Goal: Task Accomplishment & Management: Complete application form

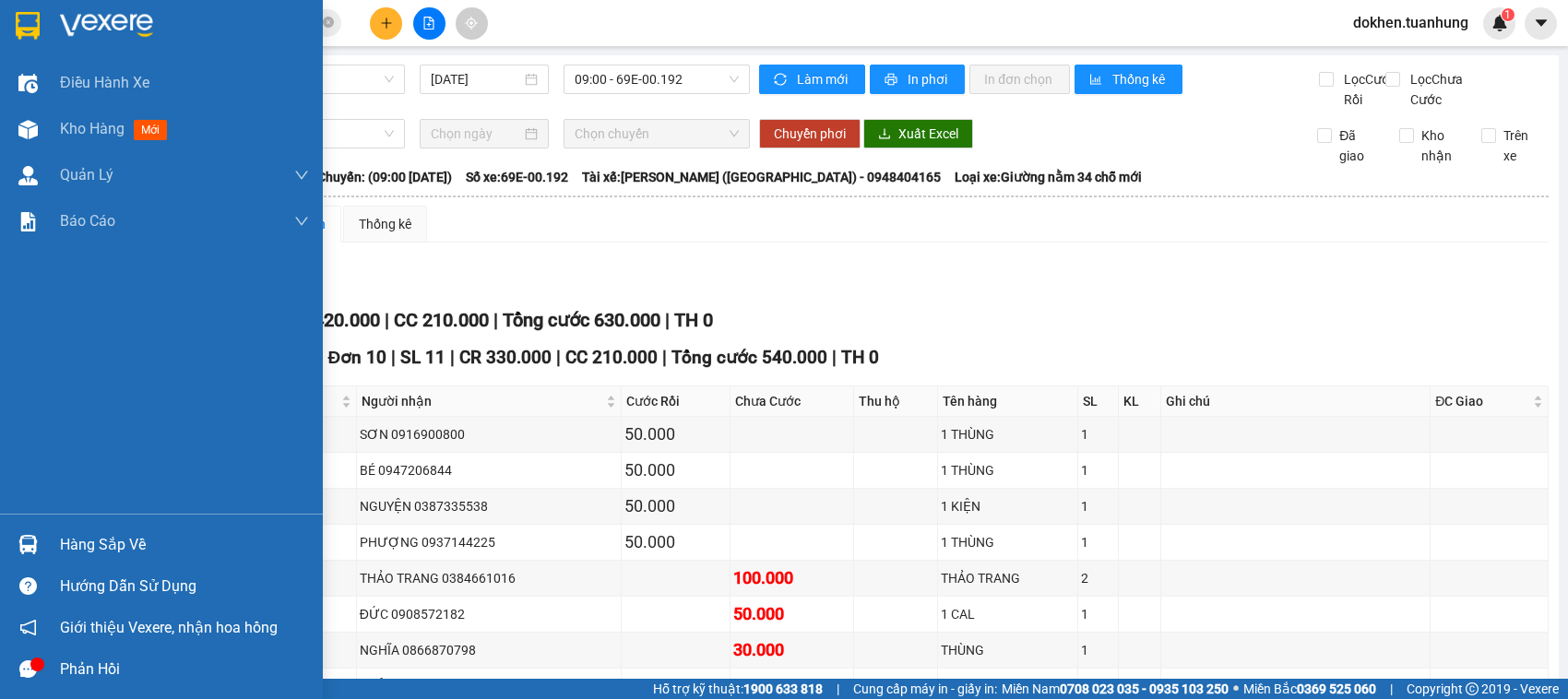
scroll to position [578, 0]
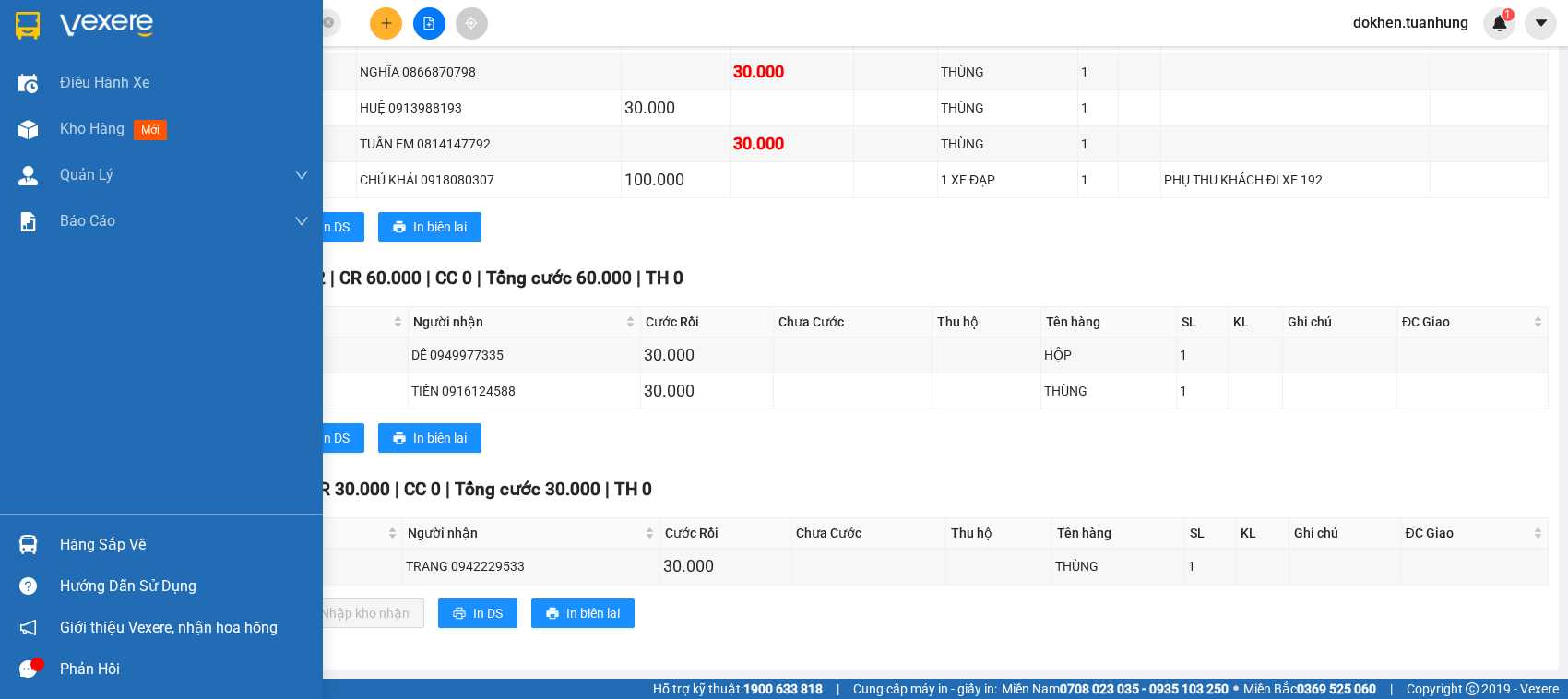
click at [137, 542] on div "Hàng sắp về" at bounding box center [184, 545] width 249 height 28
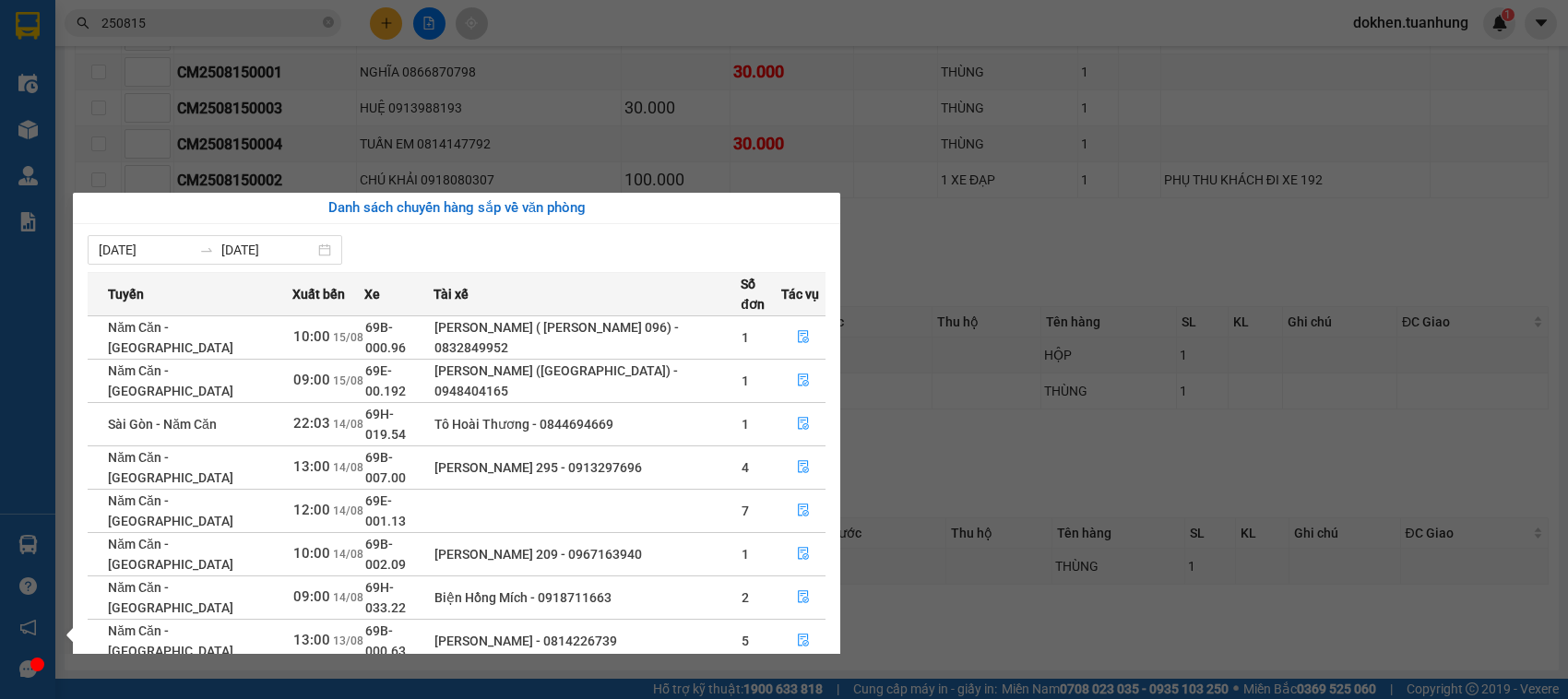
click at [980, 648] on section "Kết quả tìm kiếm ( 49 ) Bộ lọc Mã ĐH Trạng thái Món hàng Thu hộ Tổng cước Chưa …" at bounding box center [784, 349] width 1568 height 699
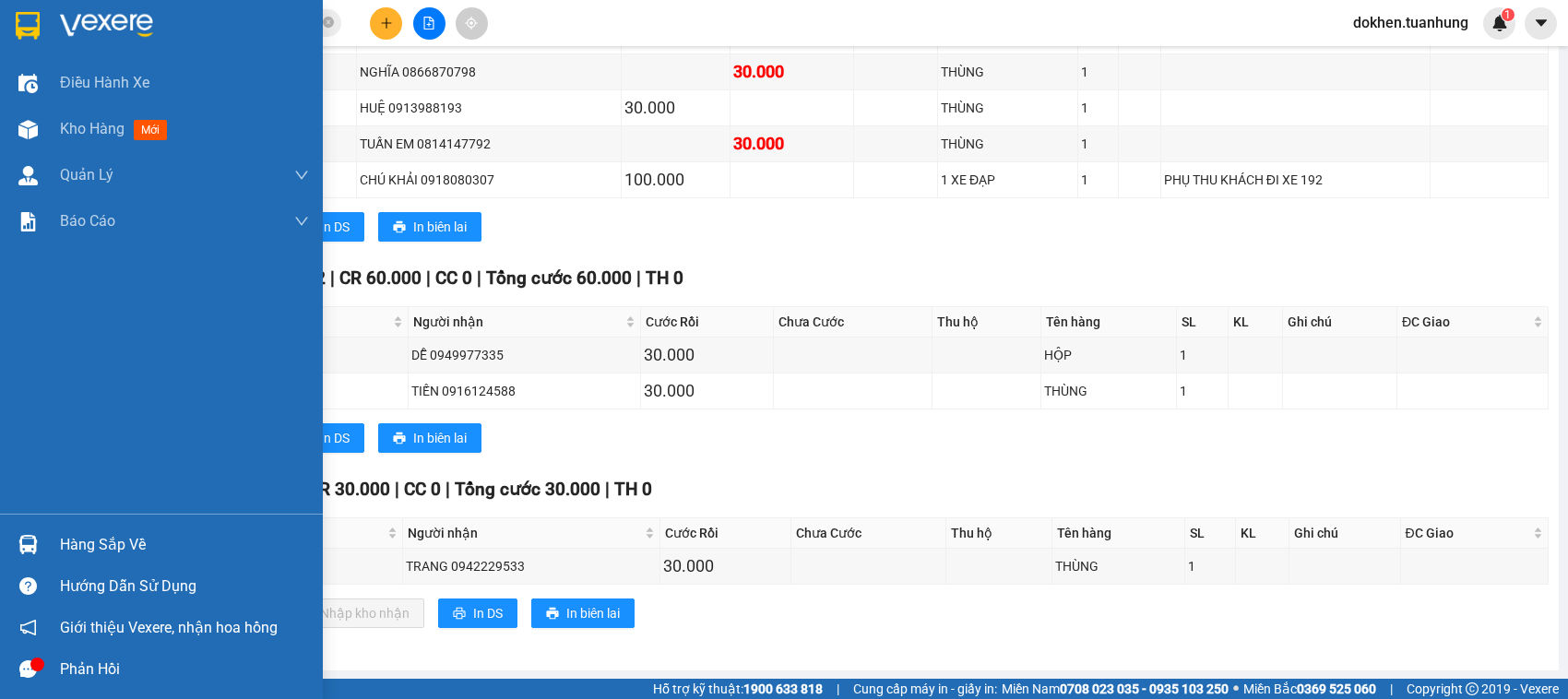
click at [138, 551] on div "Hàng sắp về" at bounding box center [184, 545] width 249 height 28
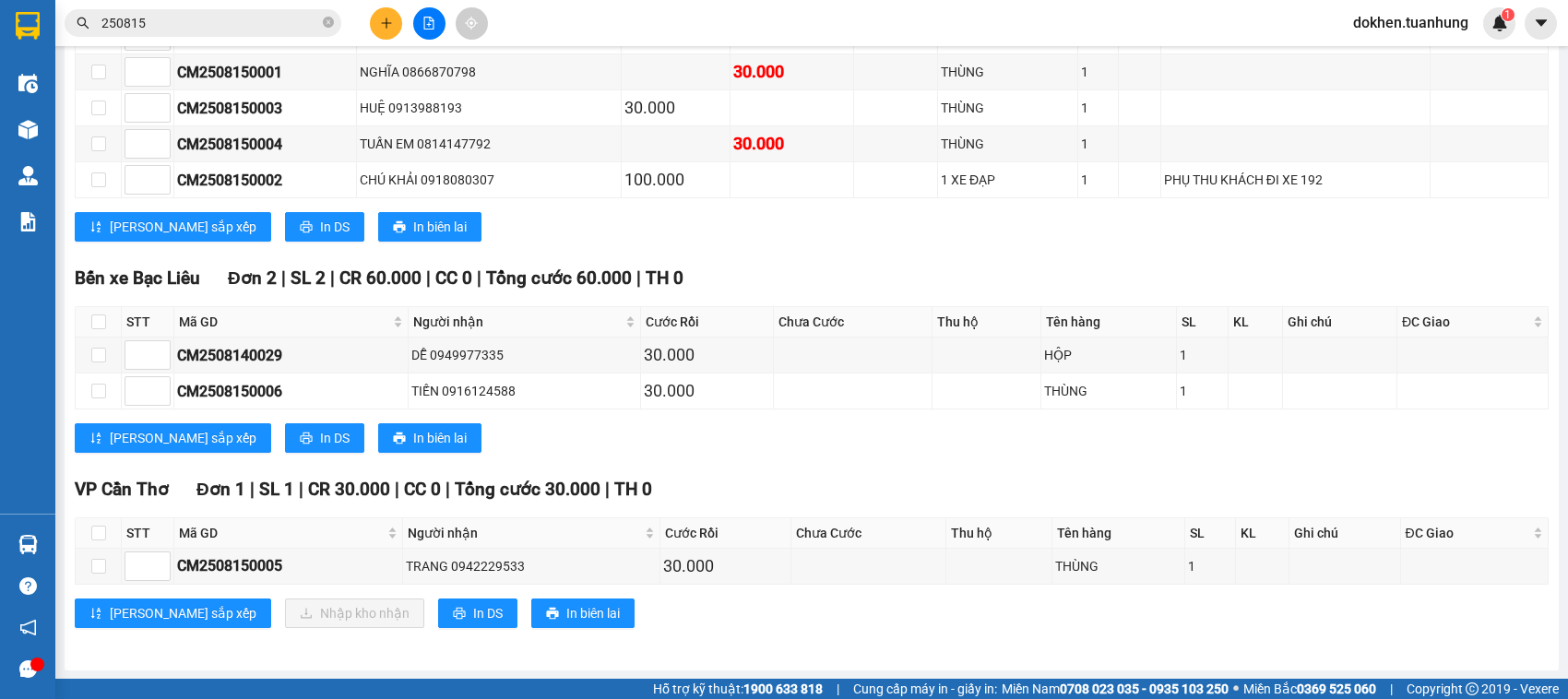
click at [1151, 517] on section "Kết quả tìm kiếm ( 49 ) Bộ lọc Mã ĐH Trạng thái Món hàng Thu hộ Tổng cước Chưa …" at bounding box center [784, 349] width 1568 height 699
click at [267, 18] on input "250815" at bounding box center [210, 22] width 218 height 20
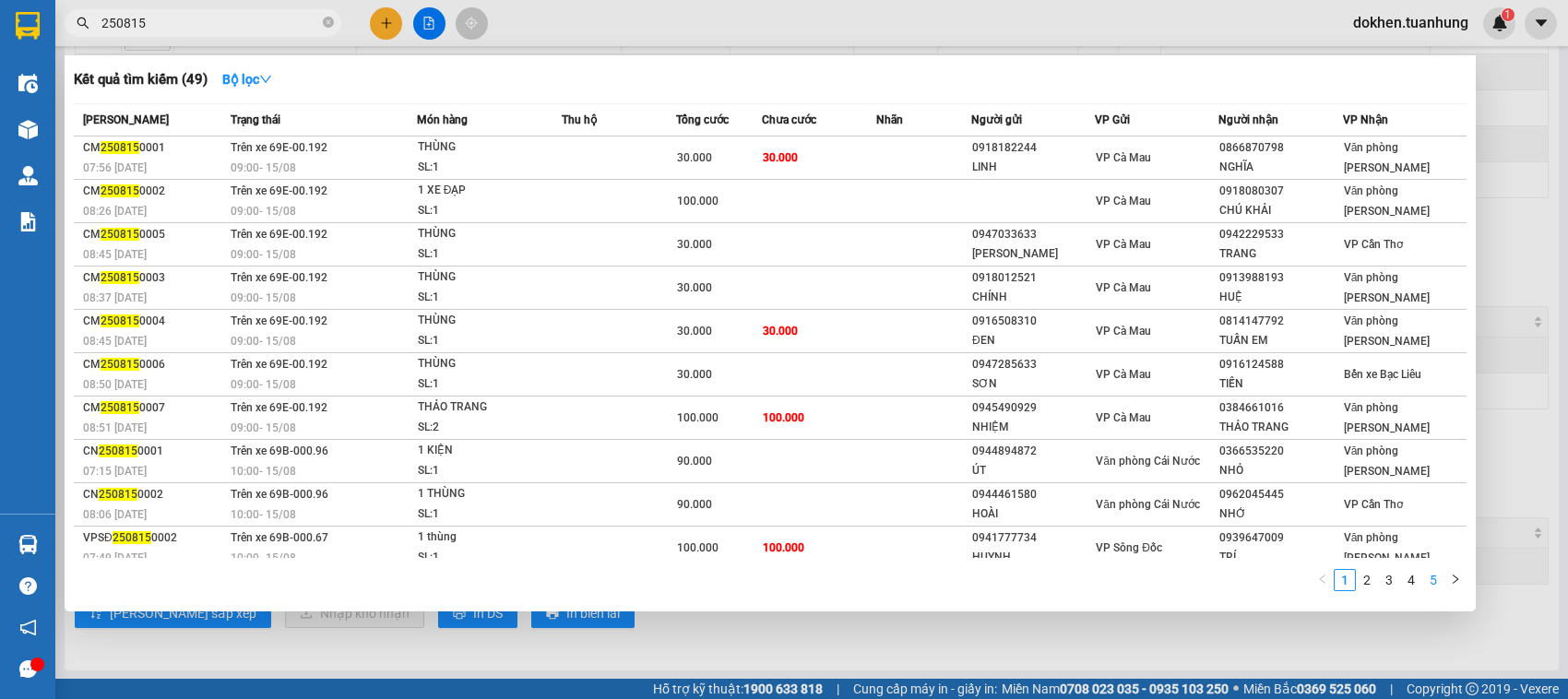
click at [1427, 584] on link "5" at bounding box center [1433, 579] width 20 height 20
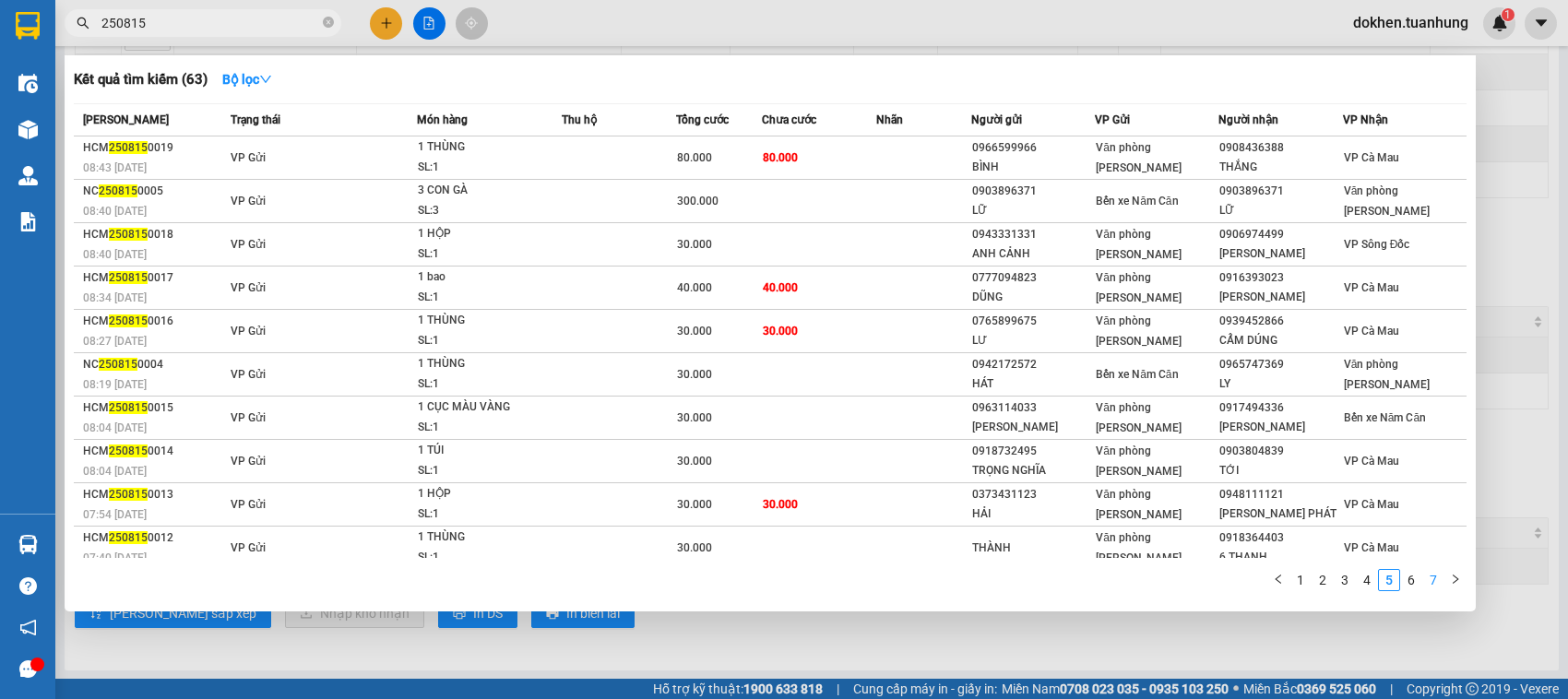
click at [1439, 581] on link "7" at bounding box center [1433, 579] width 20 height 20
click at [1439, 581] on div "Mã ĐH Trạng thái Món hàng Thu hộ Tổng cước Chưa cước Nhãn Người gửi VP Gửi Ngườ…" at bounding box center [770, 353] width 1392 height 499
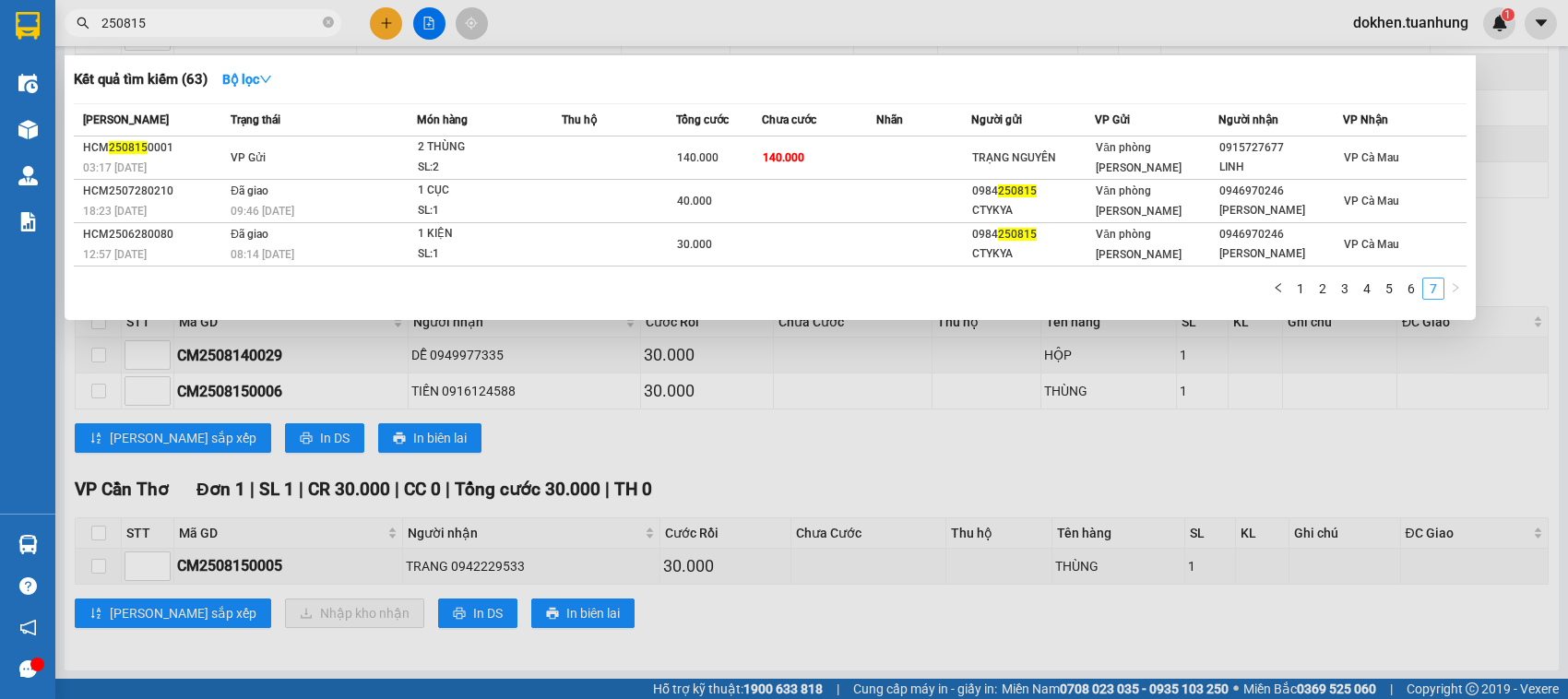
scroll to position [0, 0]
click at [1414, 287] on link "6" at bounding box center [1411, 288] width 20 height 20
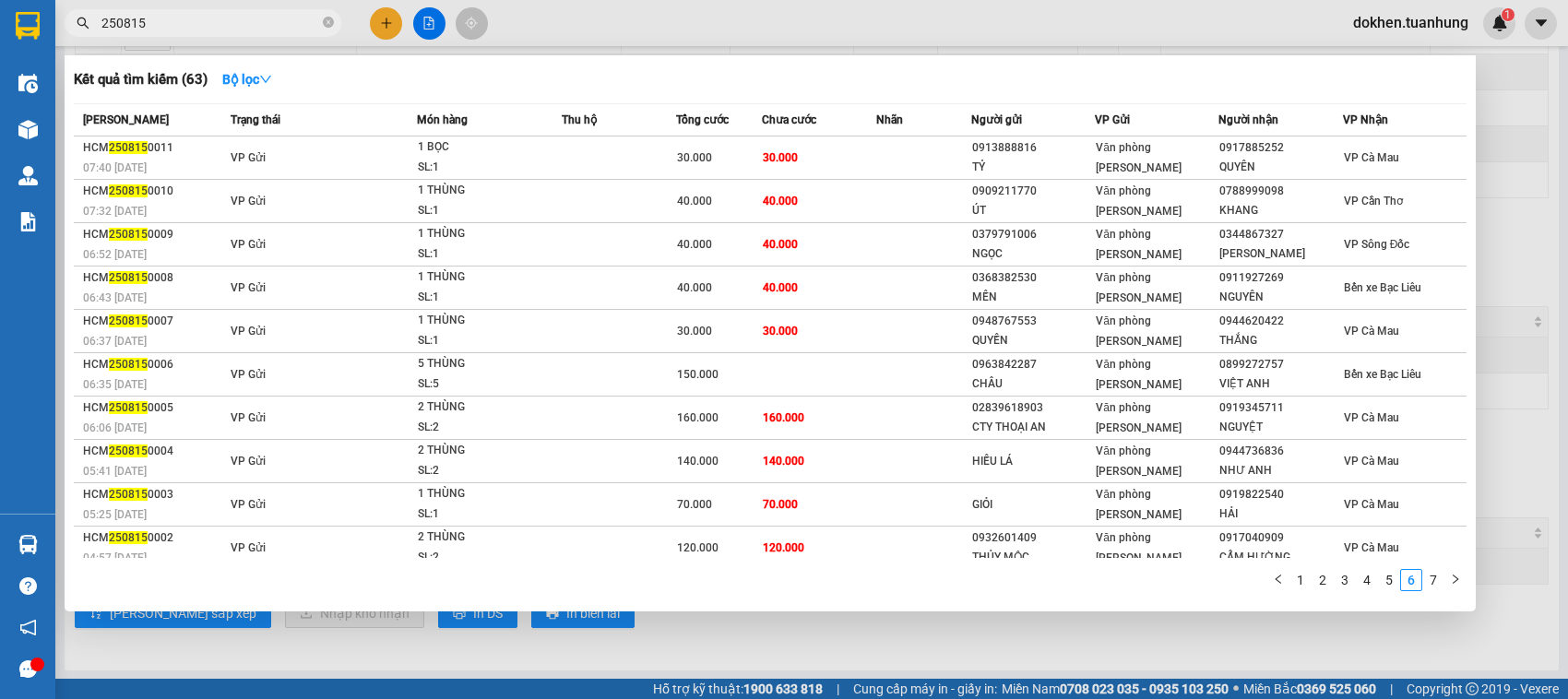
scroll to position [7, 0]
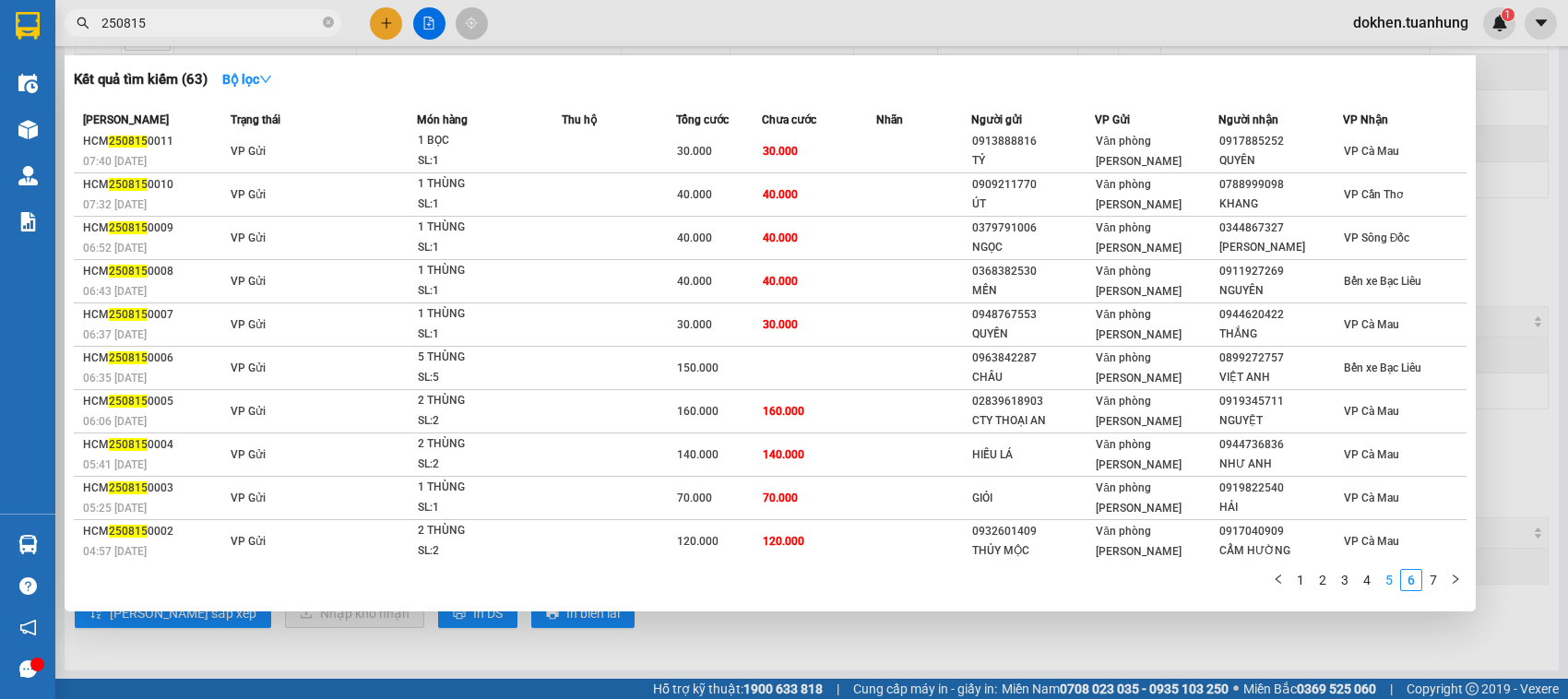
click at [1389, 585] on link "5" at bounding box center [1389, 579] width 20 height 20
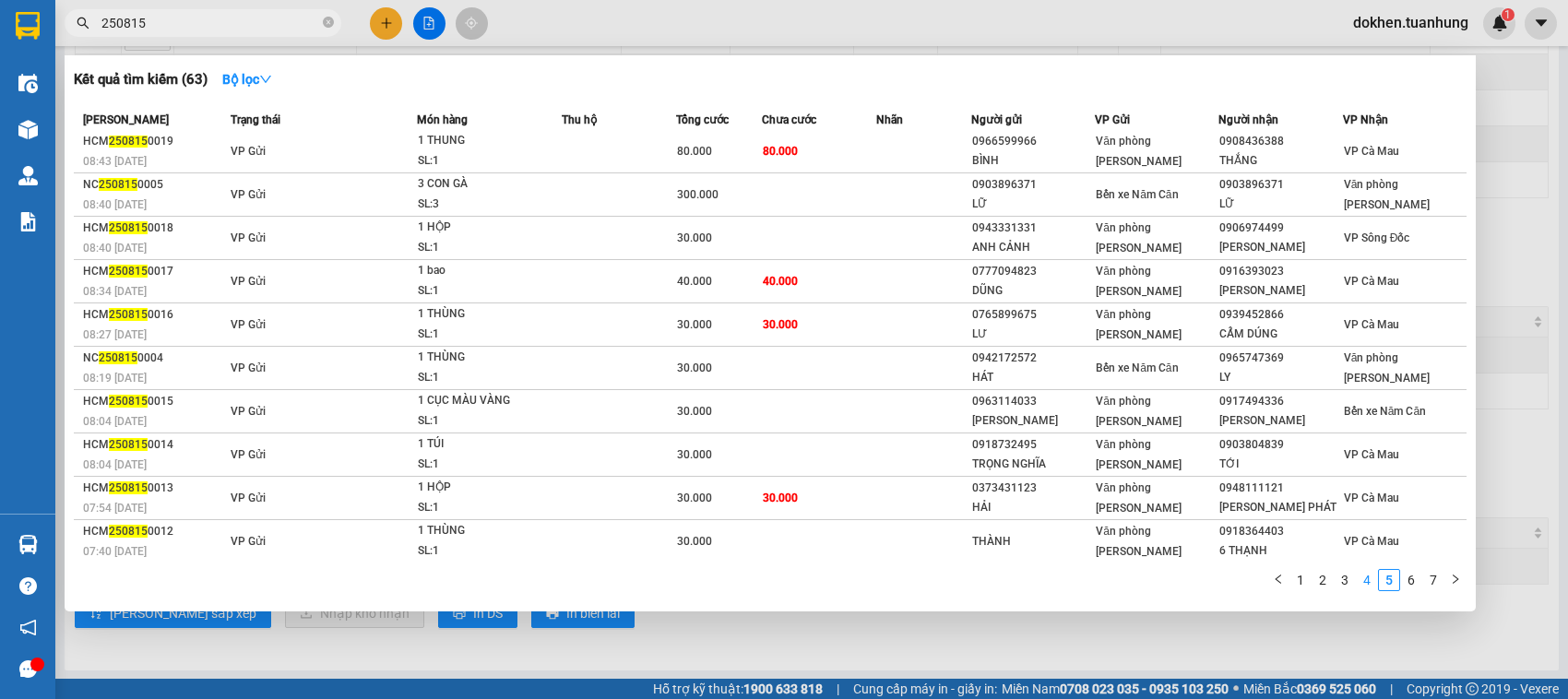
click at [1366, 572] on link "4" at bounding box center [1366, 579] width 20 height 20
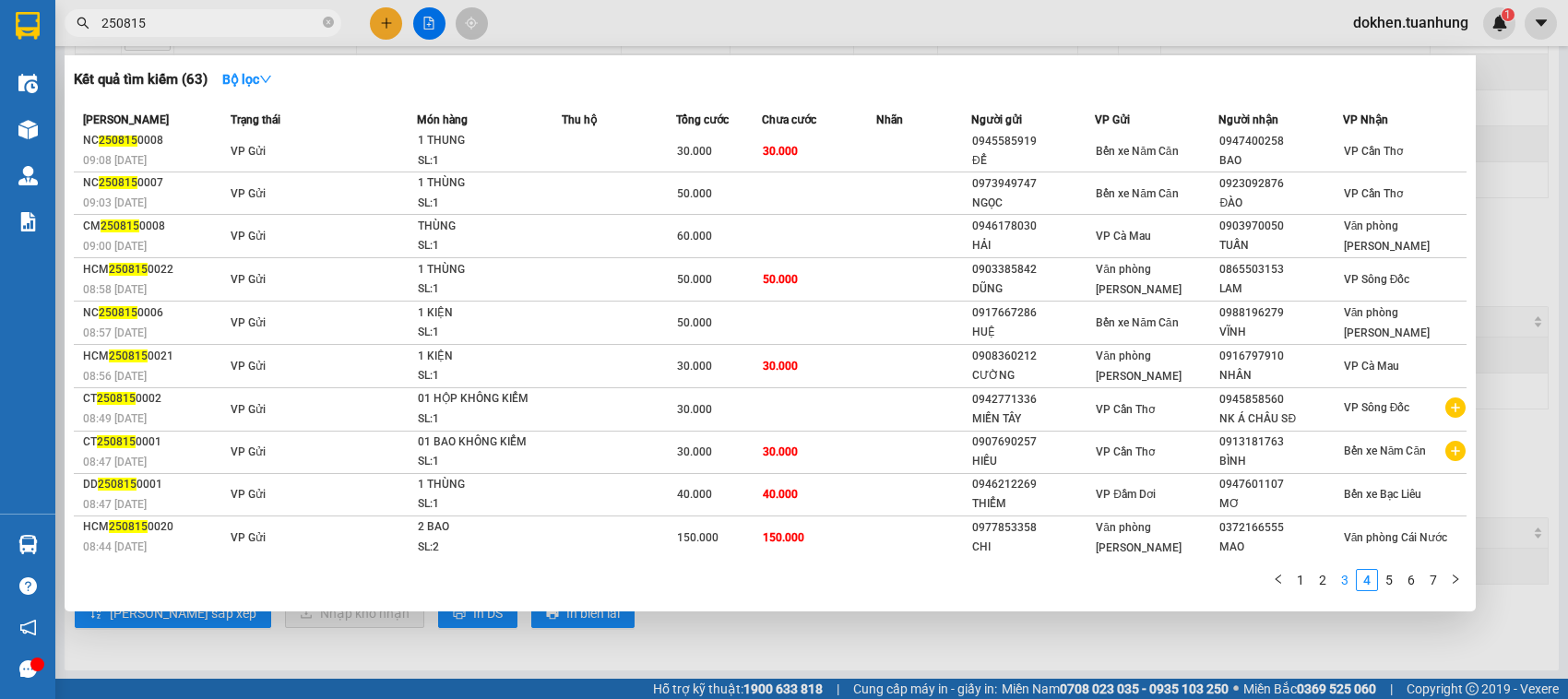
click at [1347, 582] on link "3" at bounding box center [1344, 579] width 20 height 20
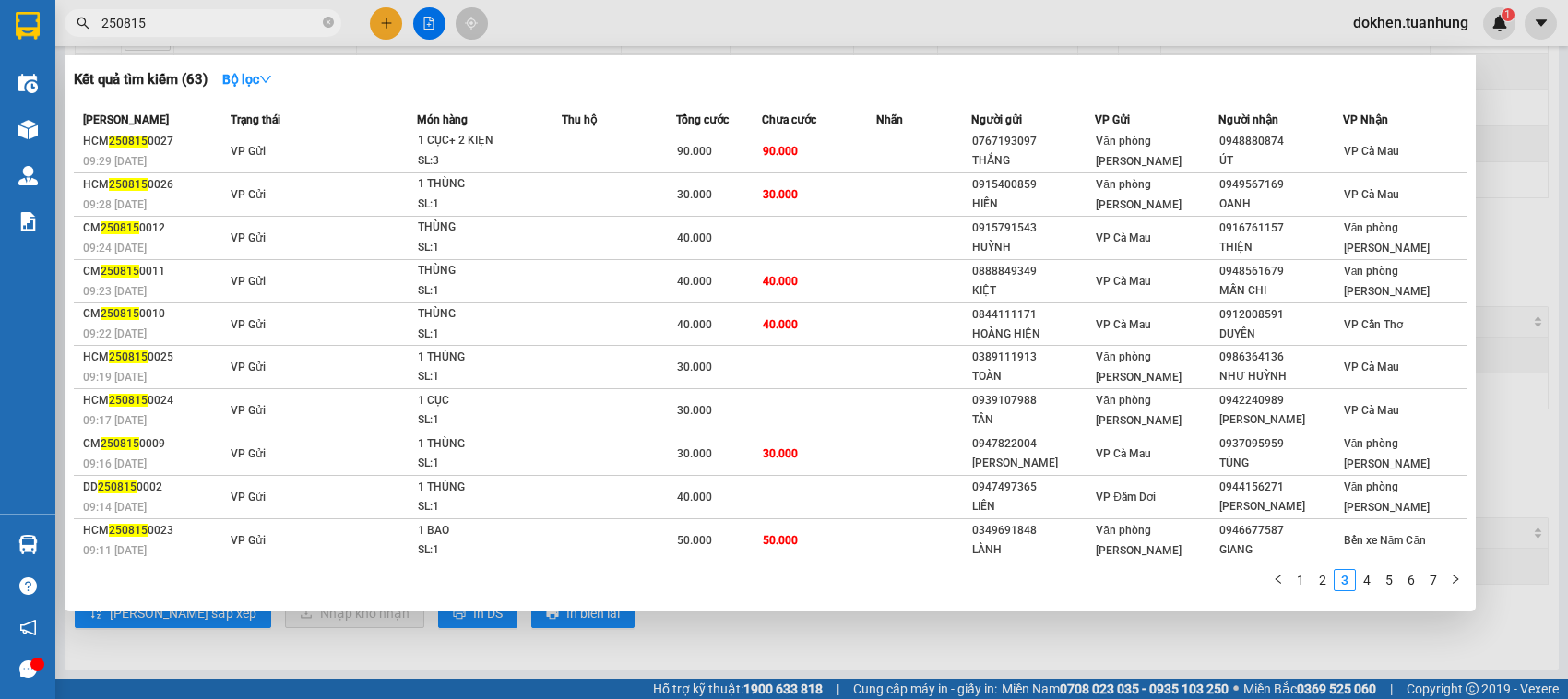
scroll to position [0, 0]
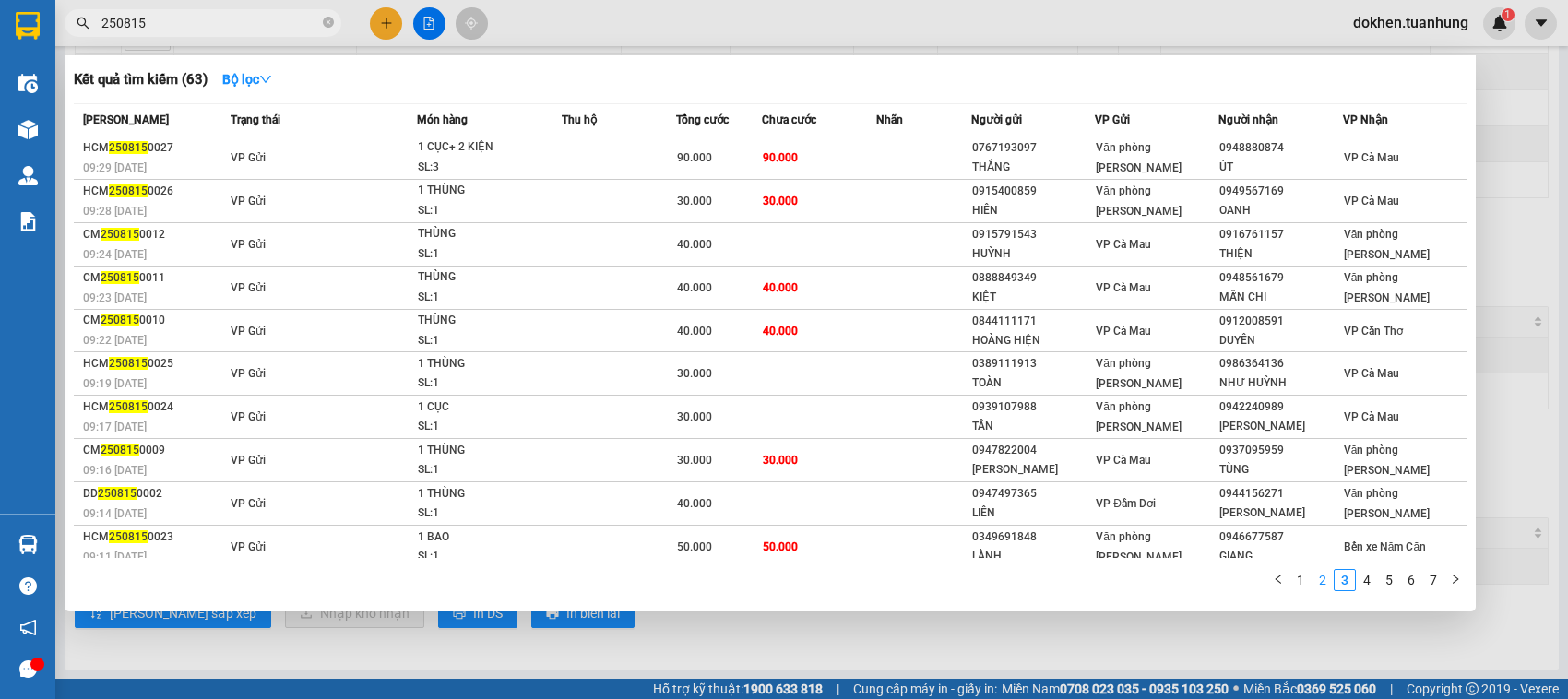
click at [1321, 579] on link "2" at bounding box center [1322, 579] width 20 height 20
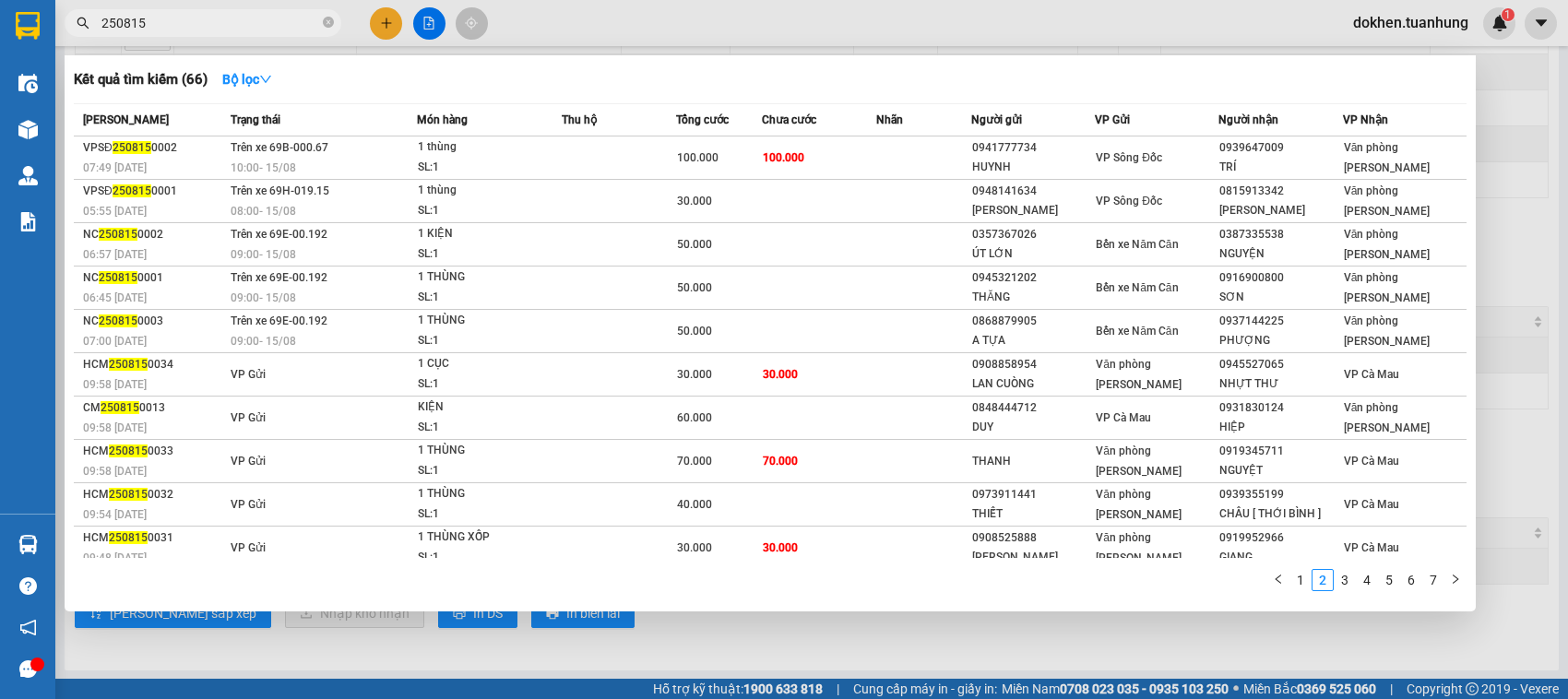
scroll to position [7, 0]
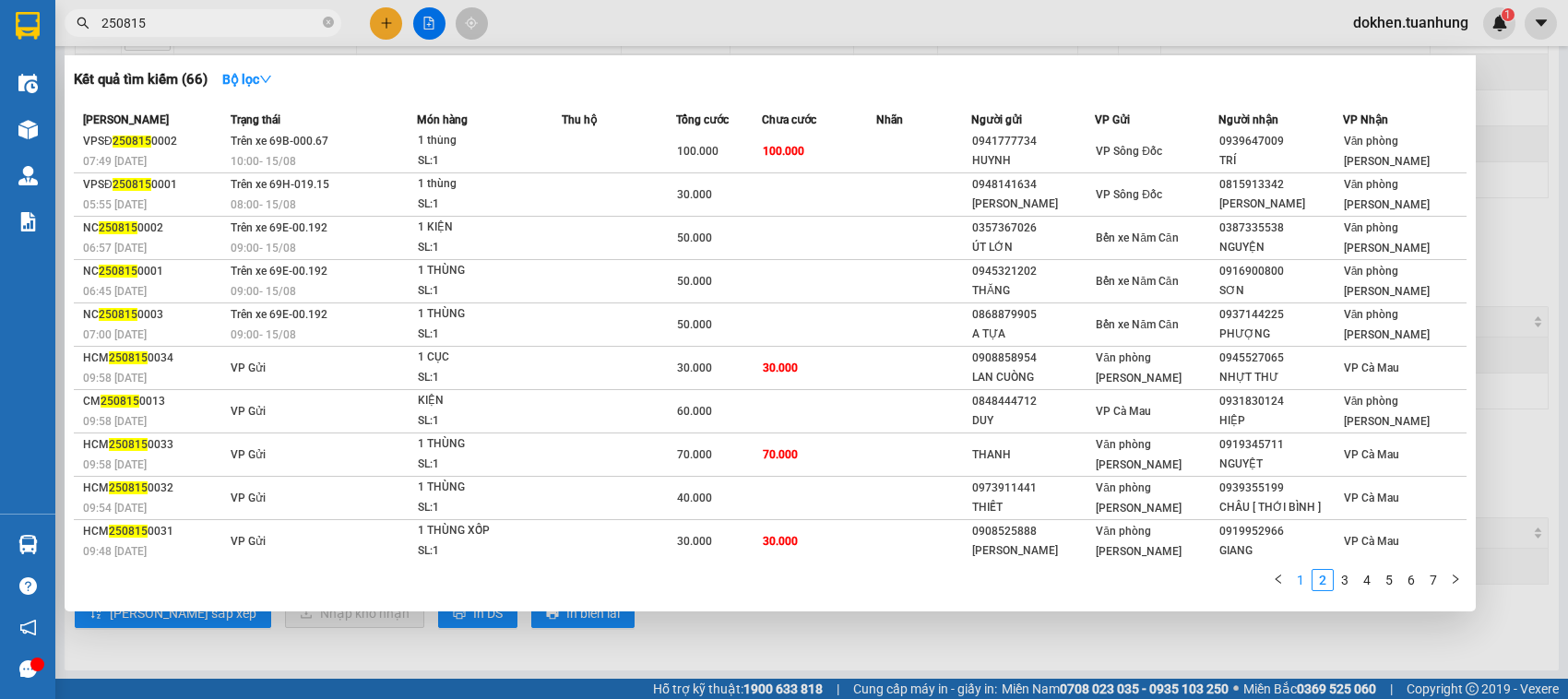
click at [1302, 578] on link "1" at bounding box center [1300, 579] width 20 height 20
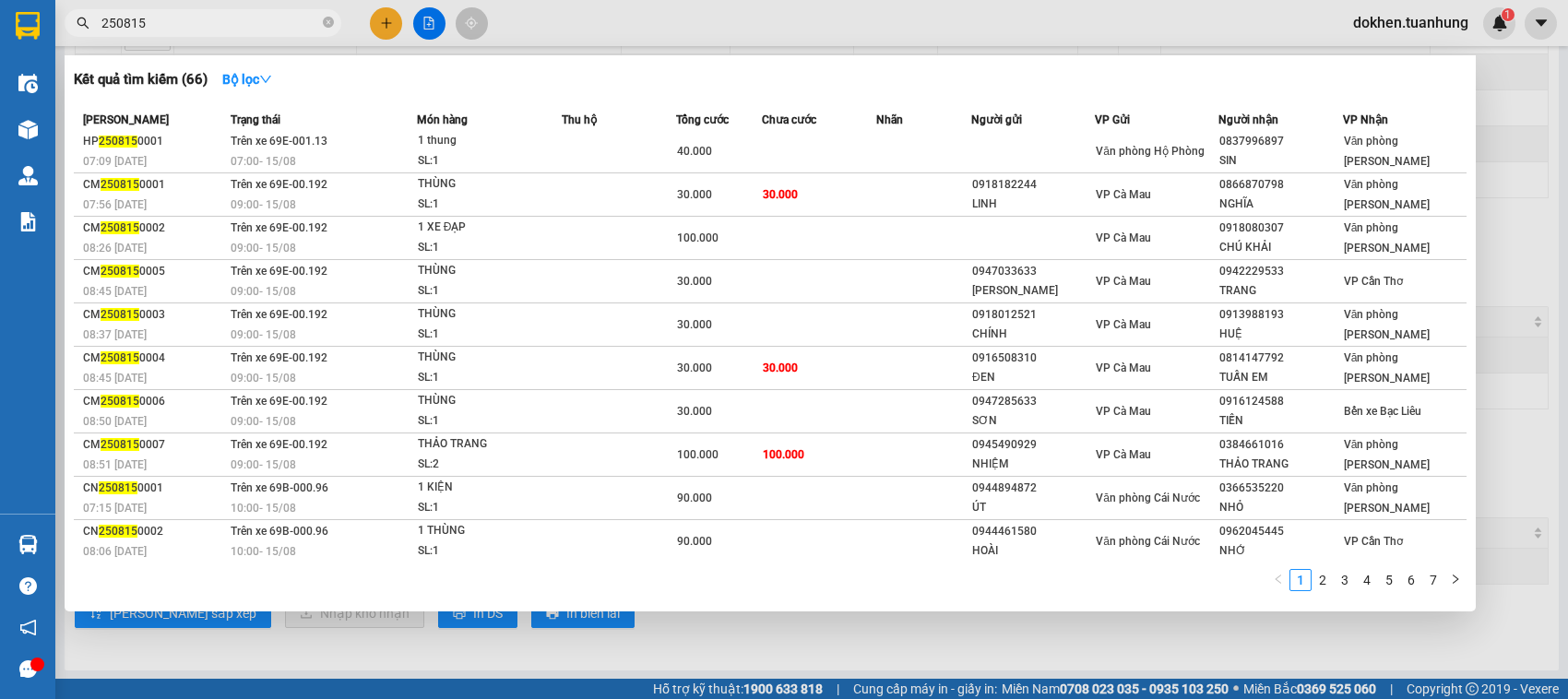
click at [1268, 632] on div at bounding box center [784, 349] width 1568 height 699
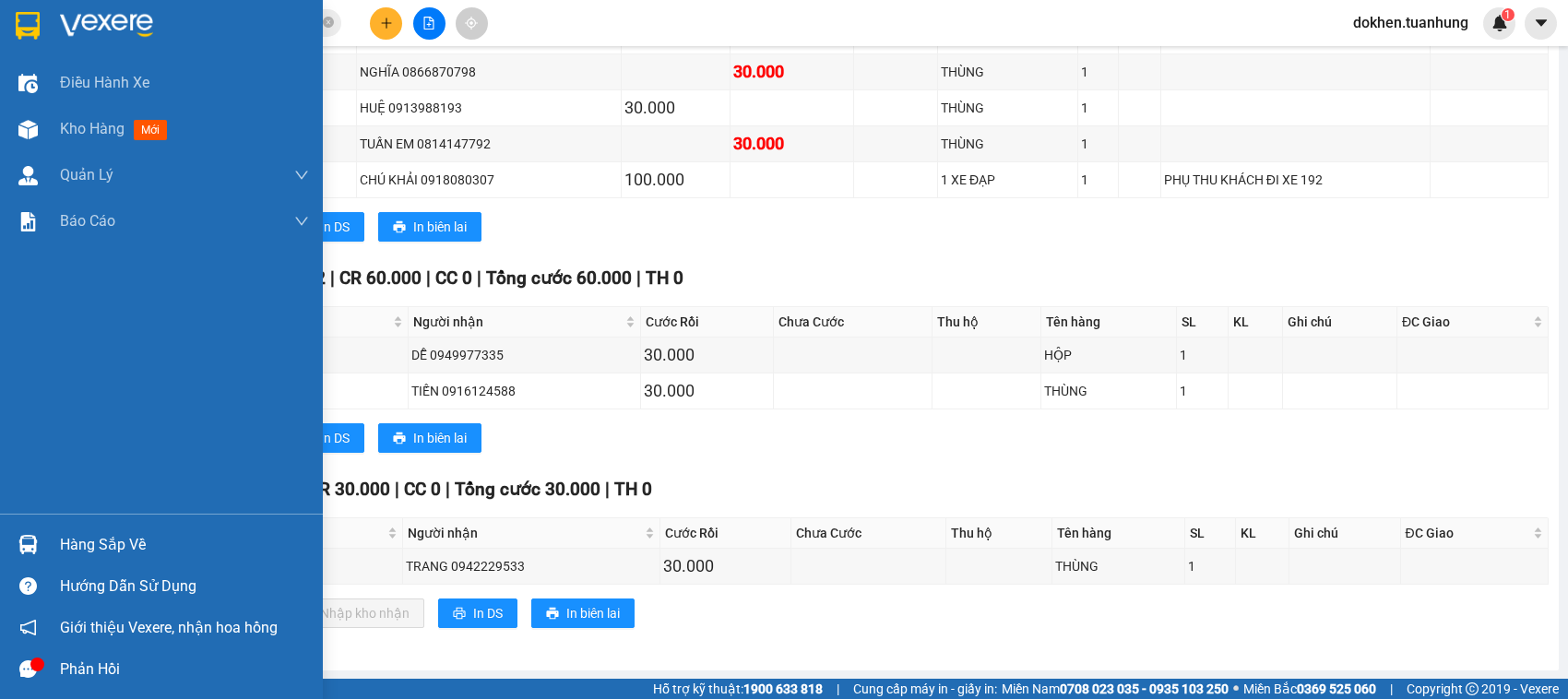
click at [53, 541] on div "Hàng sắp về" at bounding box center [161, 544] width 323 height 41
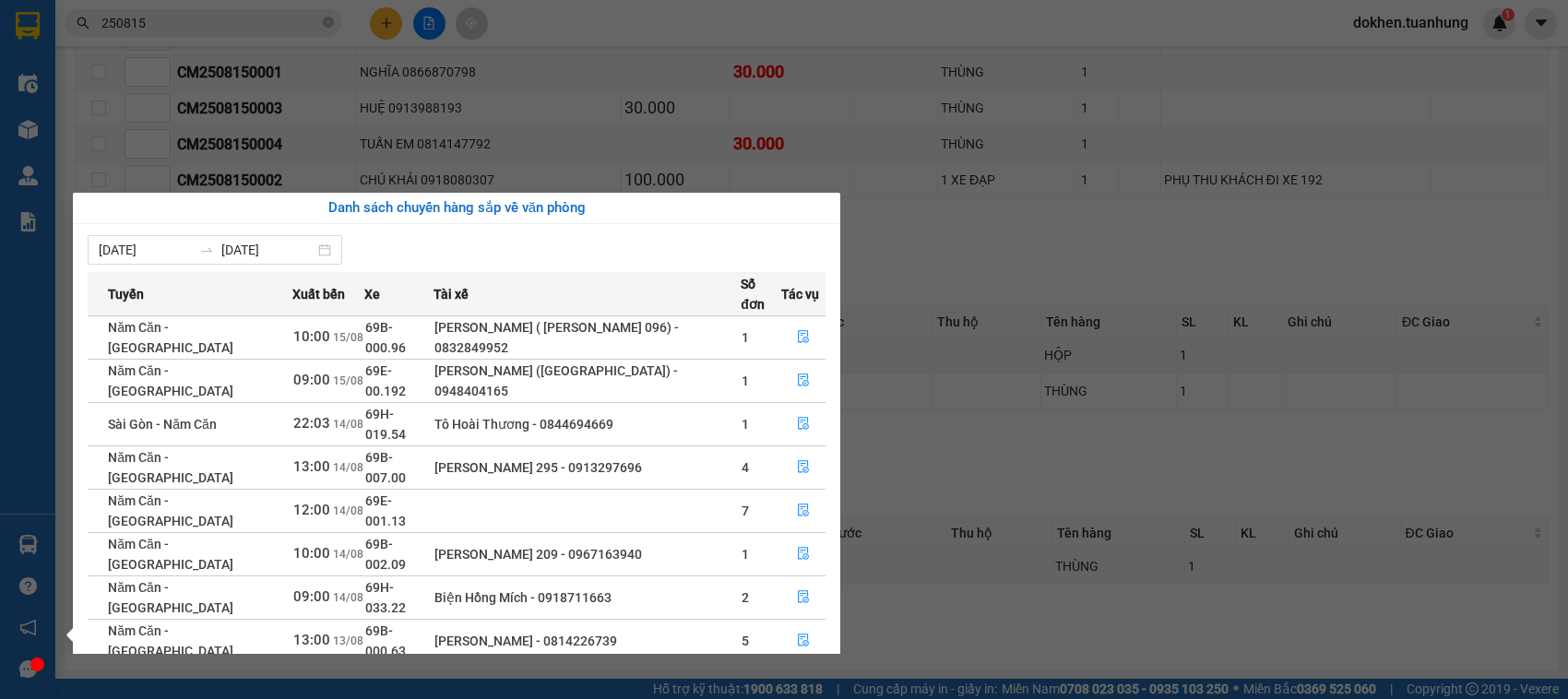
click at [1011, 542] on section "Kết quả tìm kiếm ( 66 ) Bộ lọc Mã ĐH Trạng thái Món hàng Thu hộ Tổng cước Chưa …" at bounding box center [784, 349] width 1568 height 699
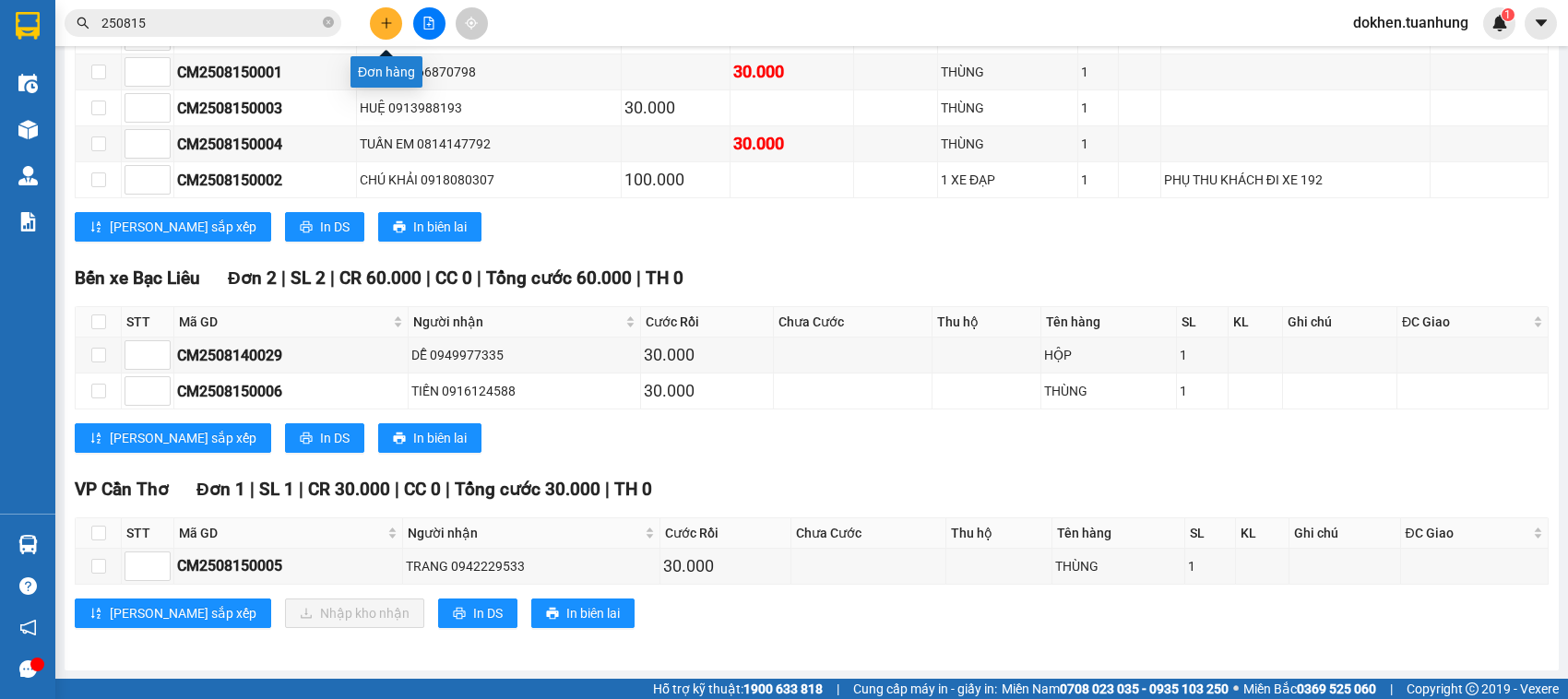
click at [384, 19] on icon "plus" at bounding box center [386, 22] width 13 height 13
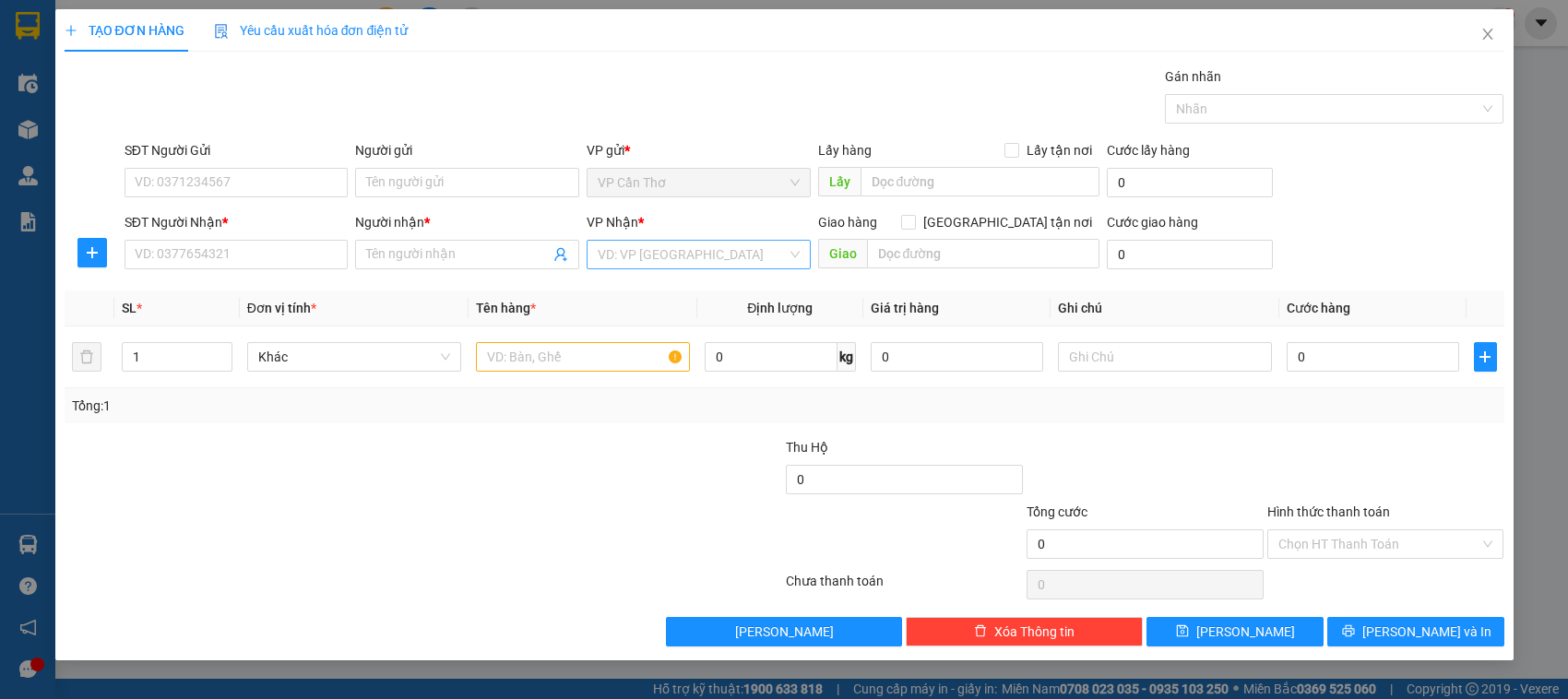
click at [667, 251] on input "search" at bounding box center [692, 255] width 189 height 28
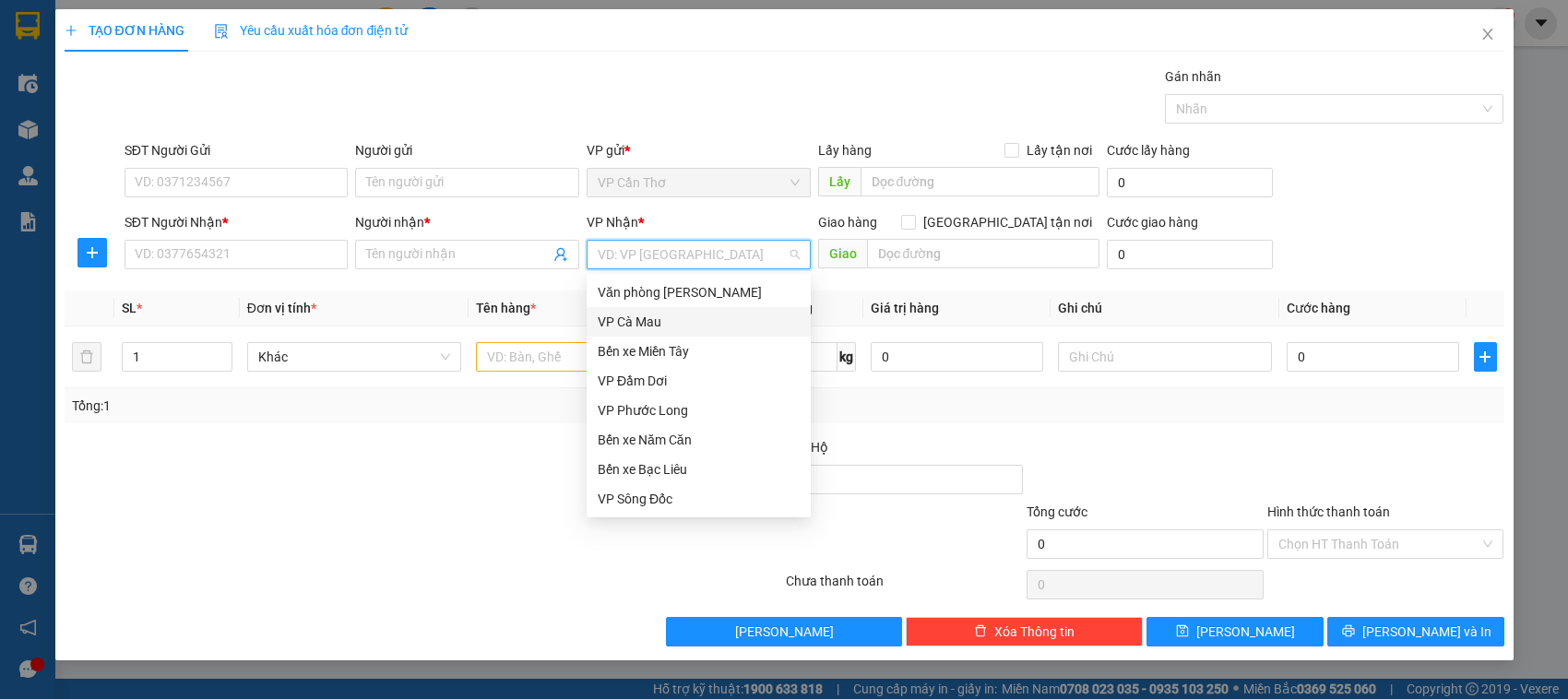
click at [688, 311] on div "VP Cà Mau" at bounding box center [698, 321] width 202 height 20
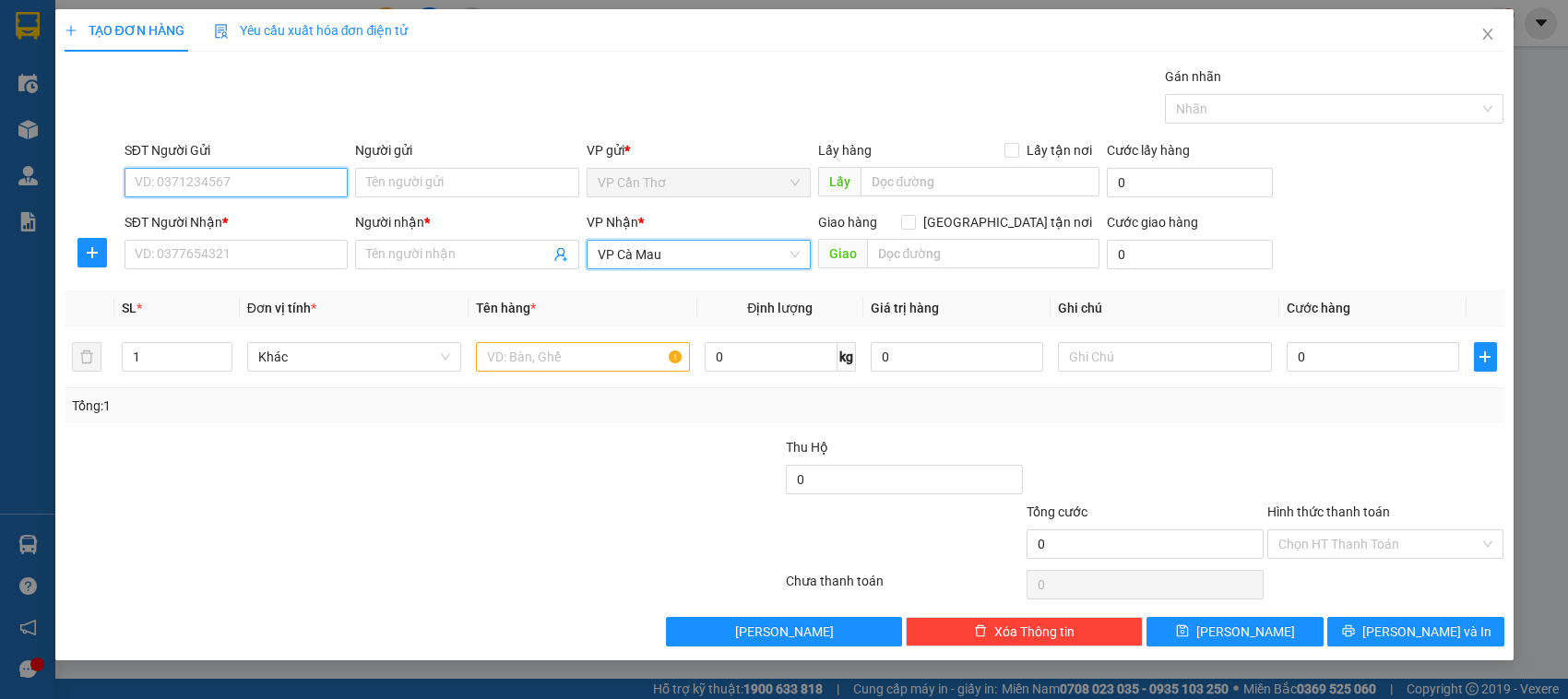
click at [311, 185] on input "SĐT Người Gửi" at bounding box center [236, 182] width 224 height 30
type input "0931865756"
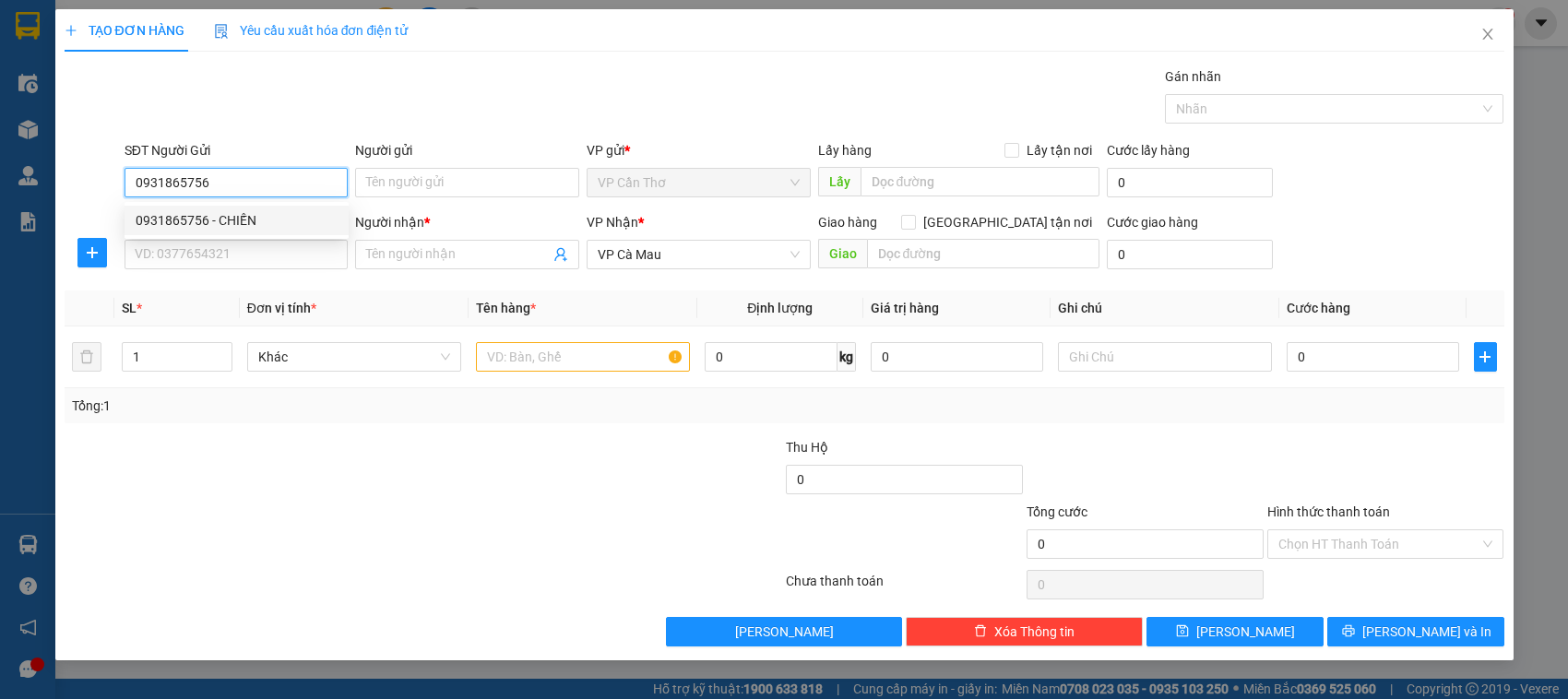
click at [305, 214] on div "0931865756 - CHIẾN" at bounding box center [236, 220] width 202 height 20
type input "CHIẾN"
type input "0931865756"
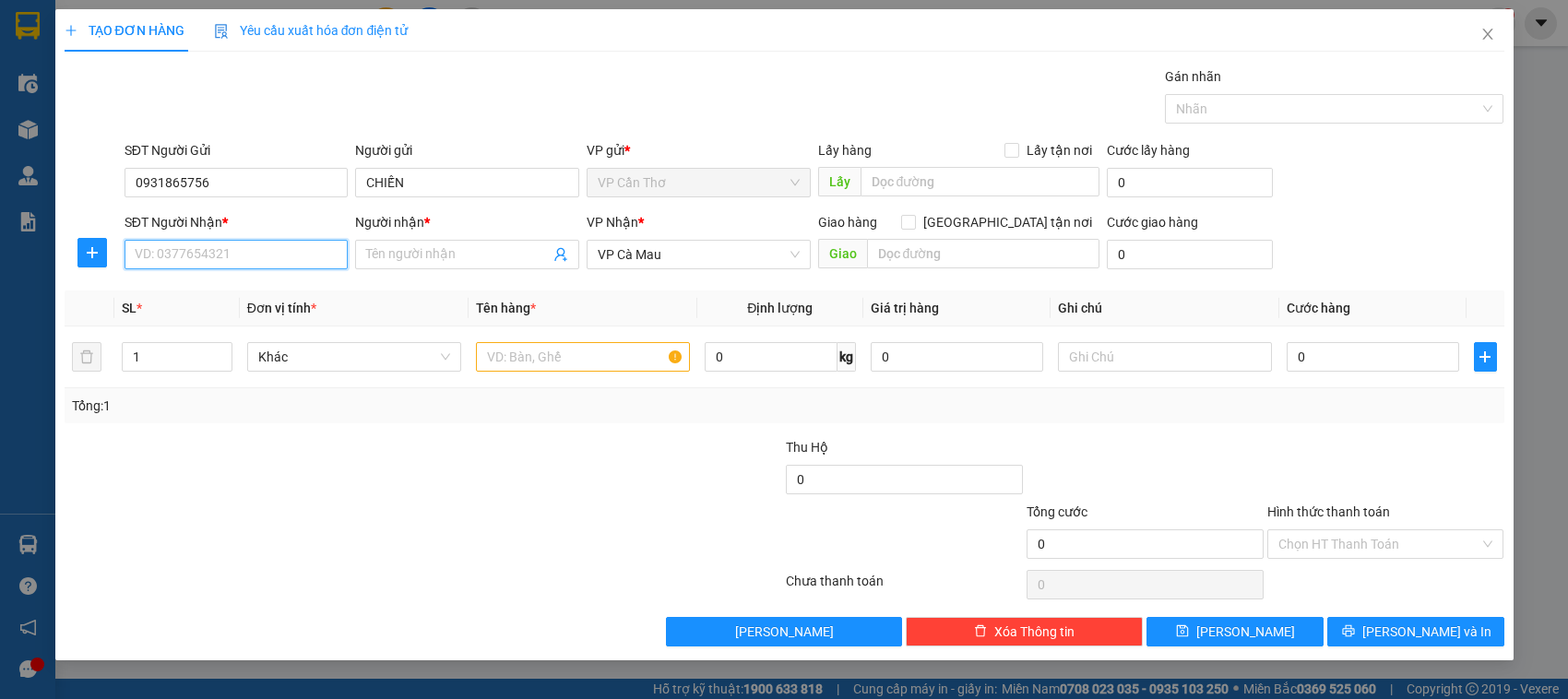
click at [309, 259] on input "SĐT Người Nhận *" at bounding box center [236, 255] width 224 height 30
click at [292, 280] on div "0918299679 - LONG" at bounding box center [236, 292] width 224 height 30
type input "0918299679"
type input "LONG"
click at [586, 357] on input "text" at bounding box center [583, 357] width 214 height 30
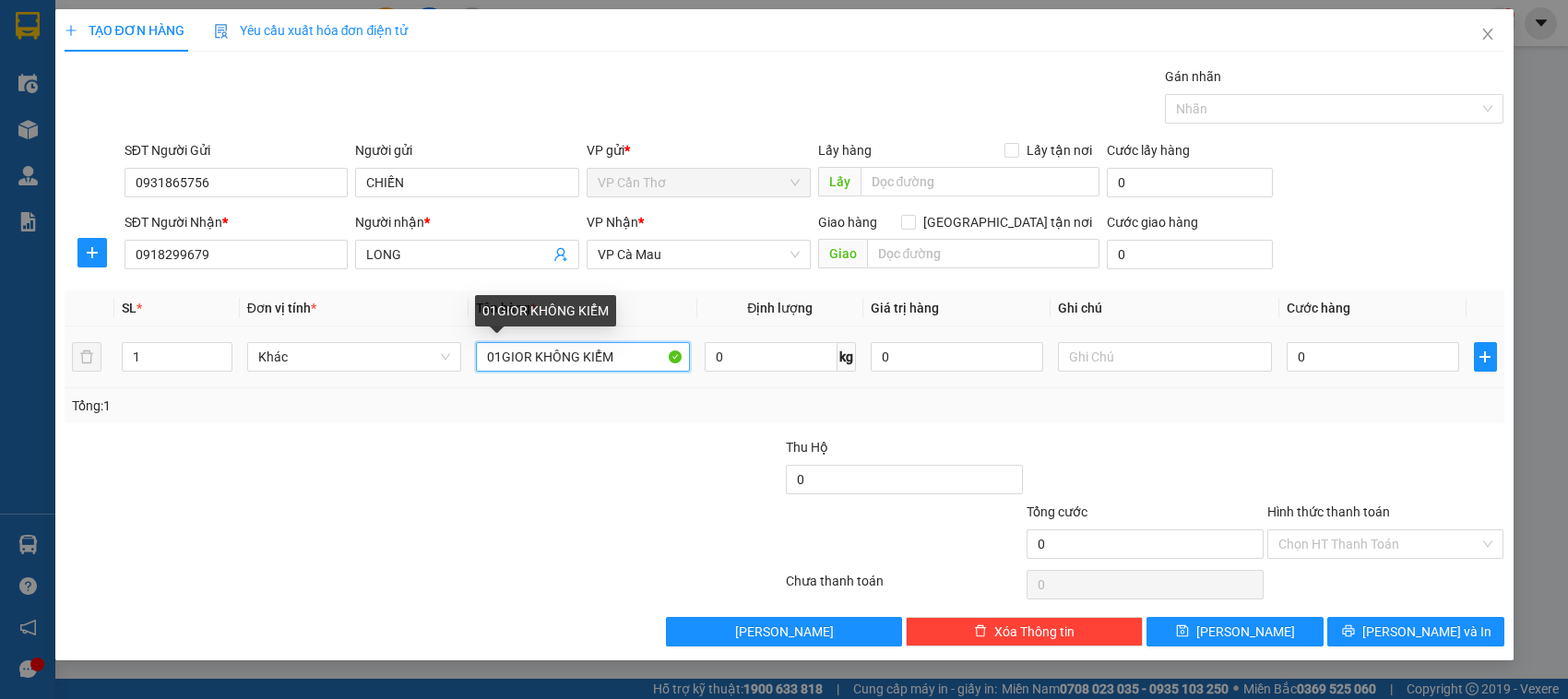
click at [500, 357] on input "01GIOR KHÔNG KIỂM" at bounding box center [583, 357] width 214 height 30
click at [532, 353] on input "01 GIOR KHÔNG KIỂM" at bounding box center [583, 357] width 214 height 30
type input "01 GIỎ KHÔNG KIỂM"
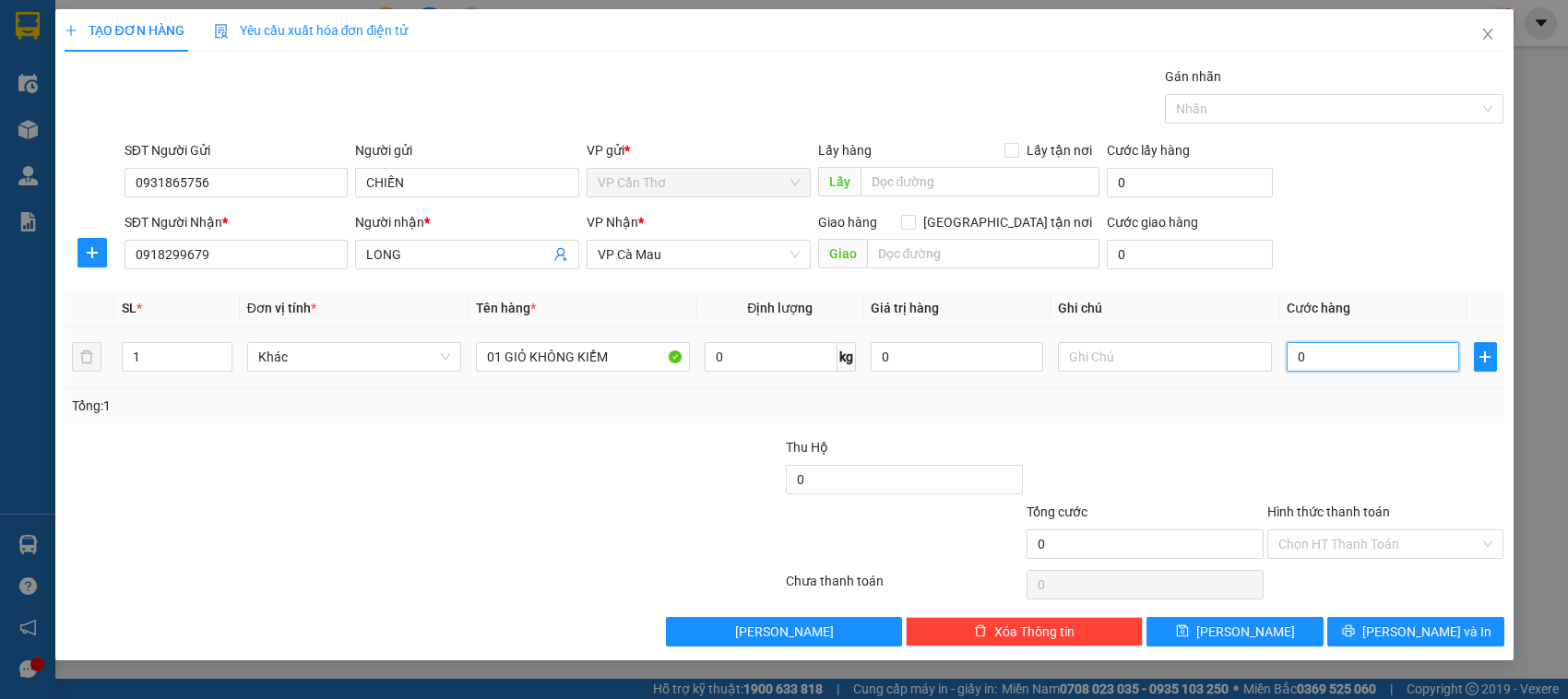
click at [1311, 355] on input "0" at bounding box center [1372, 357] width 173 height 30
type input "4"
type input "40"
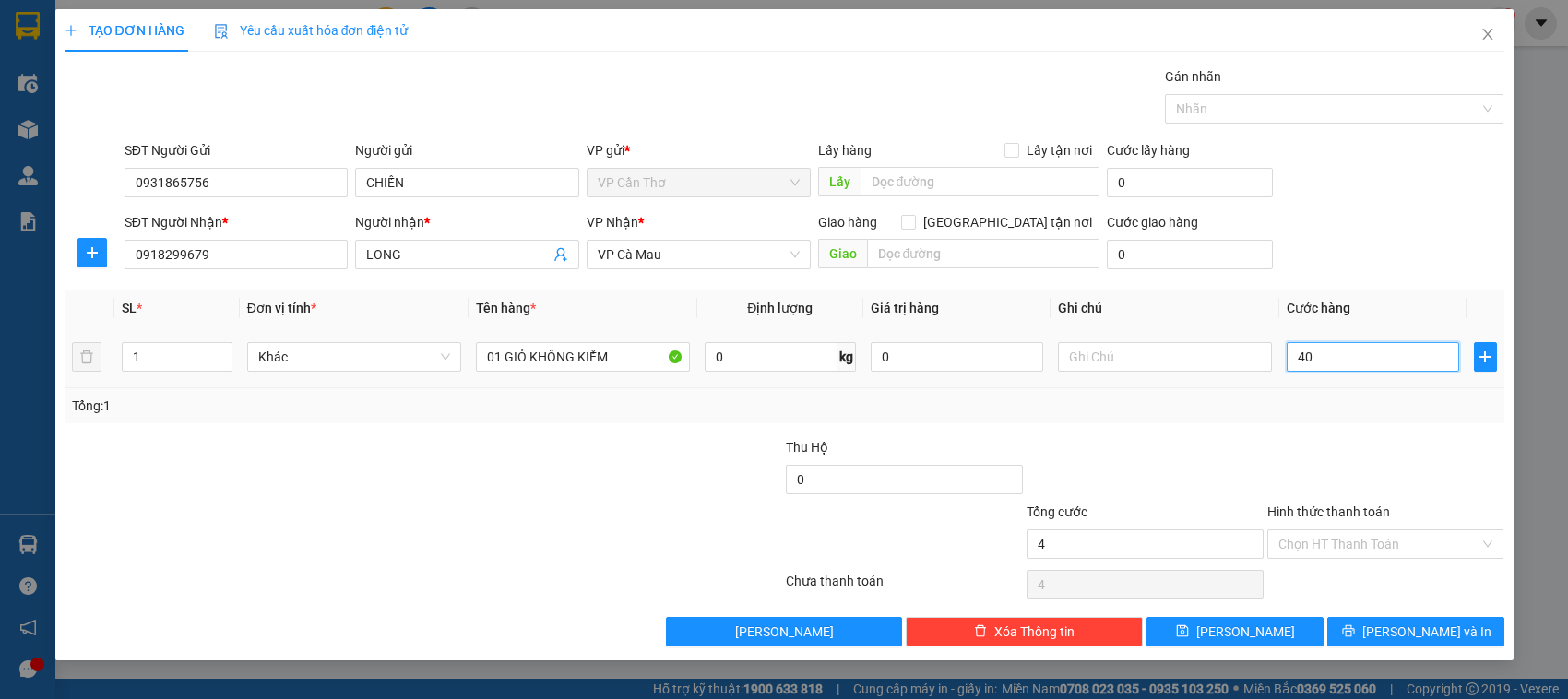
type input "40"
type input "400"
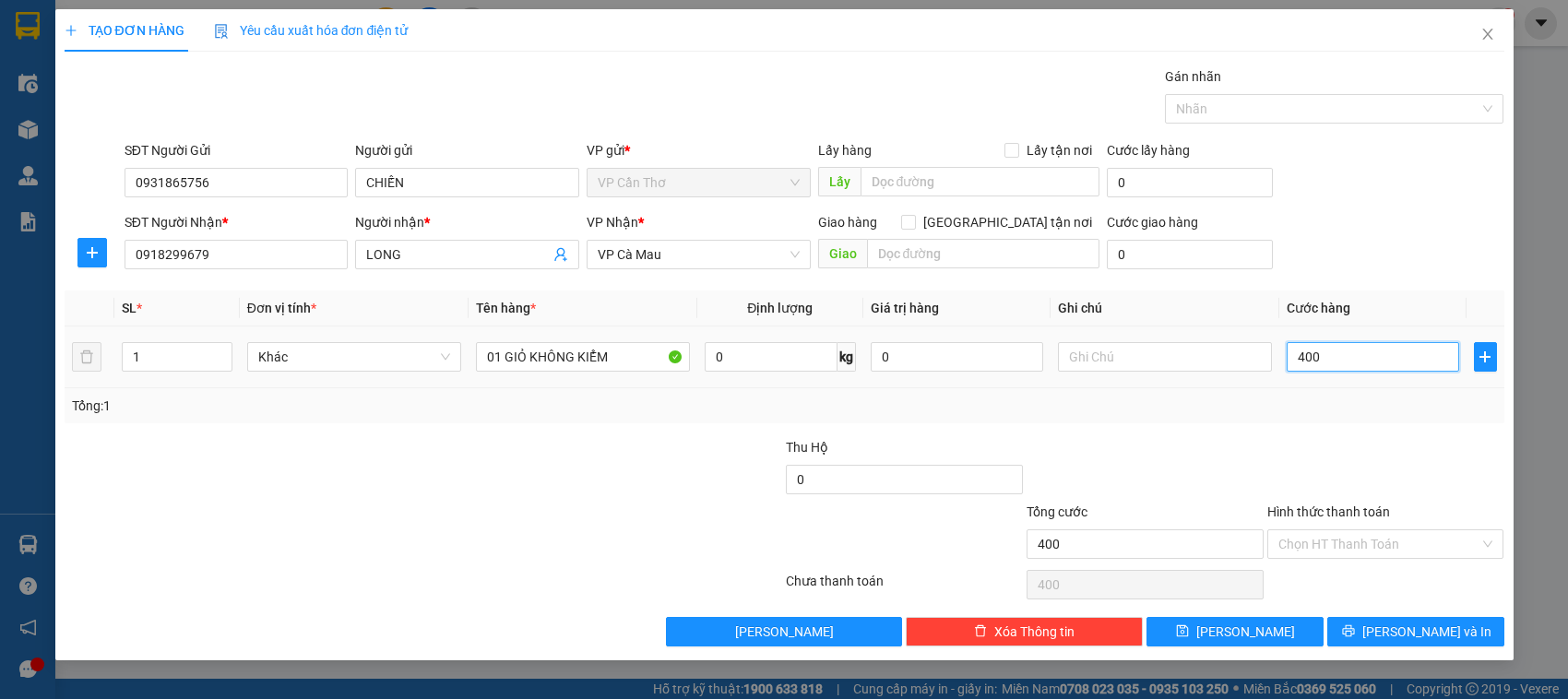
type input "4.000"
type input "40.000"
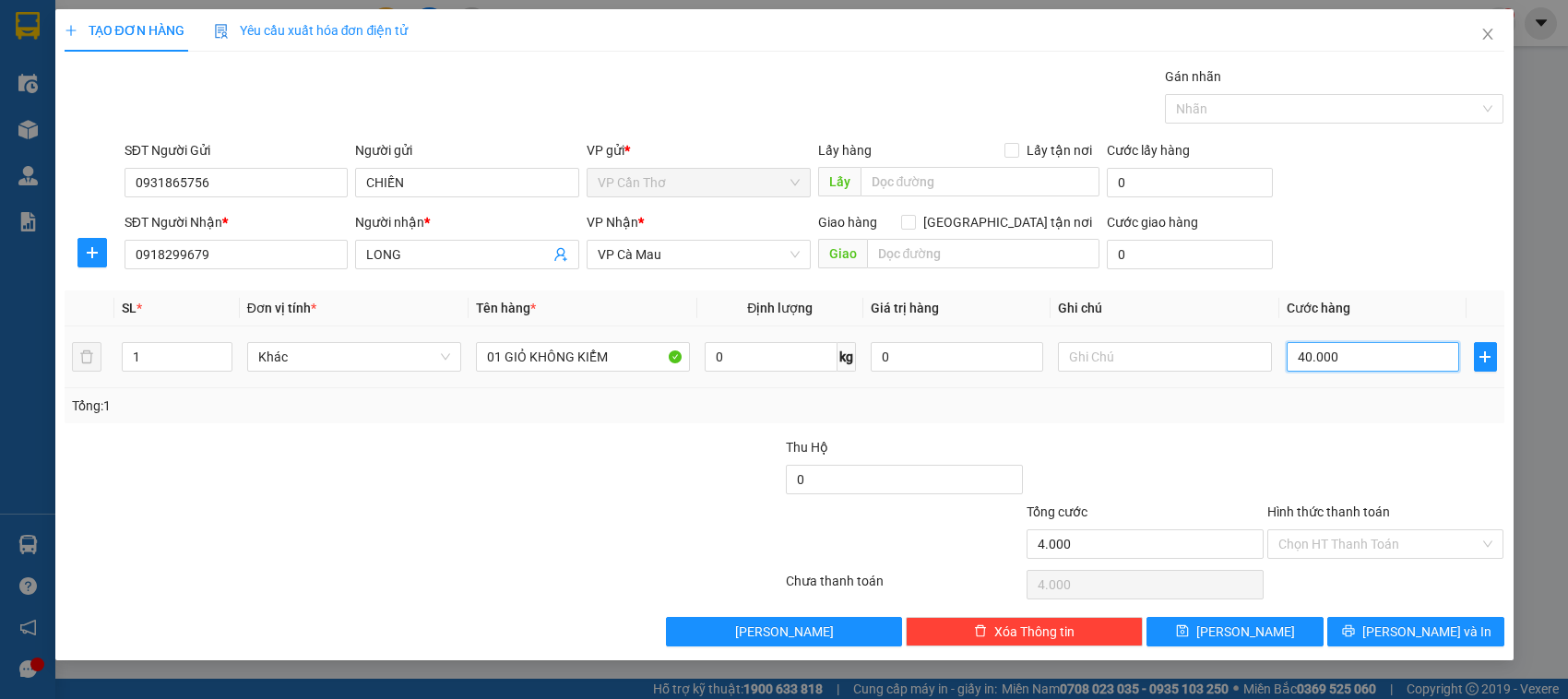
type input "40.000"
click at [1335, 550] on input "Hình thức thanh toán" at bounding box center [1379, 544] width 202 height 28
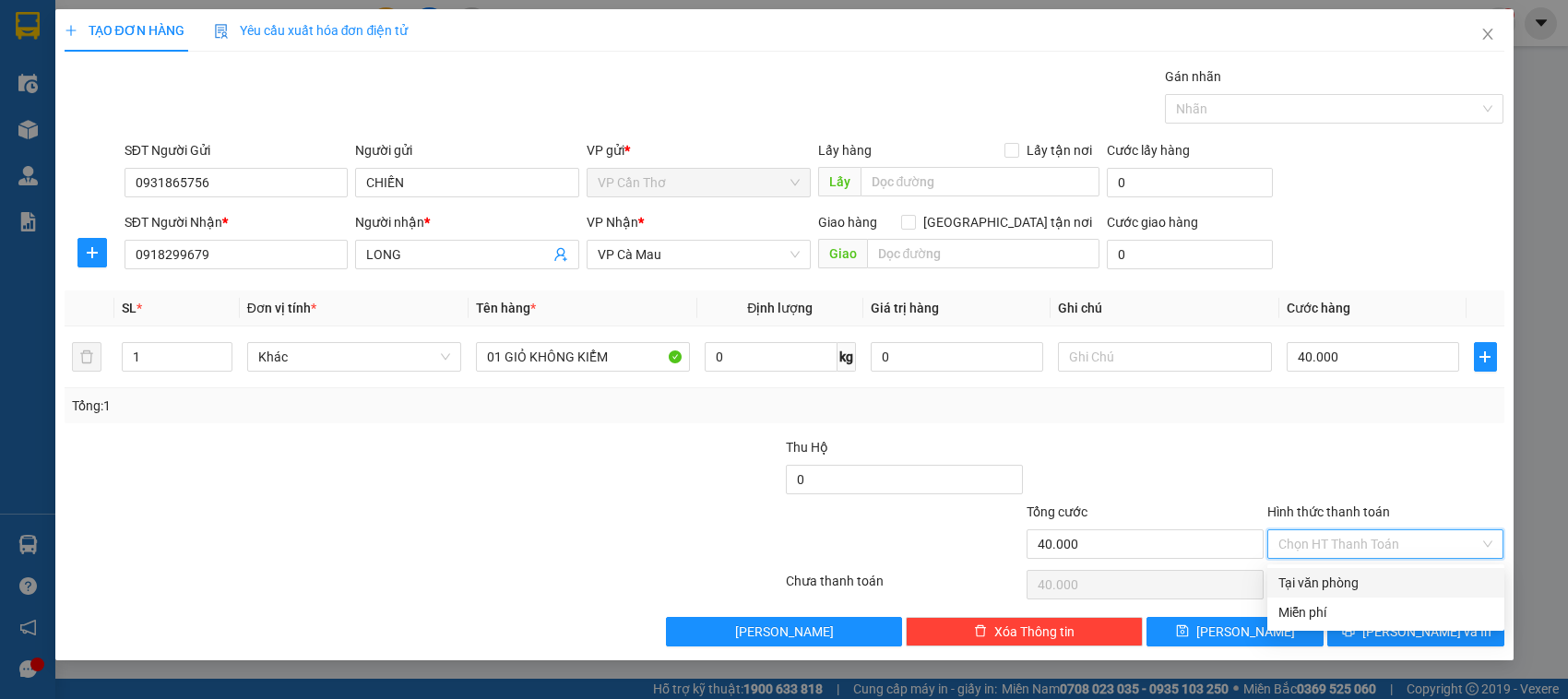
click at [1370, 577] on div "Tại văn phòng" at bounding box center [1386, 582] width 215 height 20
type input "0"
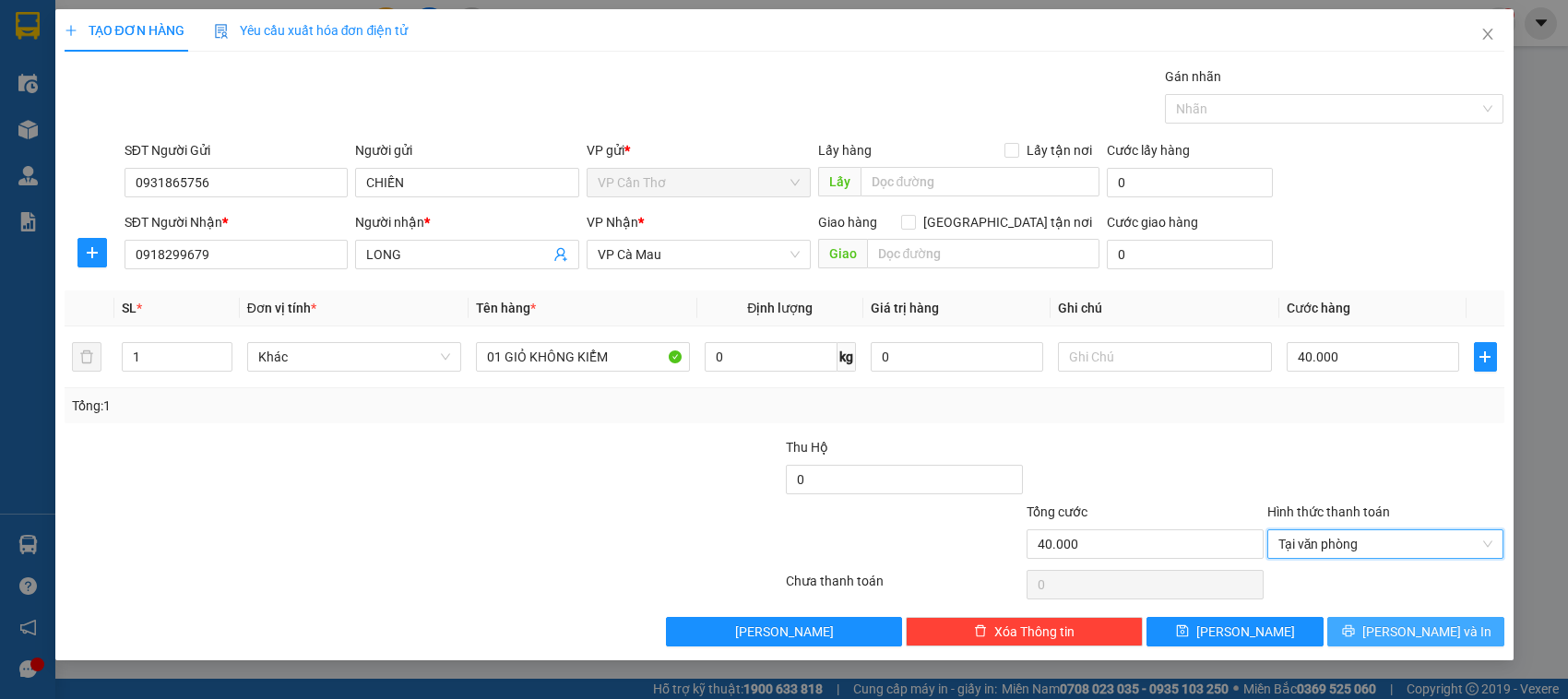
click at [1473, 633] on button "[PERSON_NAME] và In" at bounding box center [1417, 632] width 177 height 30
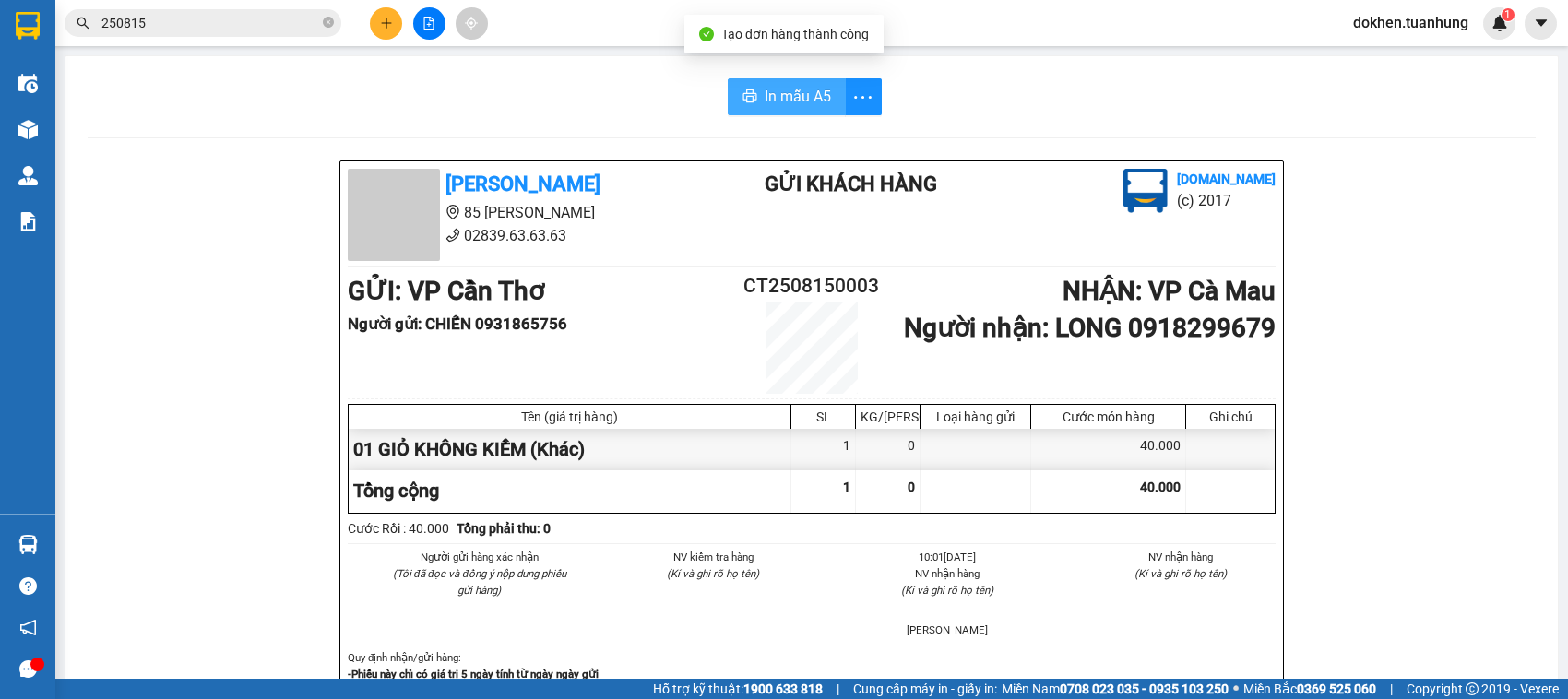
click at [765, 86] on span "In mẫu A5" at bounding box center [798, 96] width 67 height 23
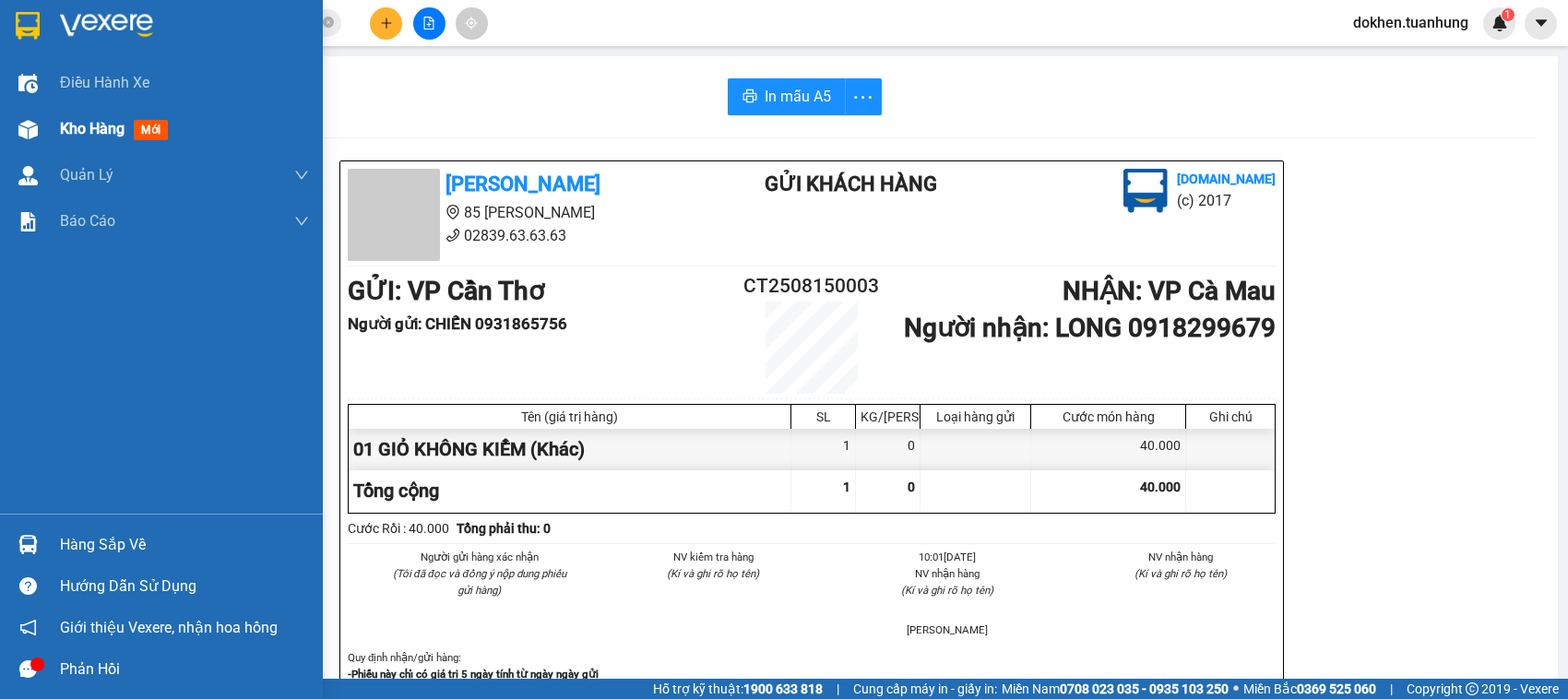
click at [71, 126] on span "Kho hàng" at bounding box center [92, 128] width 65 height 17
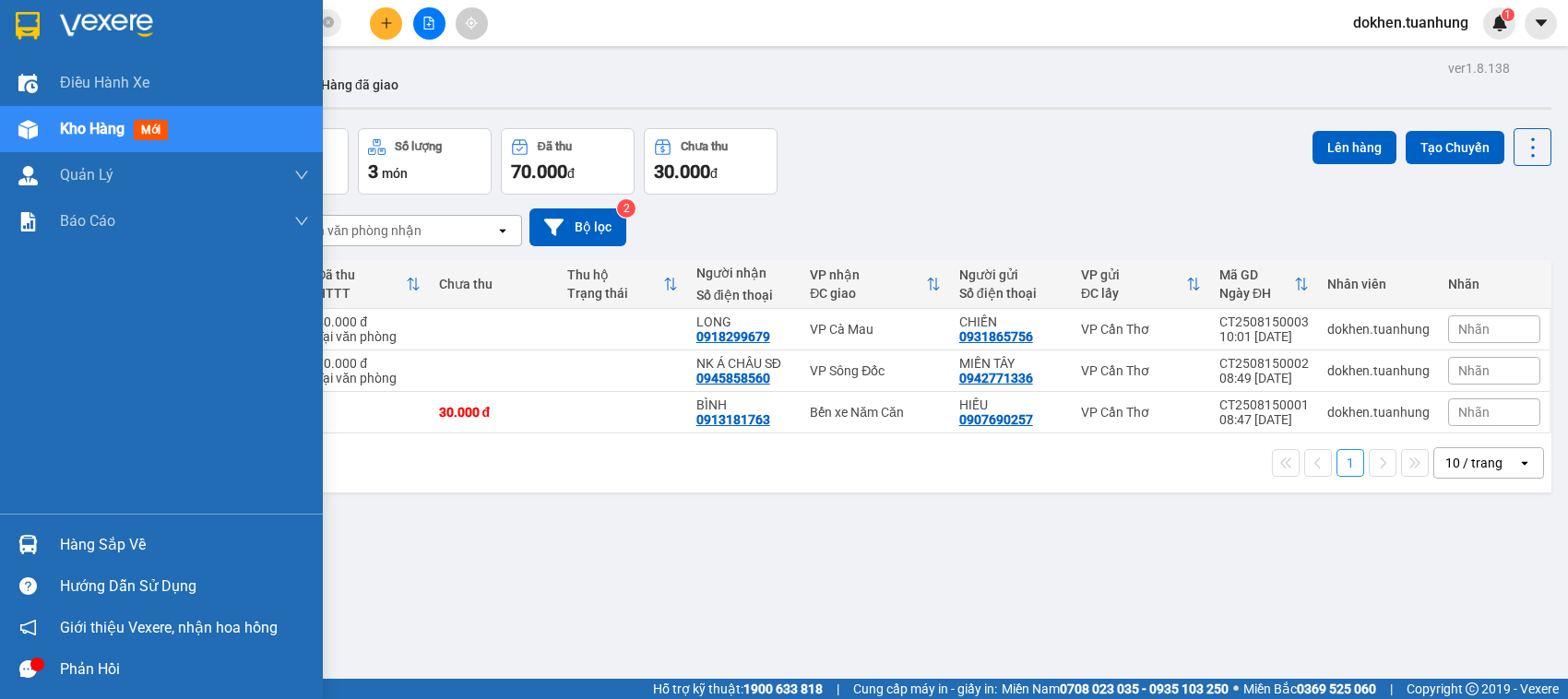
click at [104, 547] on div "Hàng sắp về" at bounding box center [184, 545] width 249 height 28
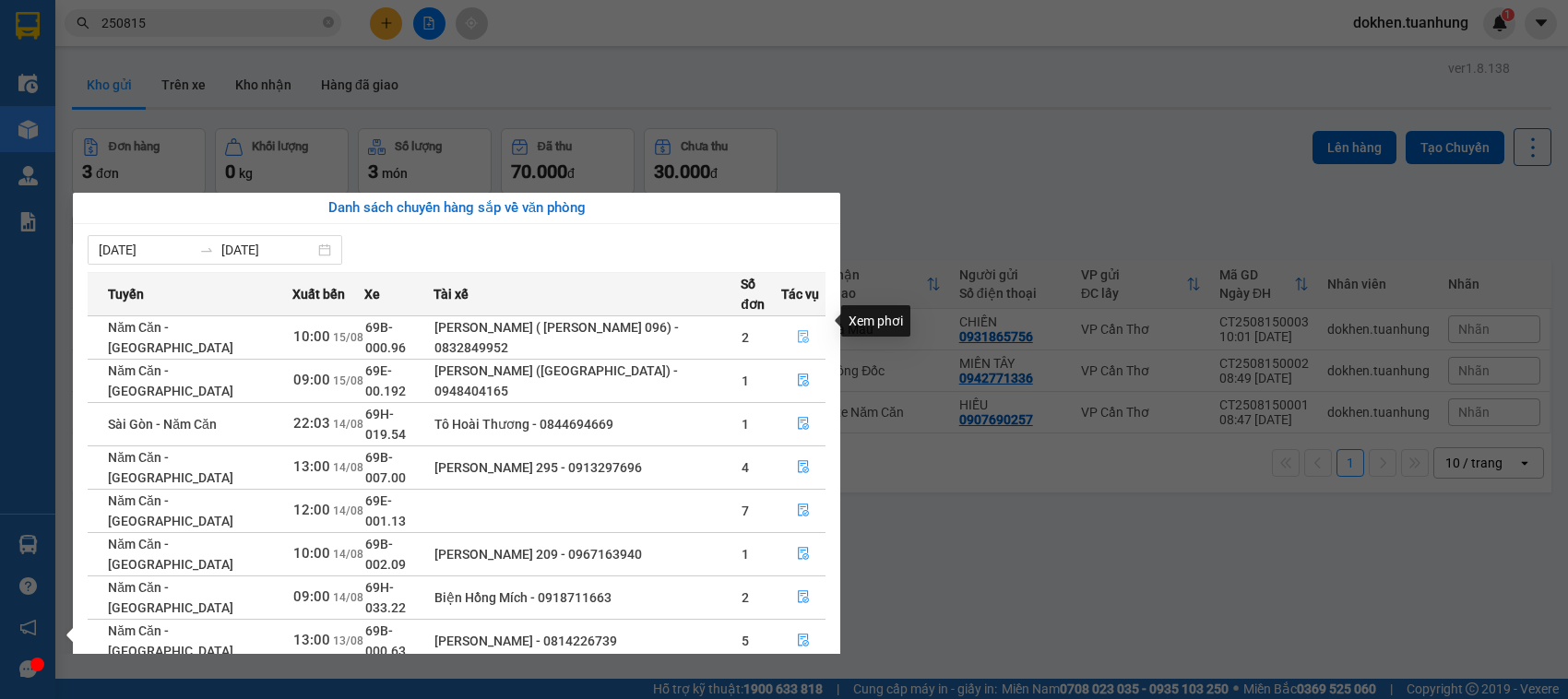
click at [791, 323] on button "button" at bounding box center [803, 337] width 42 height 30
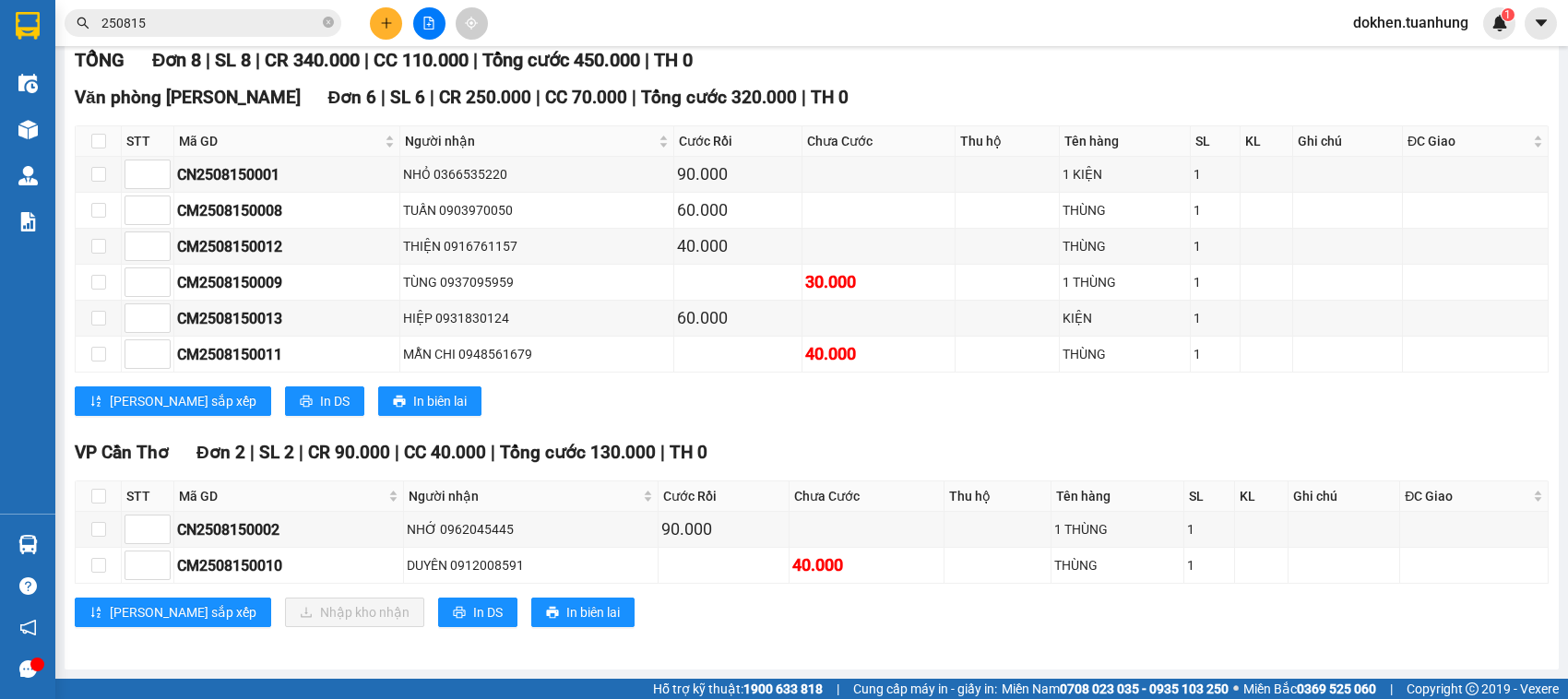
scroll to position [287, 0]
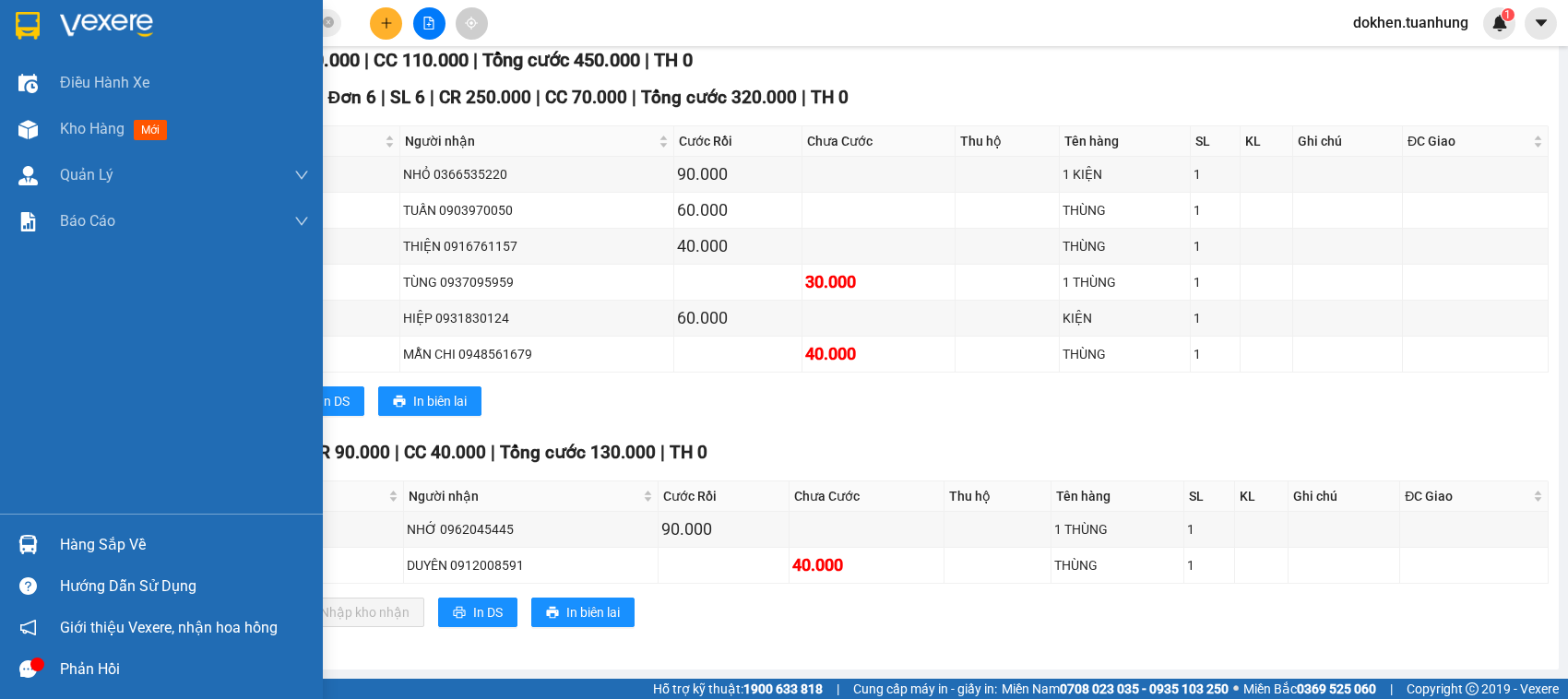
click at [74, 554] on div "Hàng sắp về" at bounding box center [184, 545] width 249 height 28
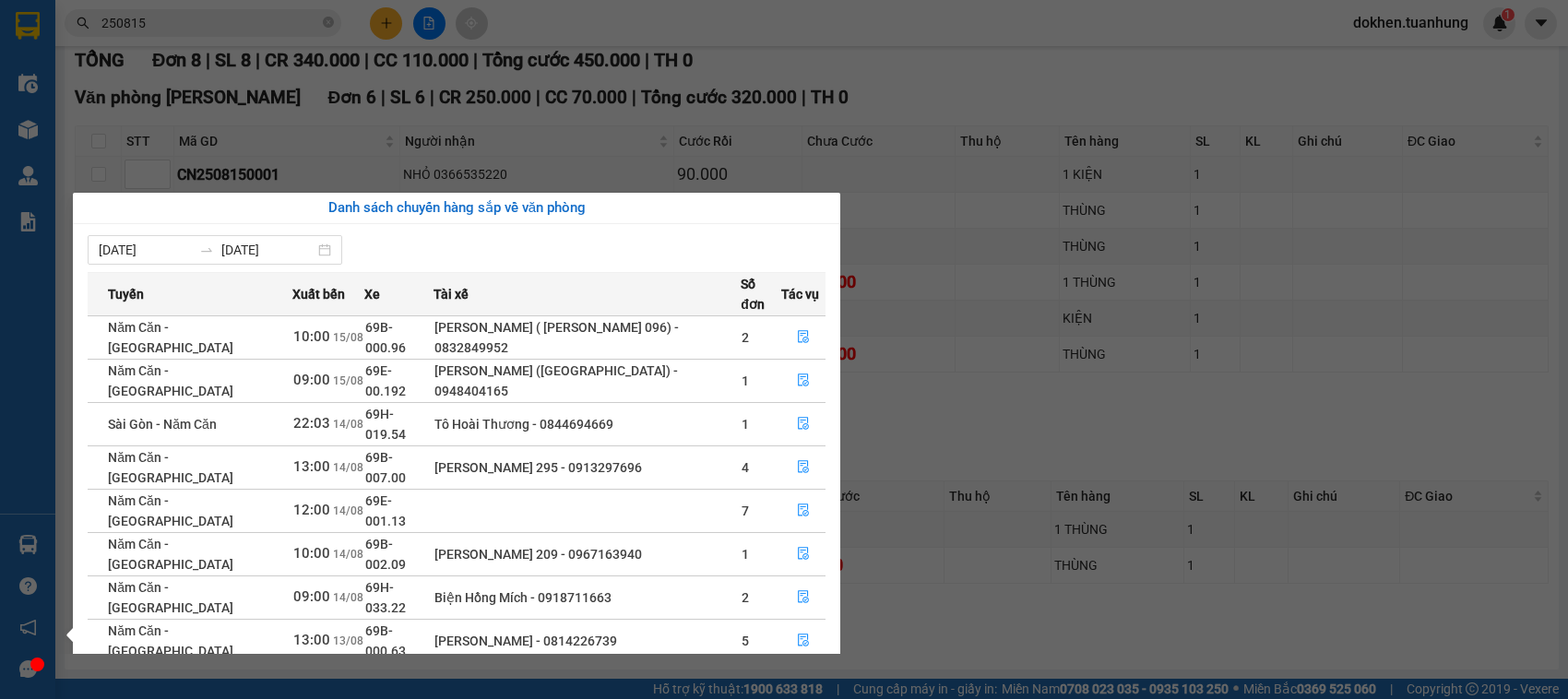
click at [991, 624] on section "Kết quả tìm kiếm ( 66 ) Bộ lọc Mã ĐH Trạng thái Món hàng Thu hộ Tổng cước Chưa …" at bounding box center [784, 349] width 1568 height 699
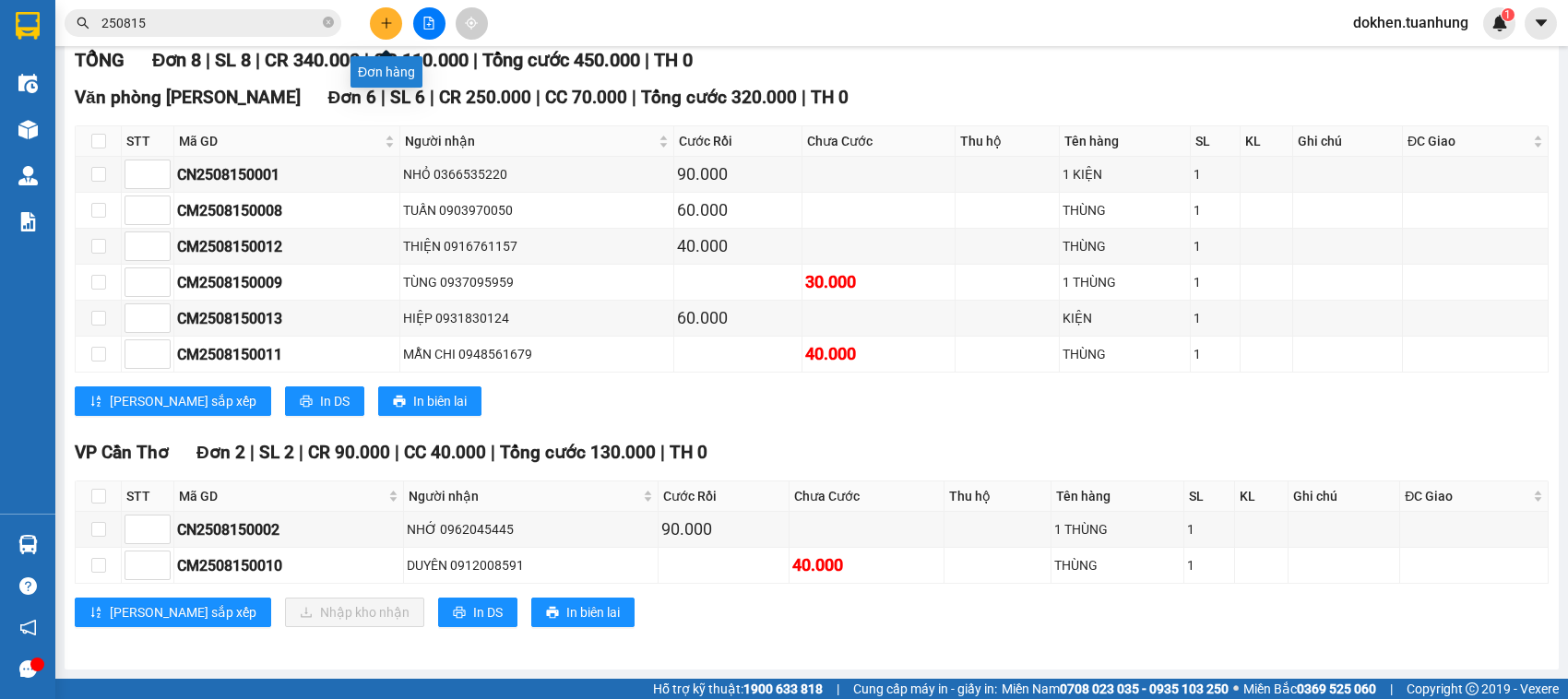
click at [386, 23] on icon "plus" at bounding box center [386, 22] width 11 height 1
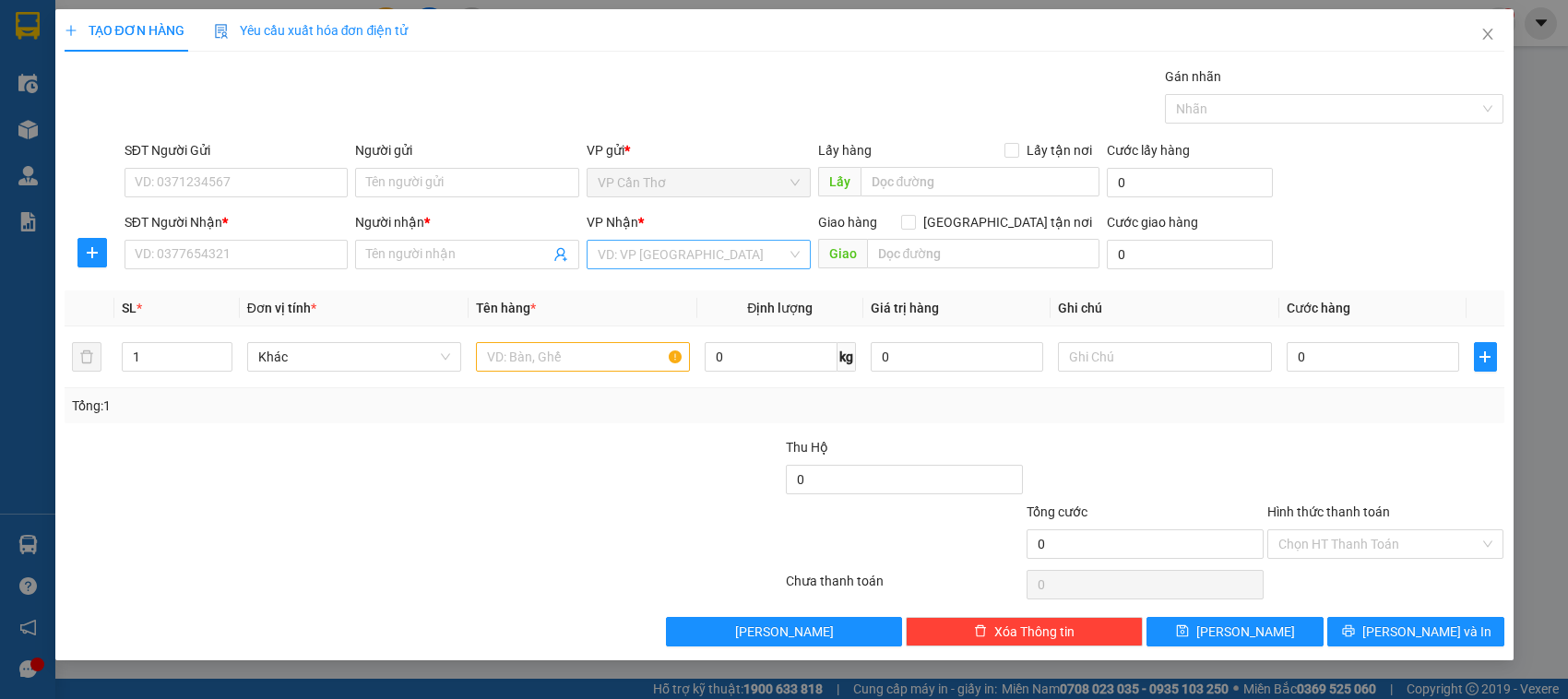
click at [732, 250] on input "search" at bounding box center [692, 255] width 189 height 28
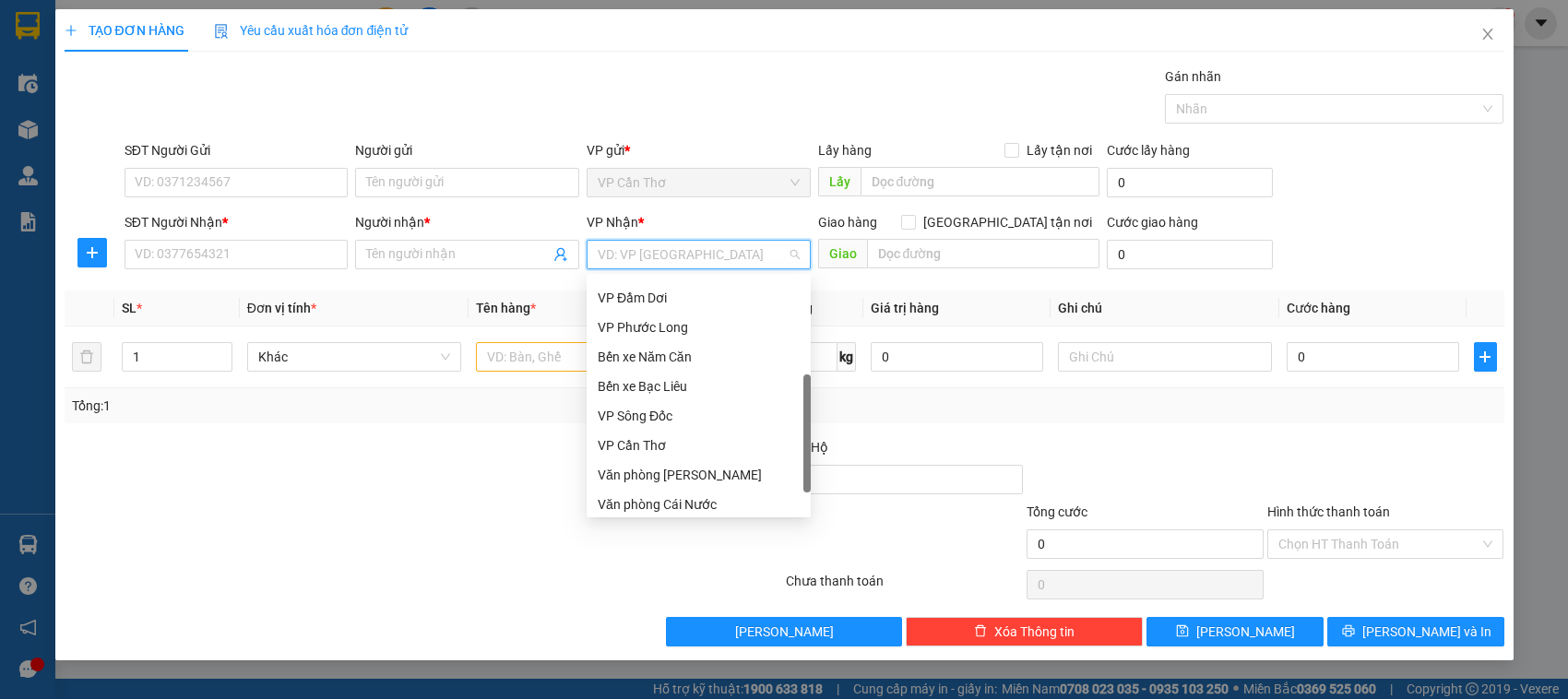
scroll to position [111, 0]
drag, startPoint x: 807, startPoint y: 313, endPoint x: 818, endPoint y: 424, distance: 111.5
click at [818, 424] on body "Kết quả tìm kiếm ( 66 ) Bộ lọc Mã ĐH Trạng thái Món hàng Thu hộ Tổng cước Chưa …" at bounding box center [784, 349] width 1568 height 699
click at [701, 444] on div "Văn phòng [PERSON_NAME]" at bounding box center [698, 446] width 202 height 20
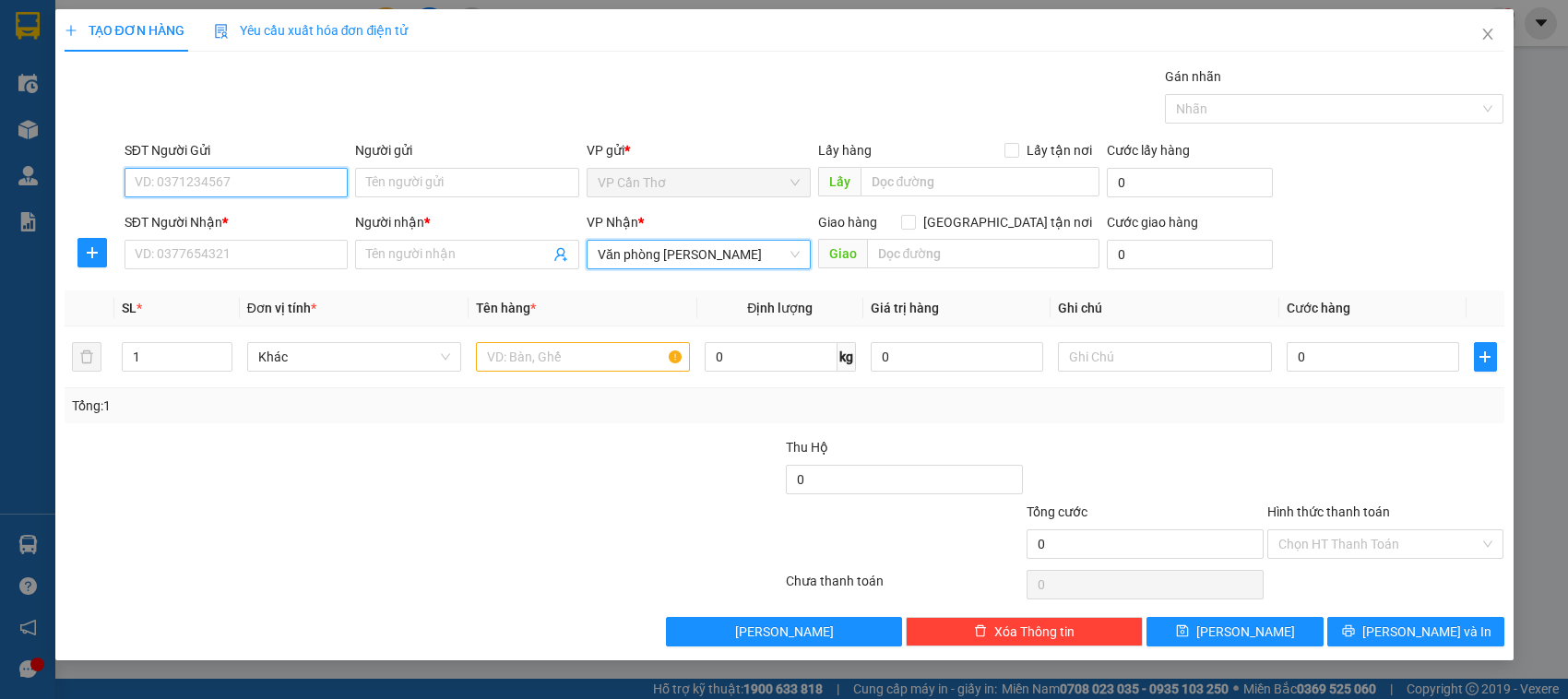
click at [277, 190] on input "SĐT Người Gửi" at bounding box center [236, 182] width 224 height 30
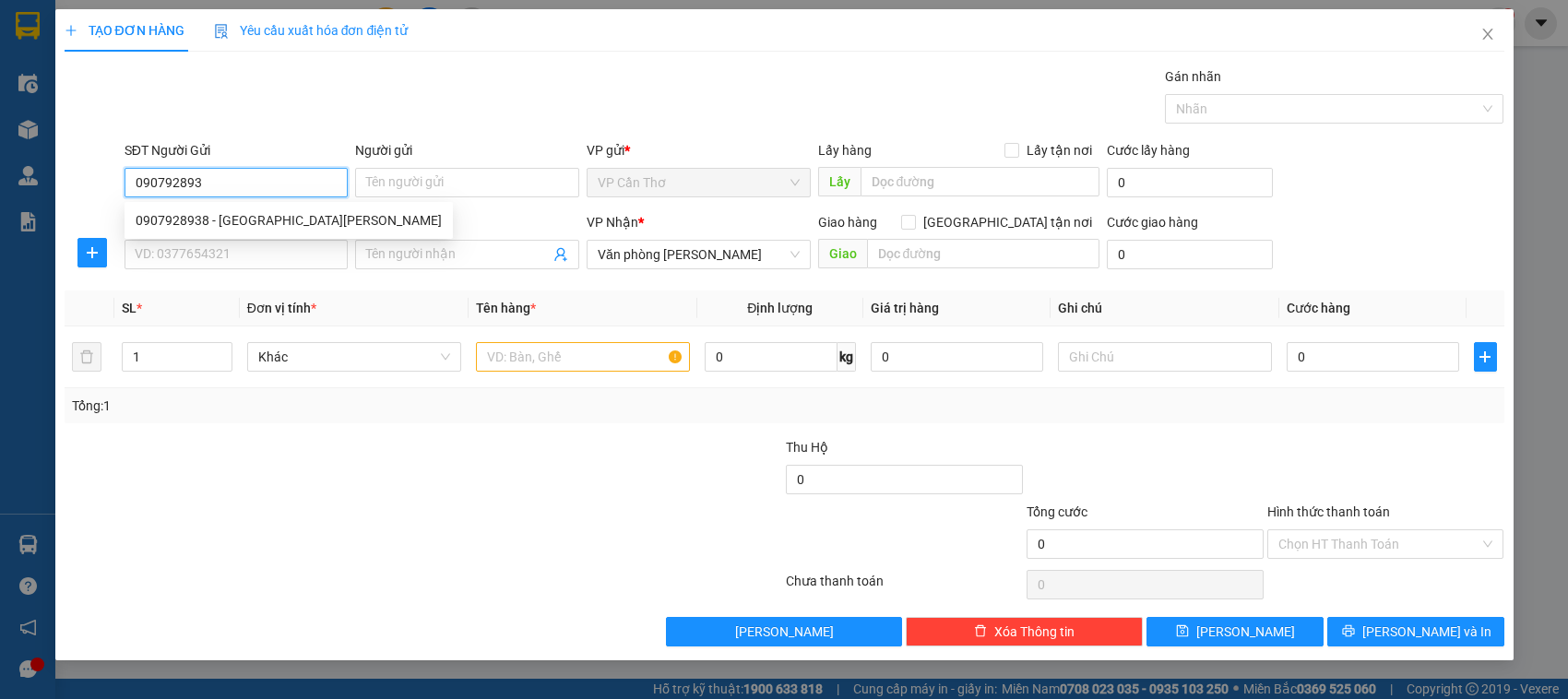
type input "0907928938"
click at [314, 218] on div "0907928938 - [GEOGRAPHIC_DATA][PERSON_NAME]" at bounding box center [289, 220] width 307 height 20
type input "THÁI NGUYÊN SPOST"
type input "0907928938"
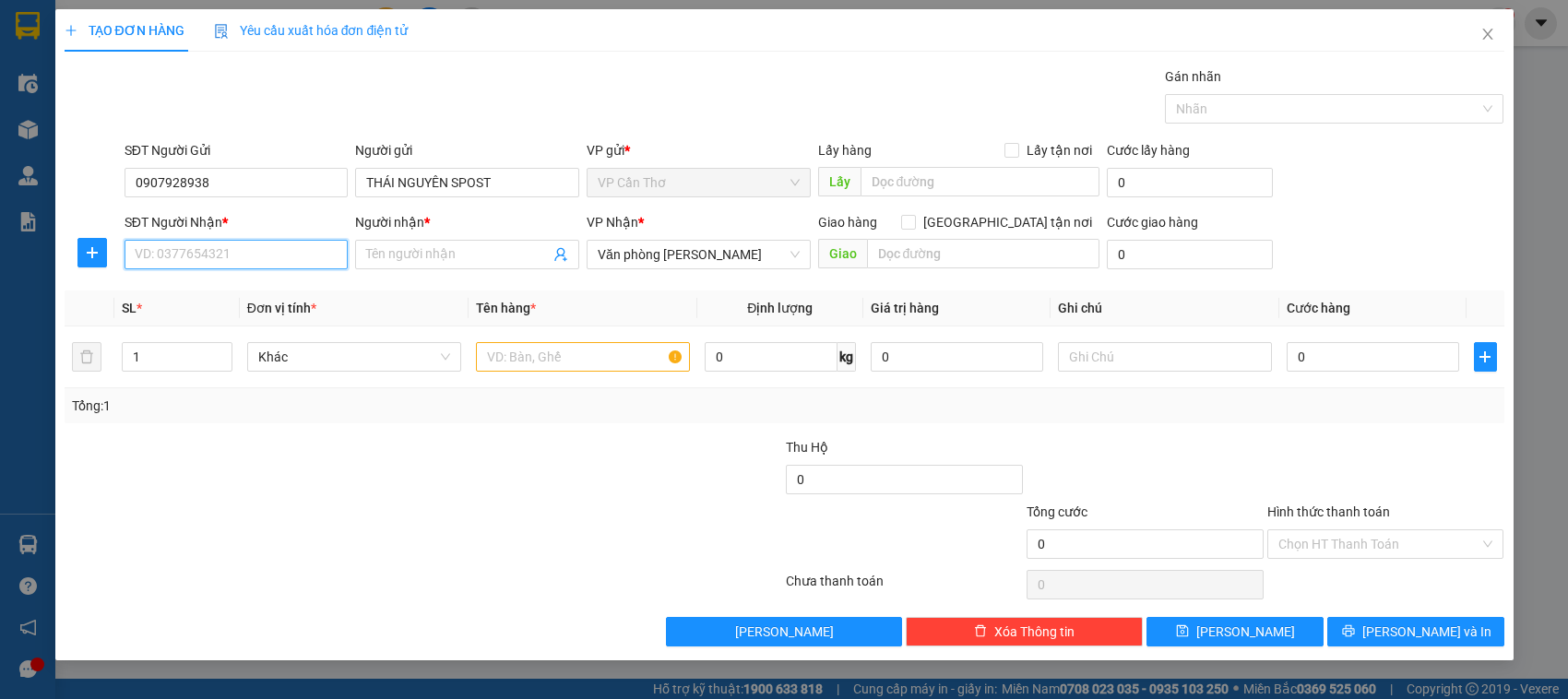
click at [313, 254] on input "SĐT Người Nhận *" at bounding box center [236, 255] width 224 height 30
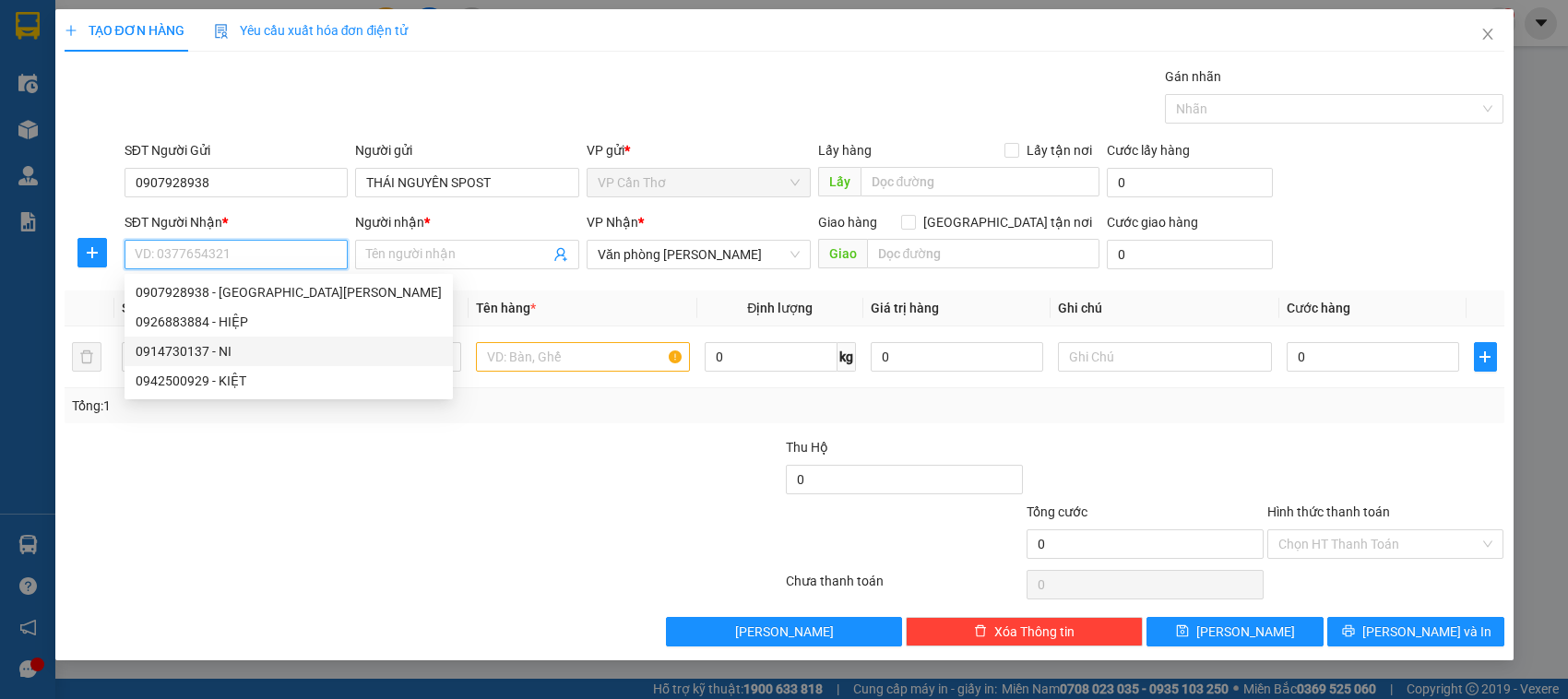
click at [200, 347] on div "0914730137 - NI" at bounding box center [289, 351] width 307 height 20
type input "0914730137"
type input "NI"
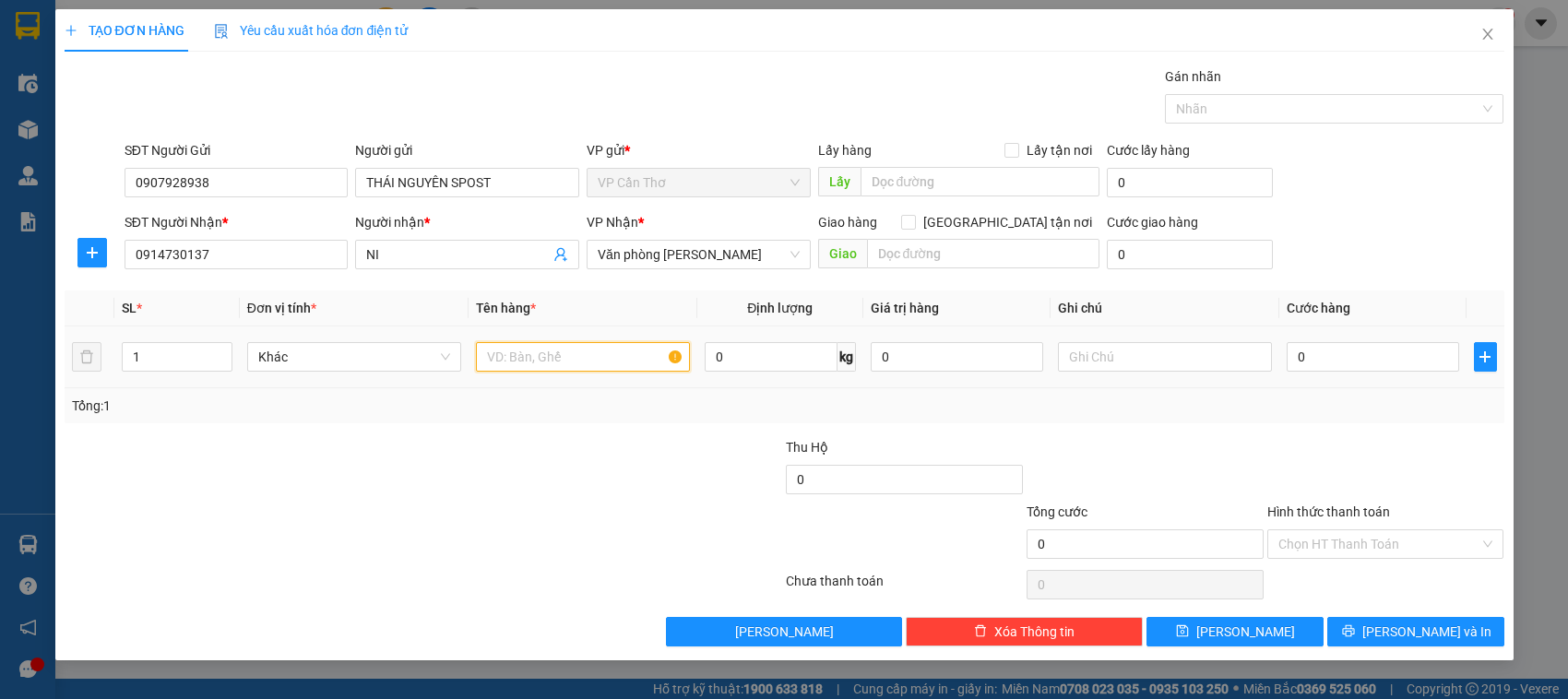
click at [502, 366] on input "text" at bounding box center [583, 357] width 214 height 30
type input "01 KIỆN KHÔNG KIỂM"
click at [1327, 371] on input "0" at bounding box center [1372, 357] width 173 height 30
type input "3"
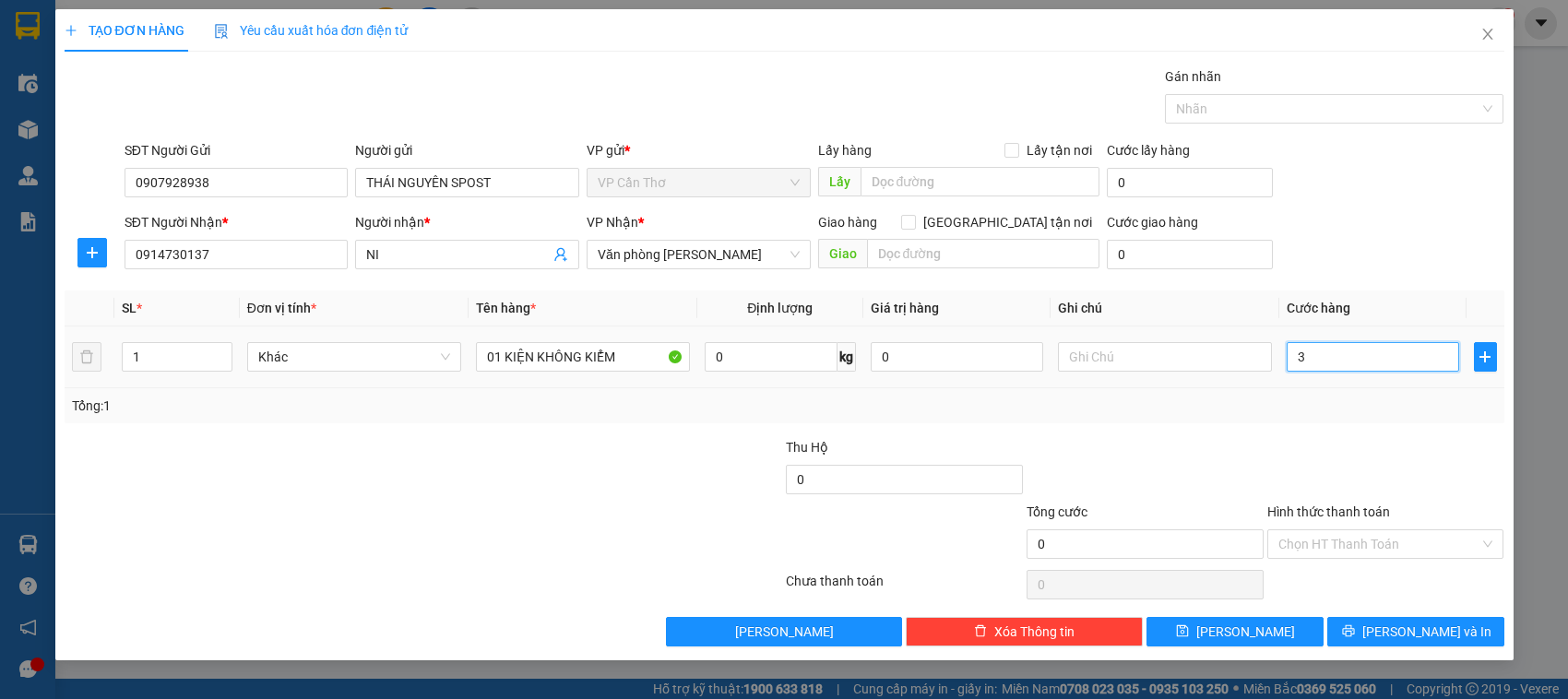
type input "3"
type input "30"
type input "300"
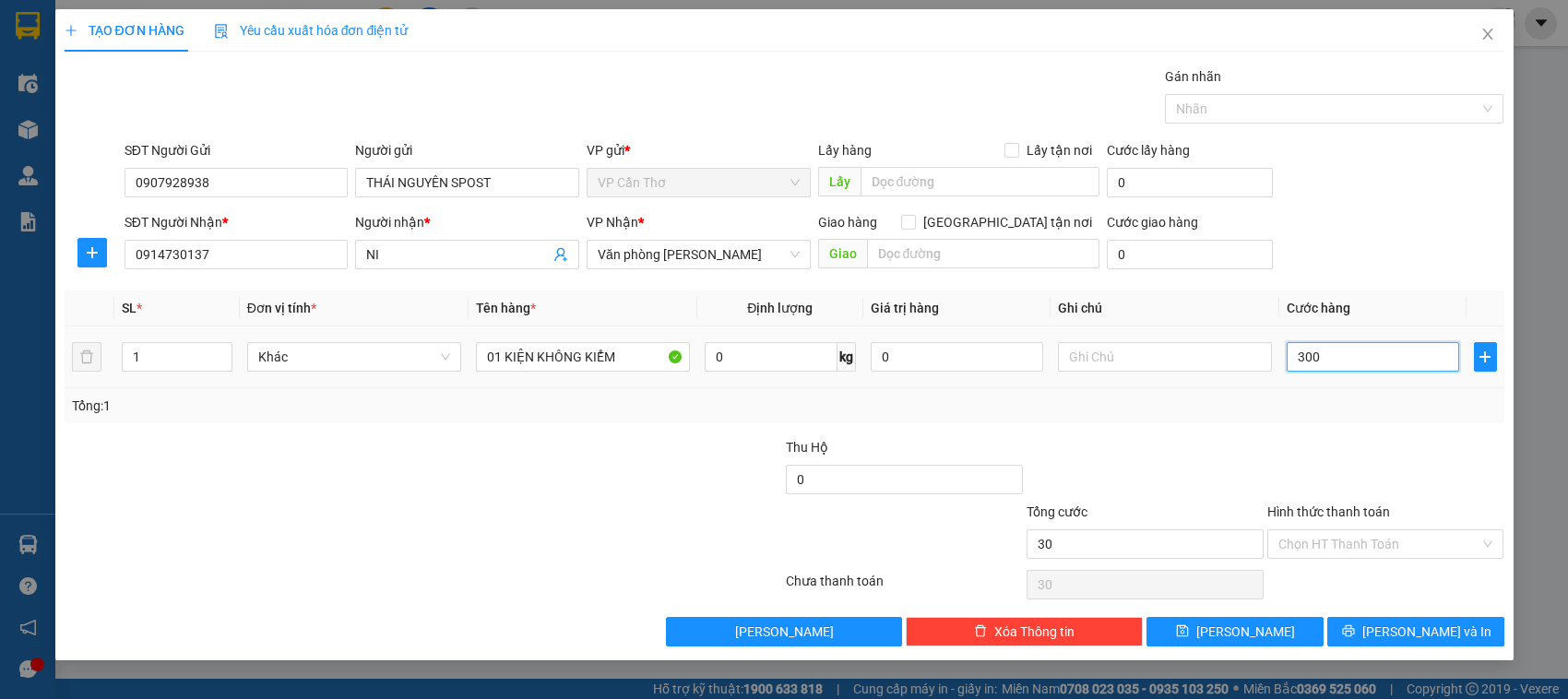
type input "300"
type input "3.000"
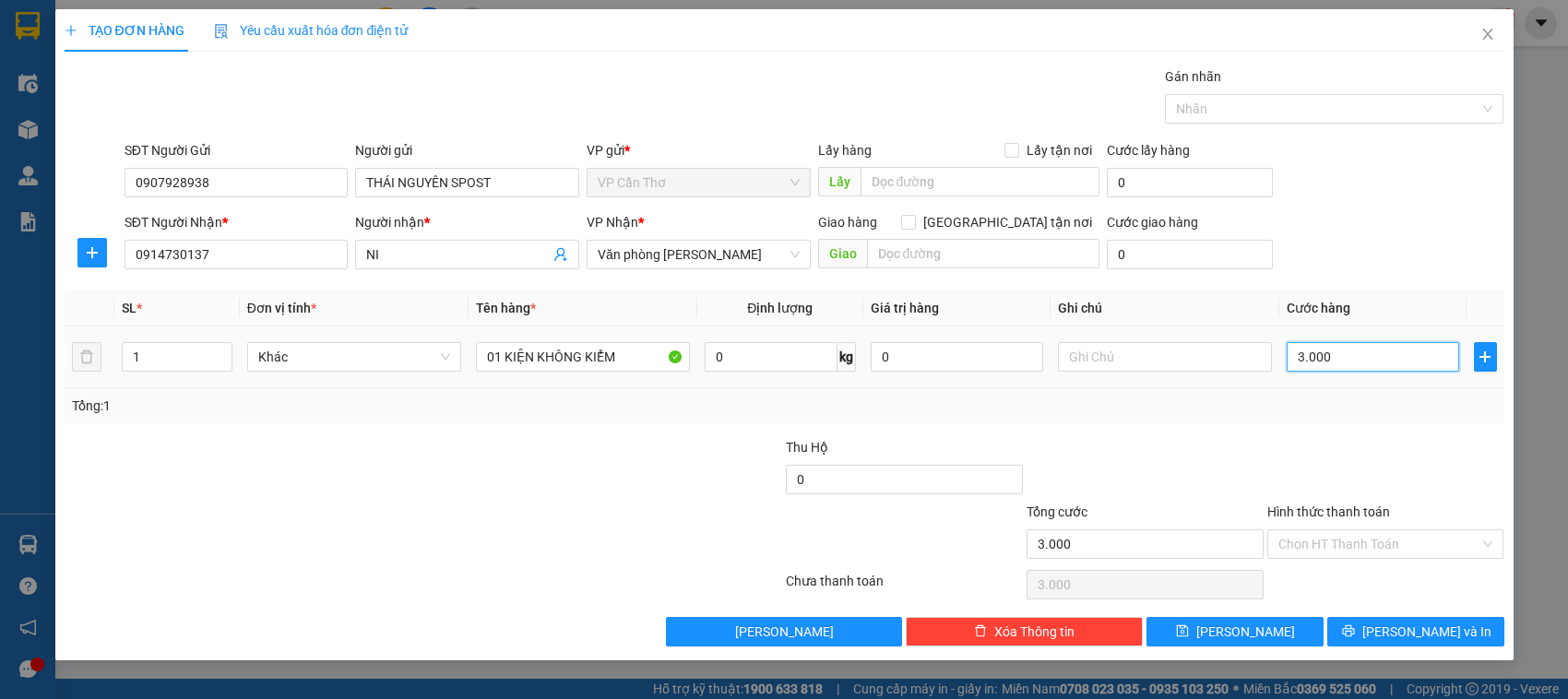
type input "30.000"
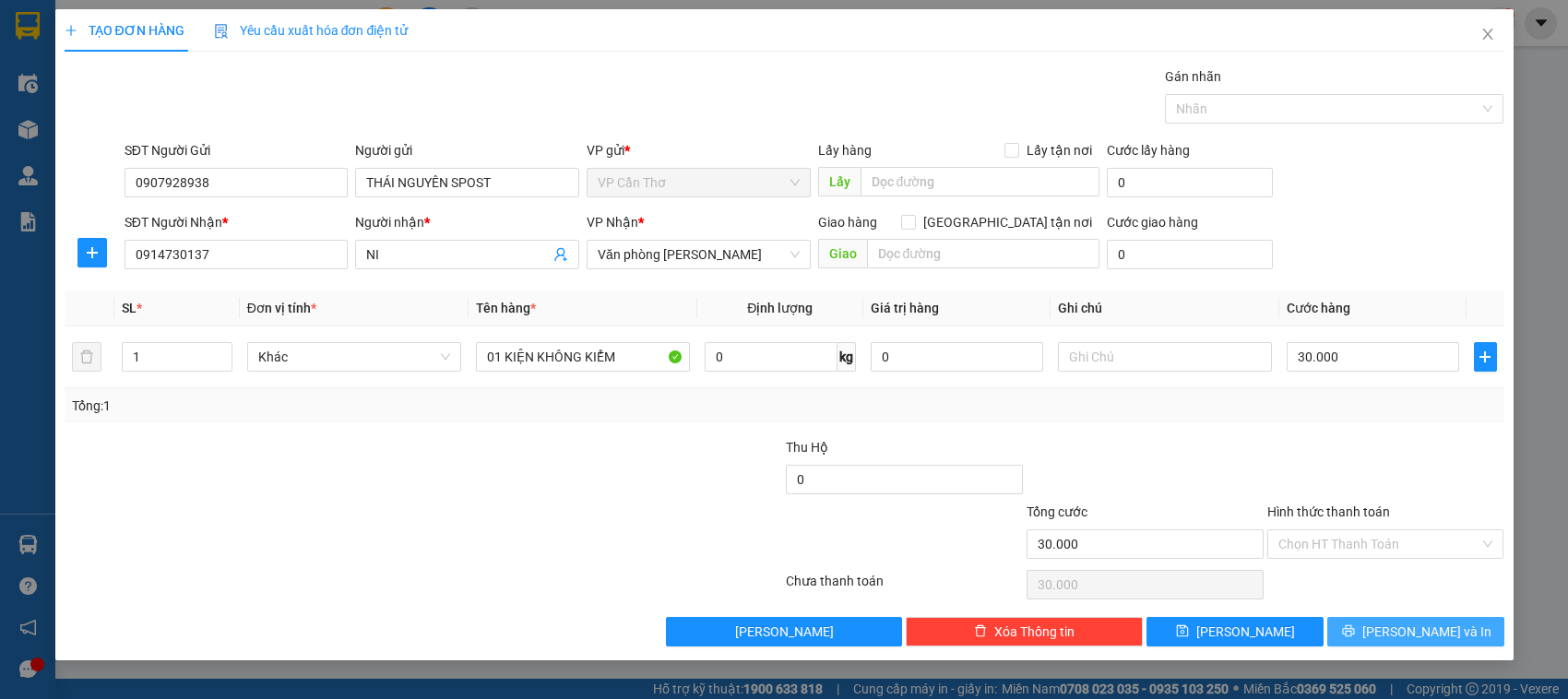
click at [1481, 632] on button "[PERSON_NAME] và In" at bounding box center [1417, 632] width 177 height 30
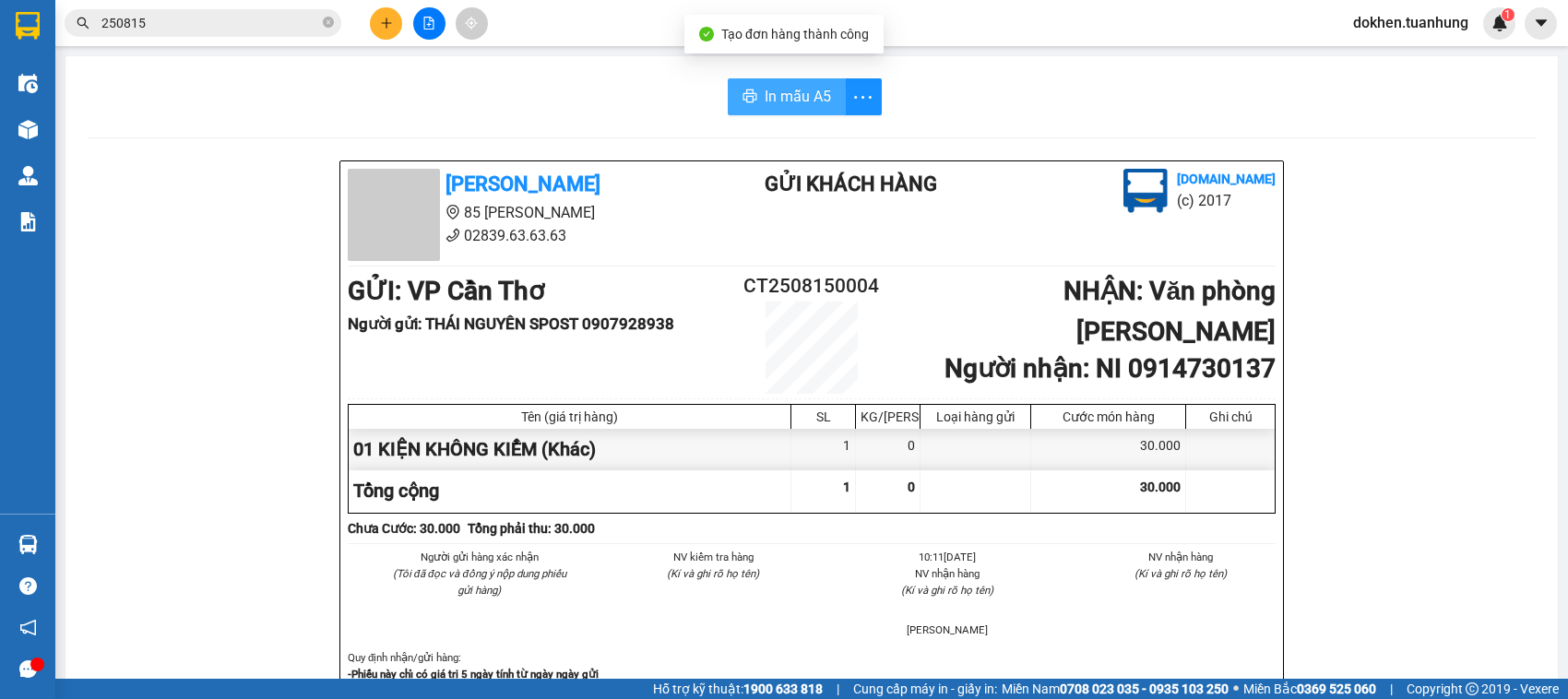
click at [791, 86] on span "In mẫu A5" at bounding box center [798, 96] width 67 height 23
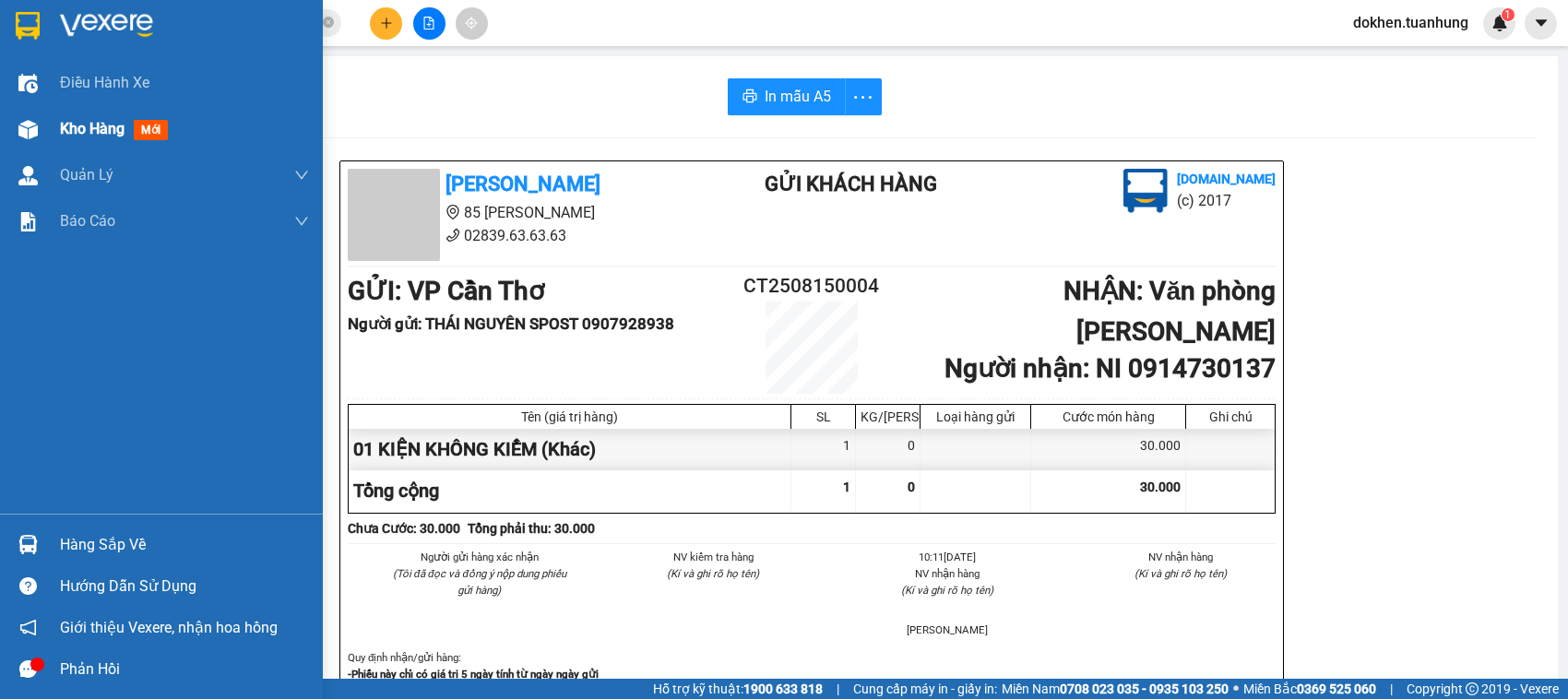
click at [74, 139] on div "Kho hàng mới" at bounding box center [118, 128] width 116 height 23
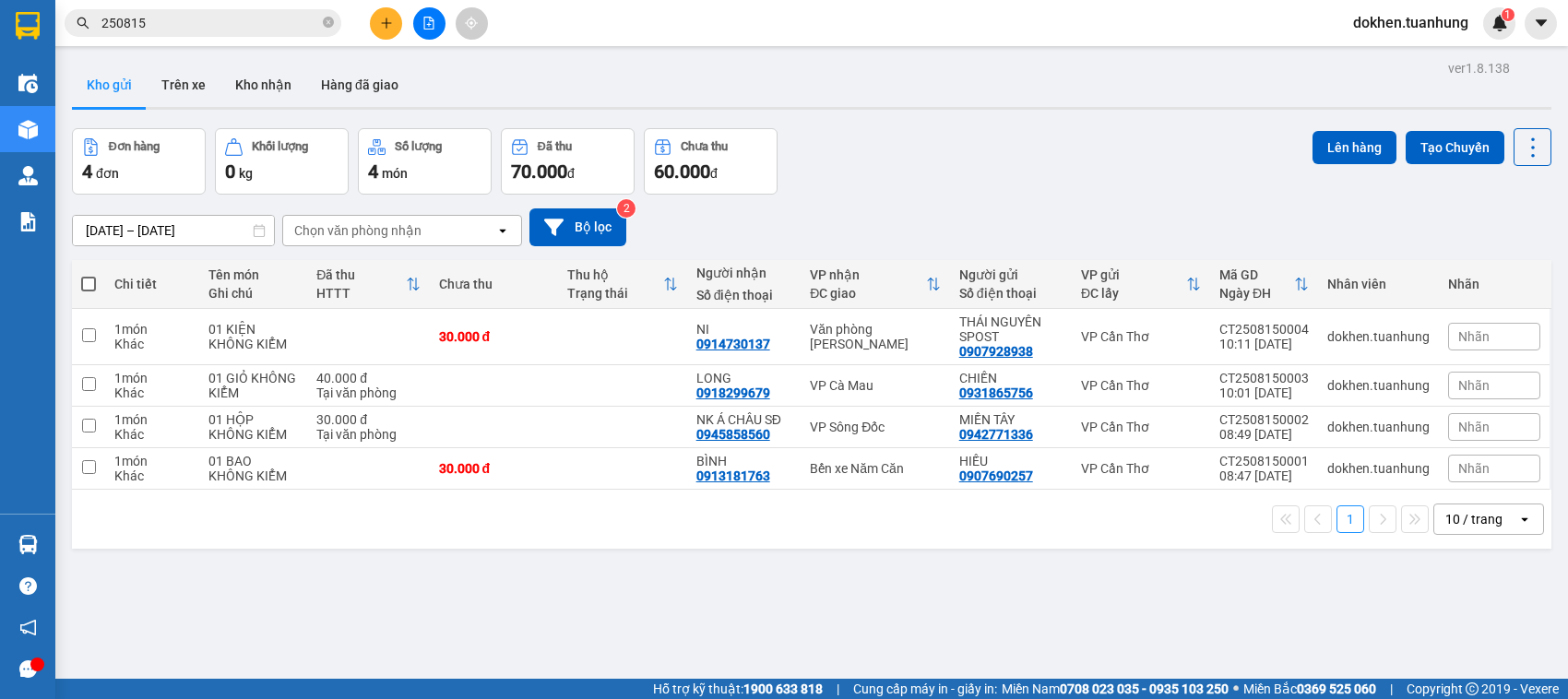
click at [174, 15] on input "250815" at bounding box center [210, 22] width 218 height 20
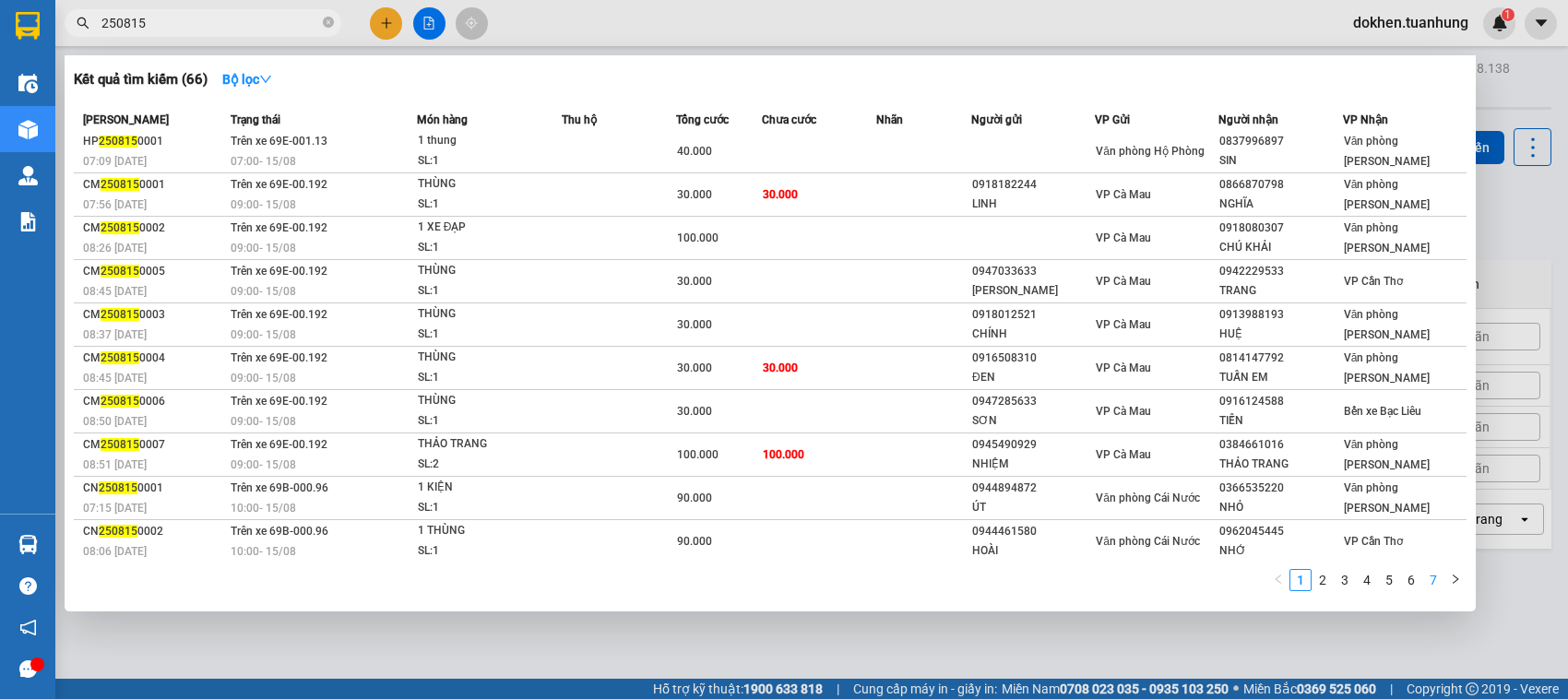
click at [1435, 577] on link "7" at bounding box center [1433, 579] width 20 height 20
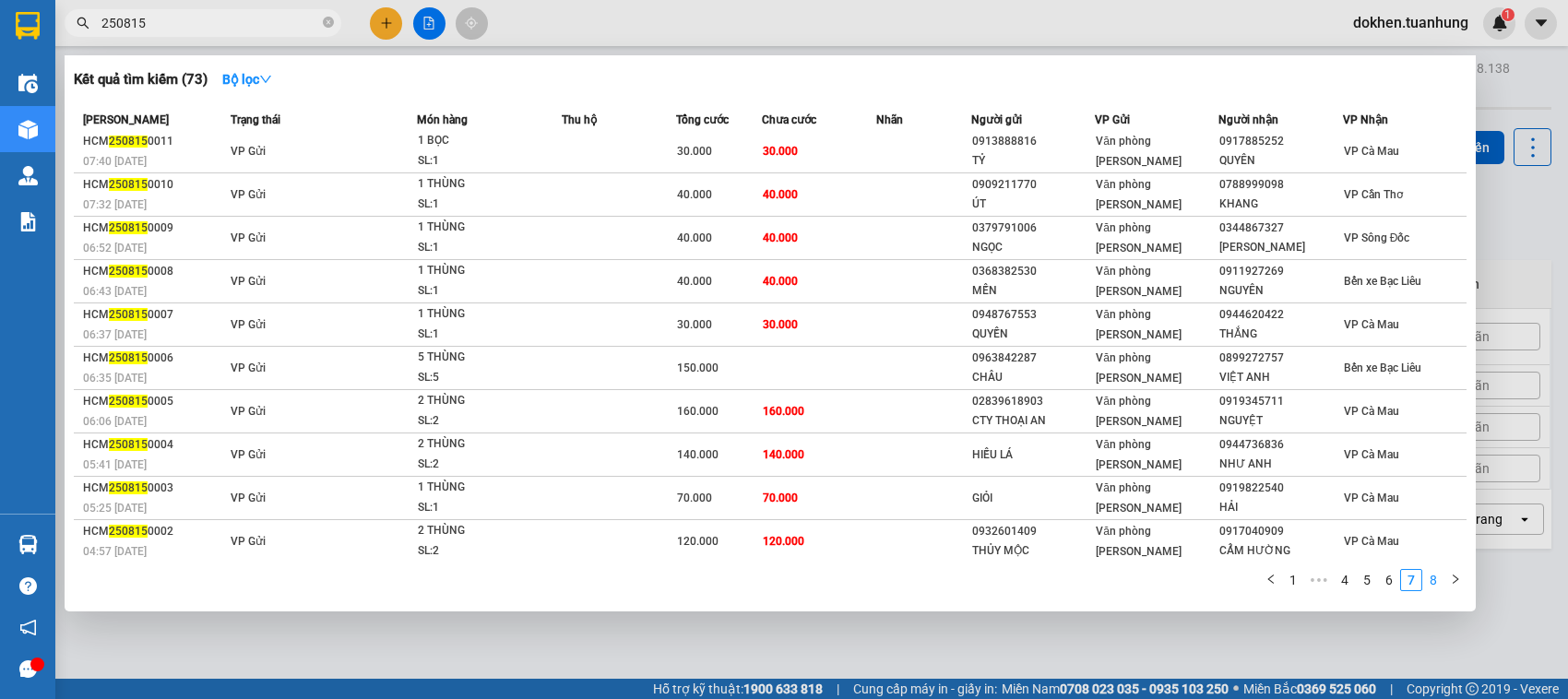
click at [1440, 582] on link "8" at bounding box center [1433, 579] width 20 height 20
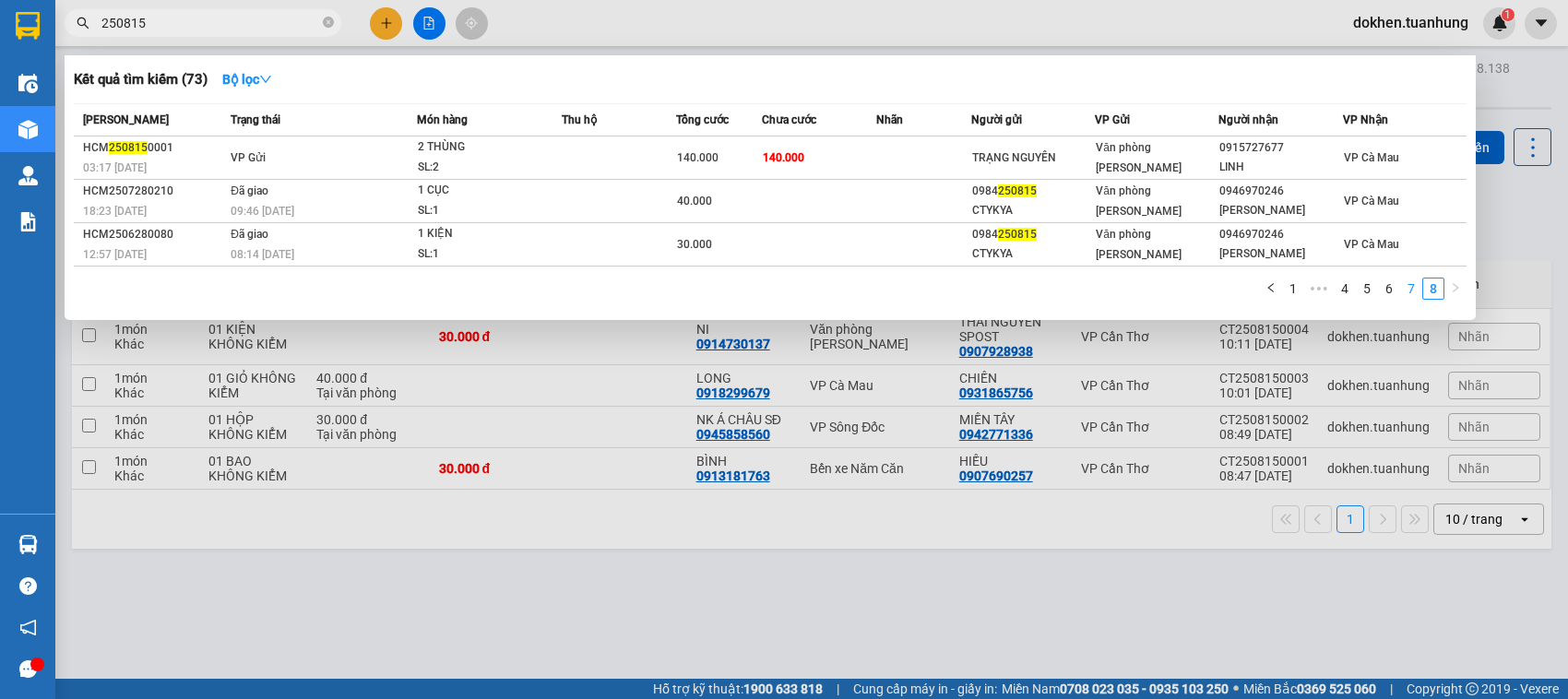
click at [1409, 290] on link "7" at bounding box center [1411, 288] width 20 height 20
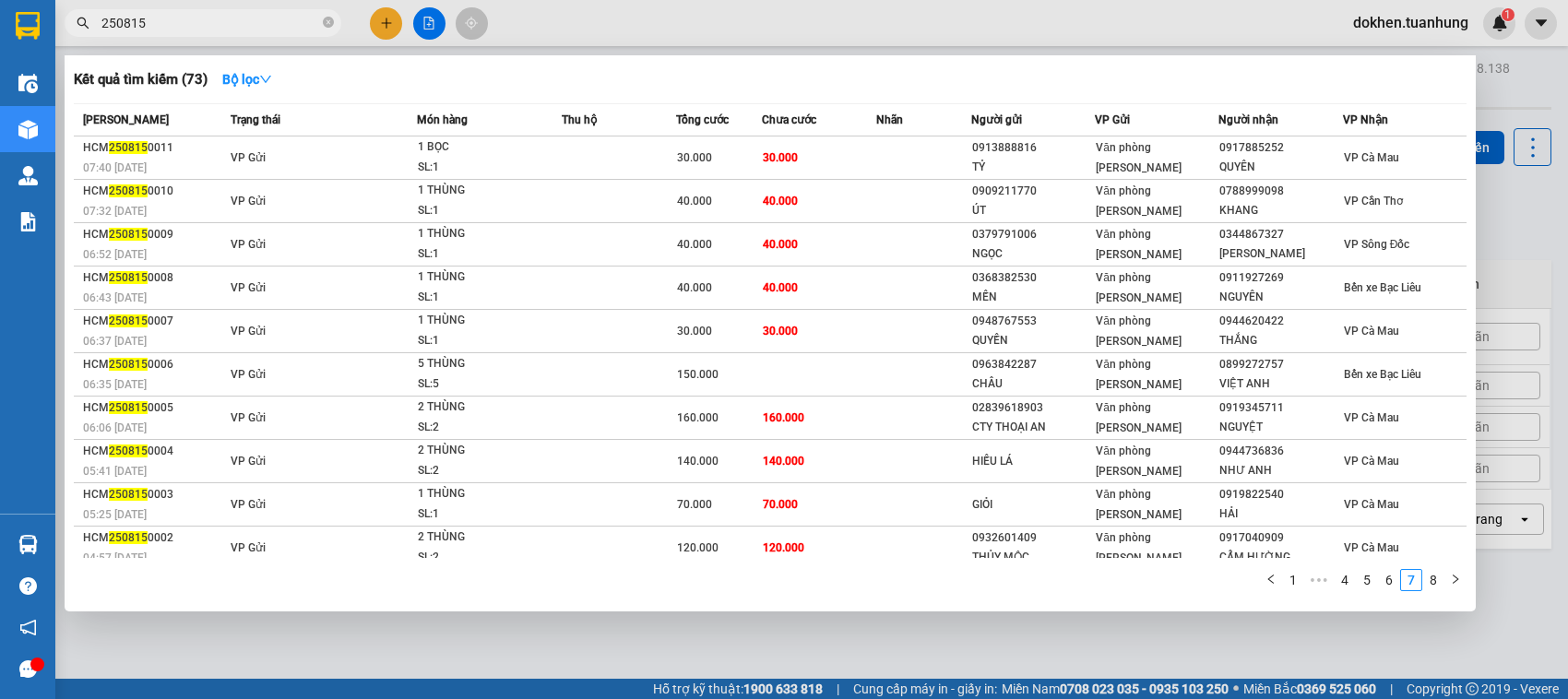
scroll to position [7, 0]
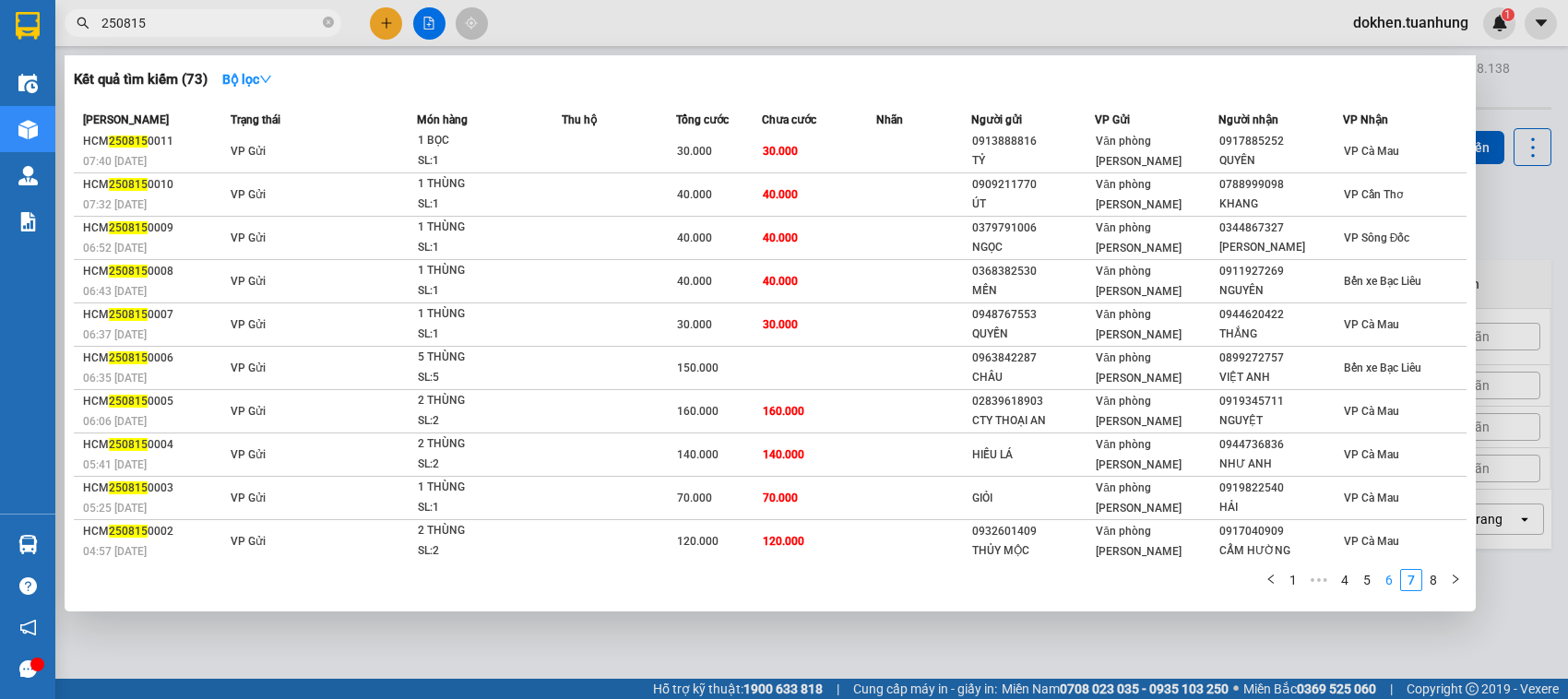
click at [1381, 579] on link "6" at bounding box center [1389, 579] width 20 height 20
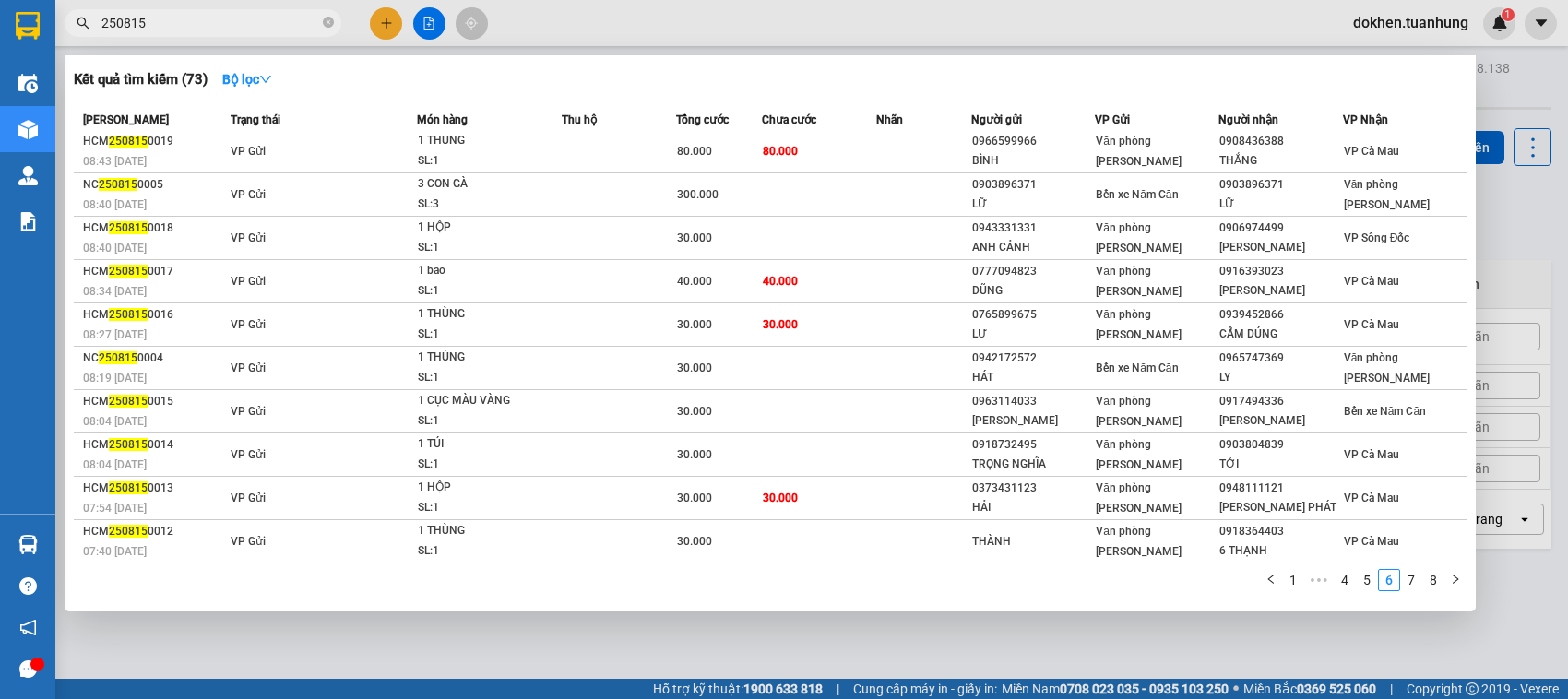
click at [1460, 563] on div "Mã ĐH Trạng thái Món hàng Thu hộ Tổng cước Chưa cước Nhãn Người gửi VP Gửi Ngườ…" at bounding box center [770, 353] width 1392 height 499
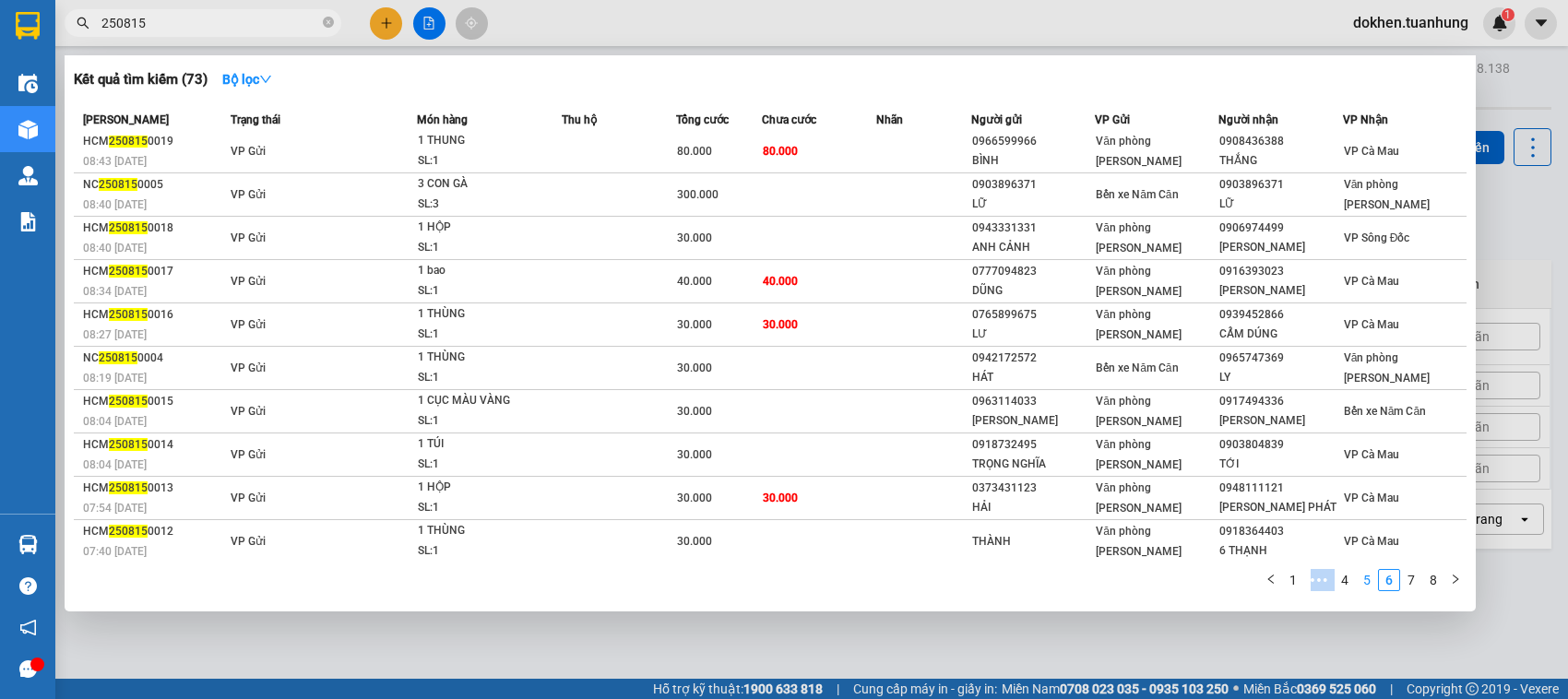
click at [1365, 578] on link "5" at bounding box center [1366, 579] width 20 height 20
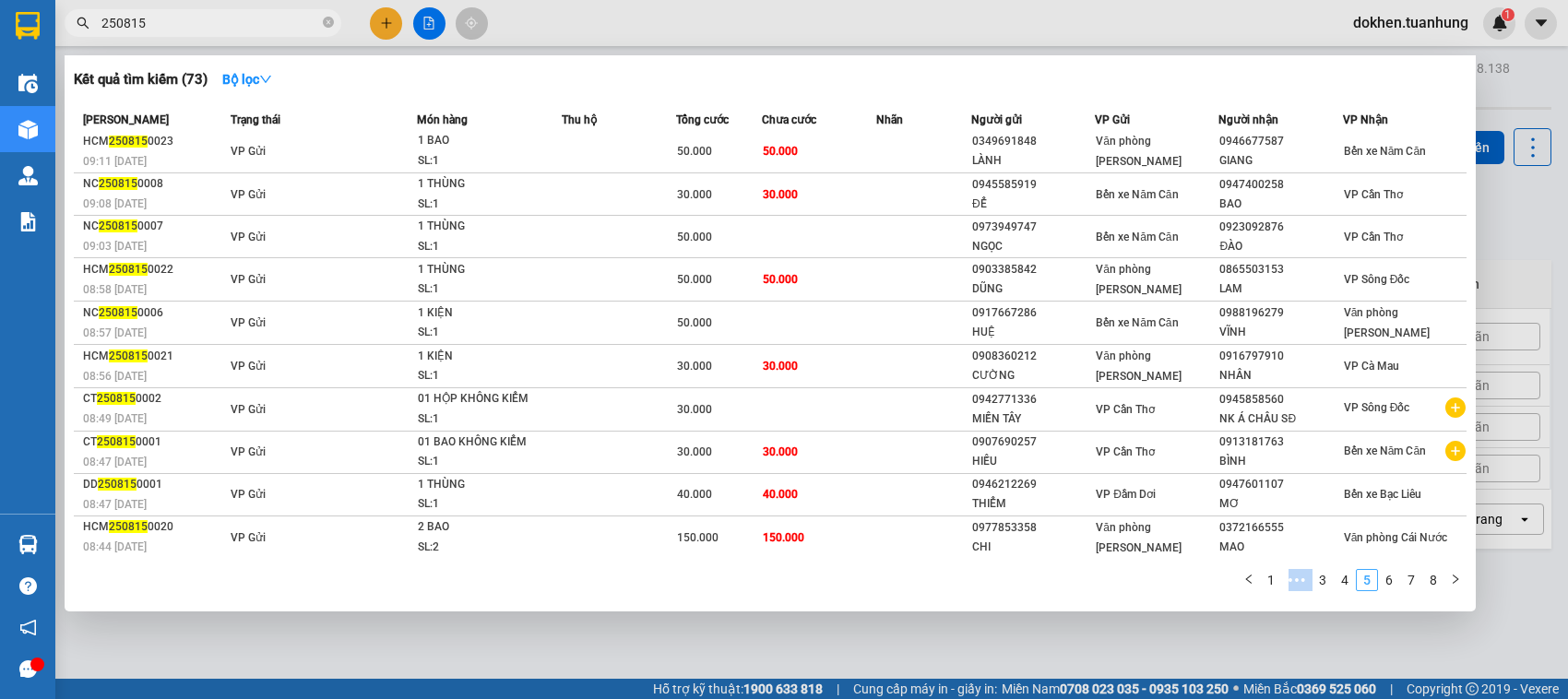
click at [1370, 573] on link "5" at bounding box center [1366, 579] width 20 height 20
click at [1370, 572] on link "5" at bounding box center [1366, 579] width 20 height 20
click at [1349, 578] on link "4" at bounding box center [1344, 579] width 20 height 20
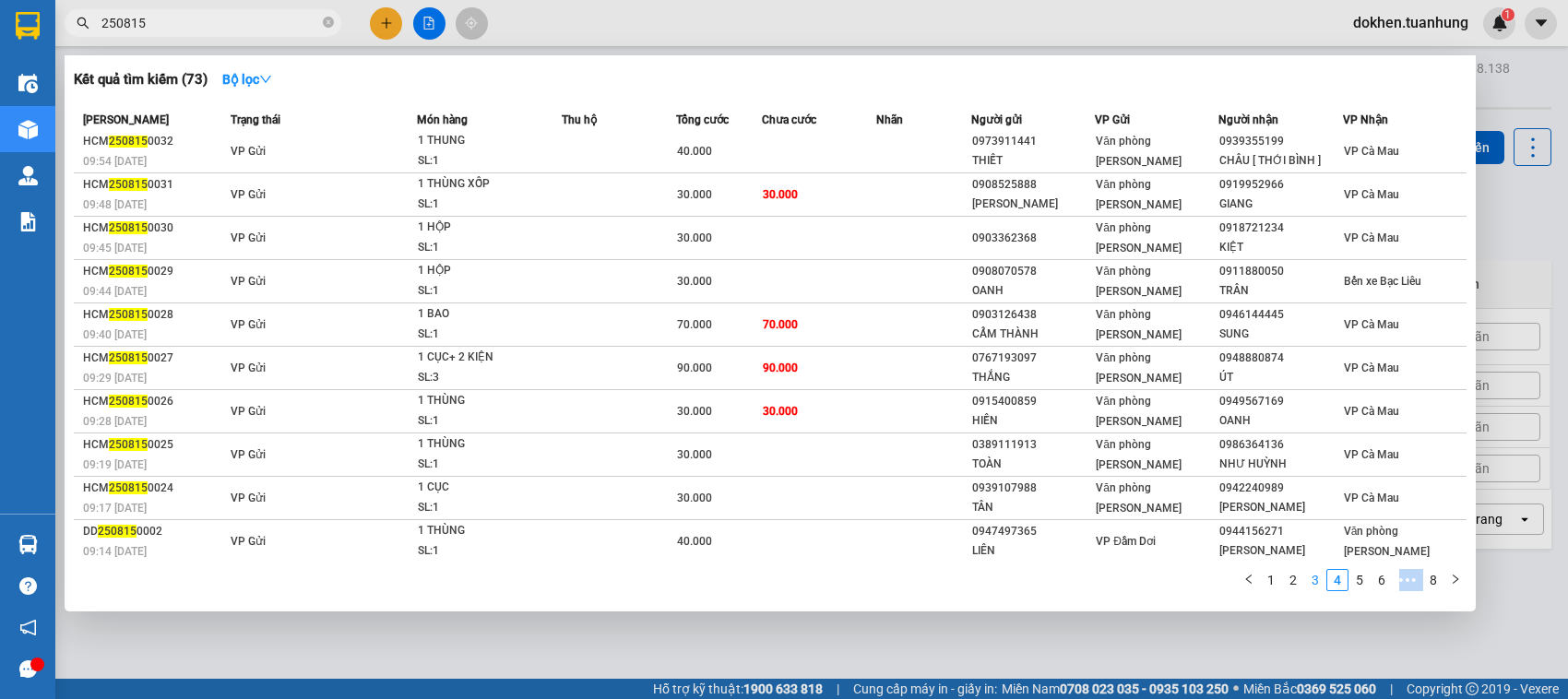
click at [1314, 587] on link "3" at bounding box center [1315, 579] width 20 height 20
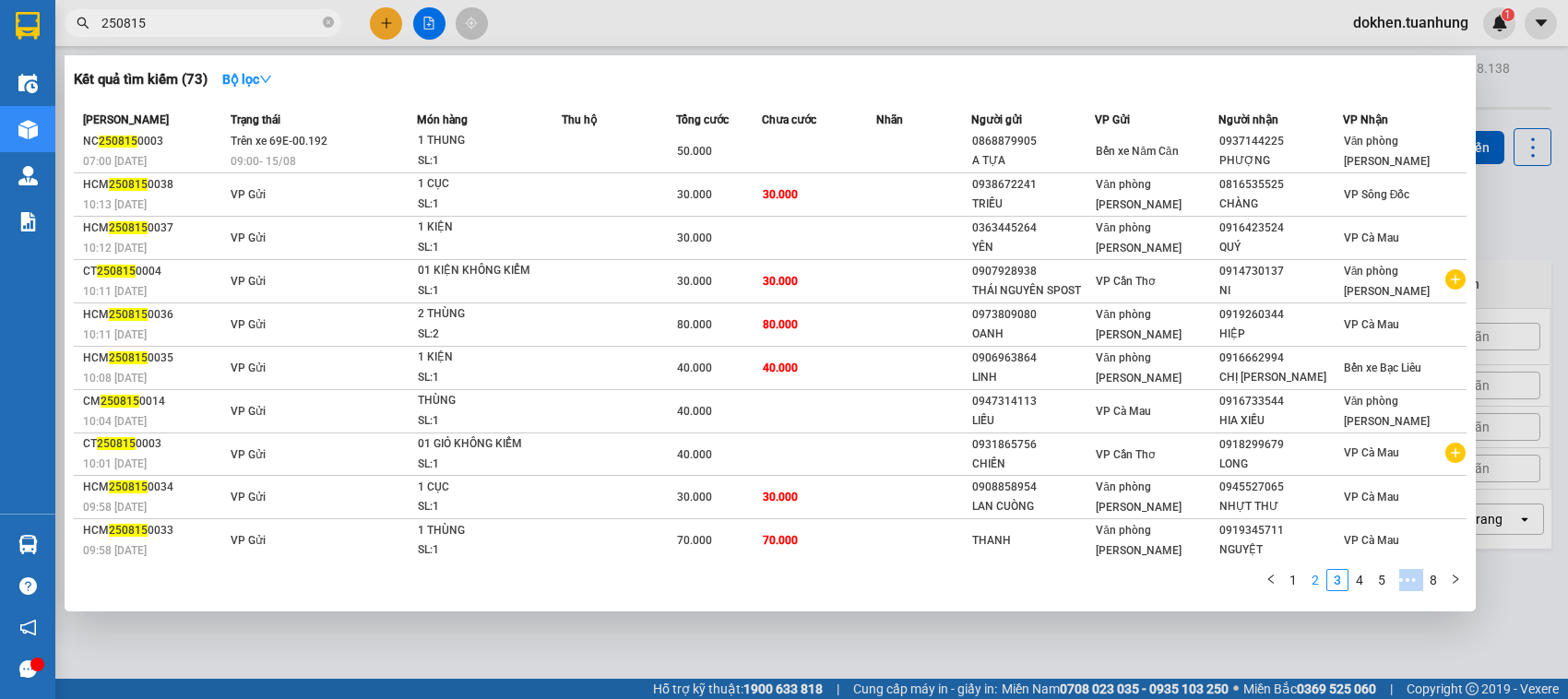
click at [1314, 587] on link "2" at bounding box center [1315, 579] width 20 height 20
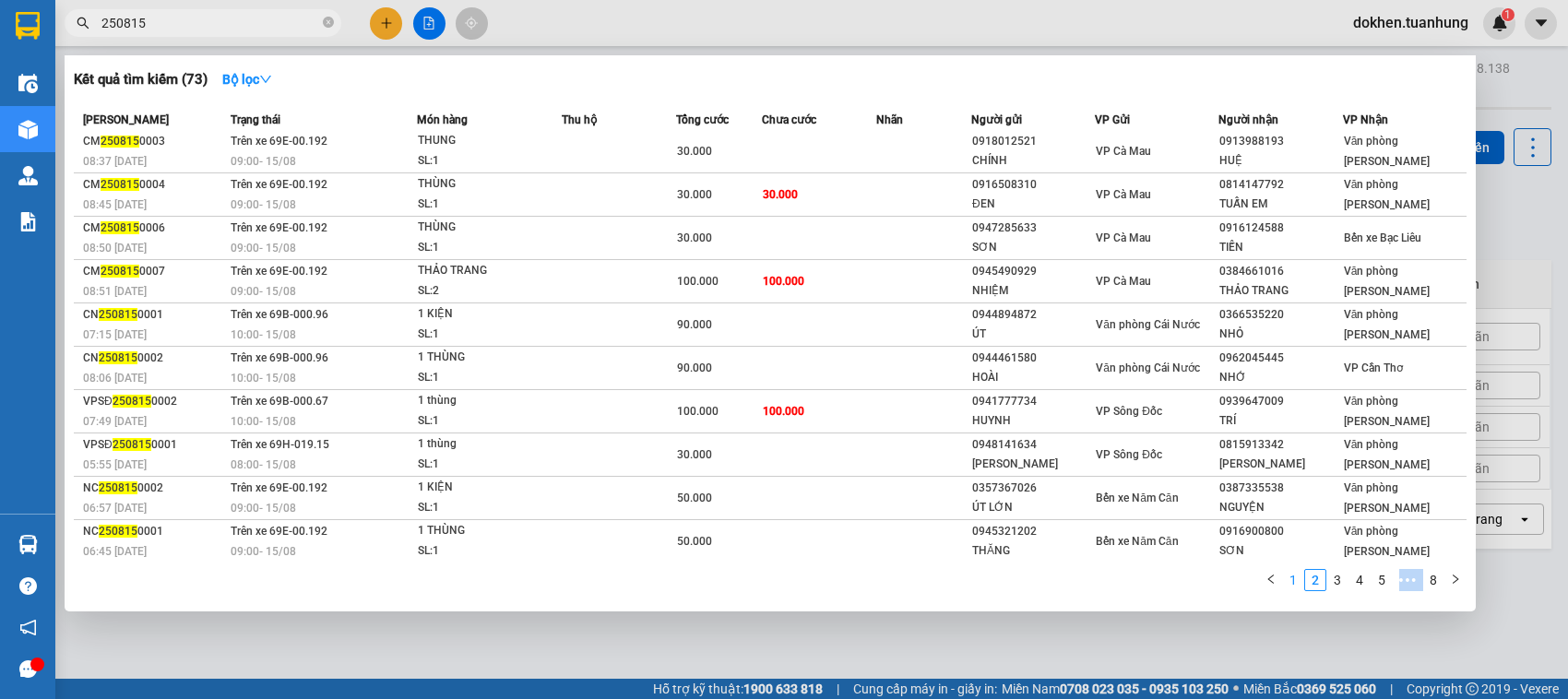
click at [1294, 586] on link "1" at bounding box center [1293, 579] width 20 height 20
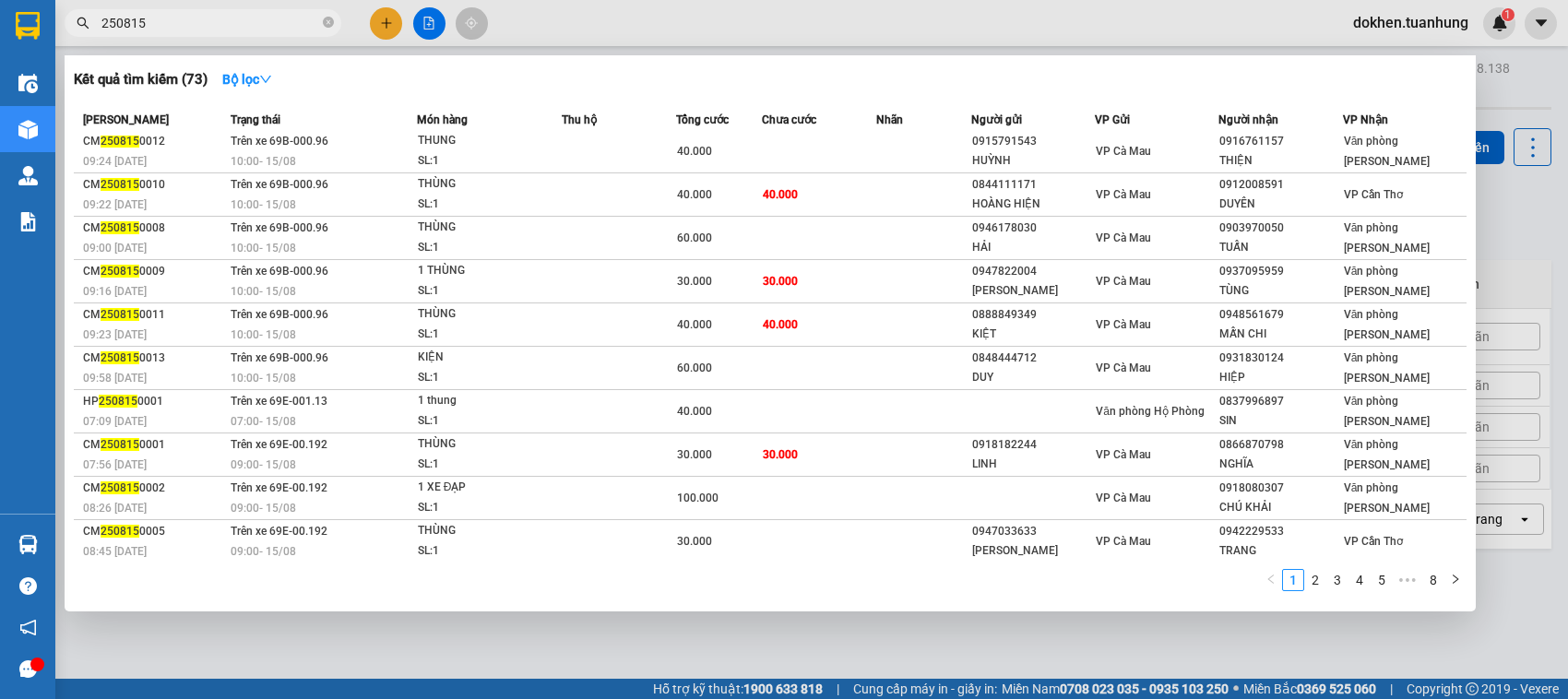
click at [1257, 652] on div at bounding box center [784, 349] width 1568 height 699
